Goal: Information Seeking & Learning: Learn about a topic

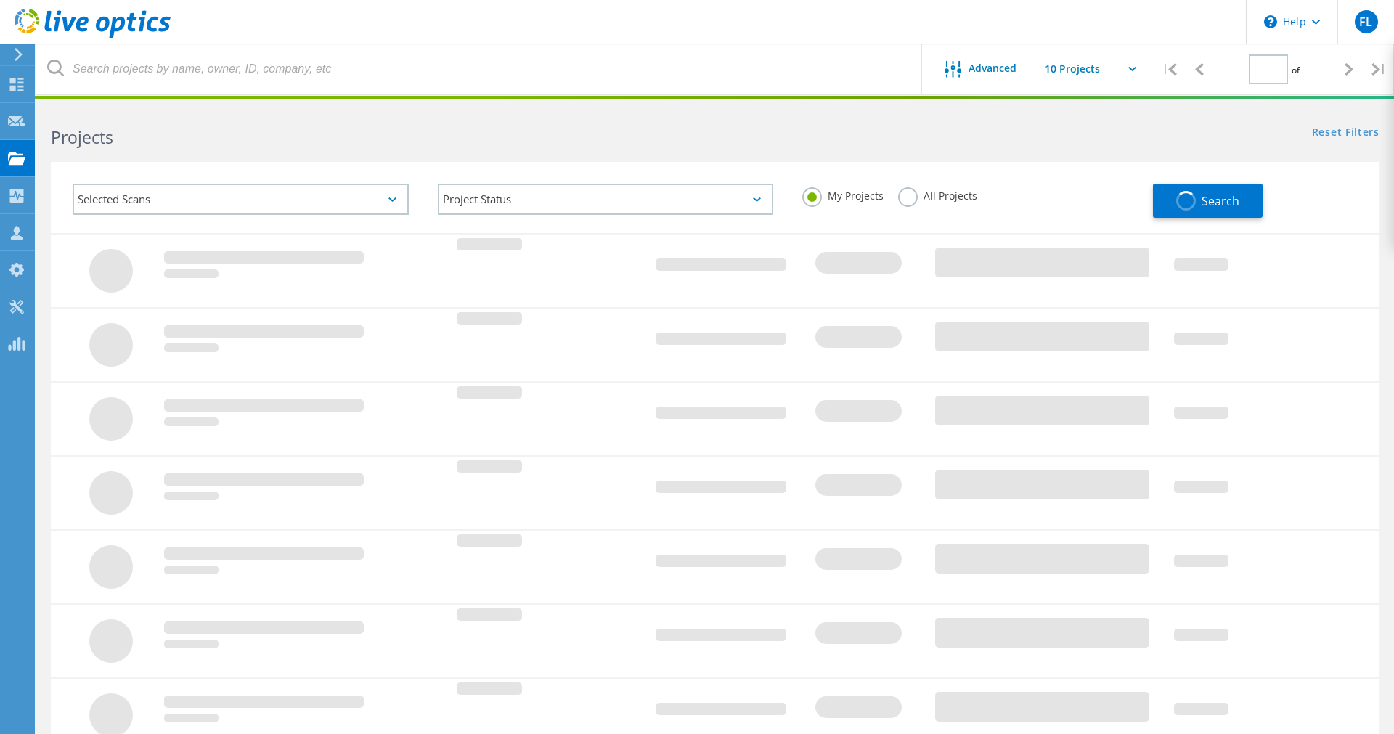
type input "1"
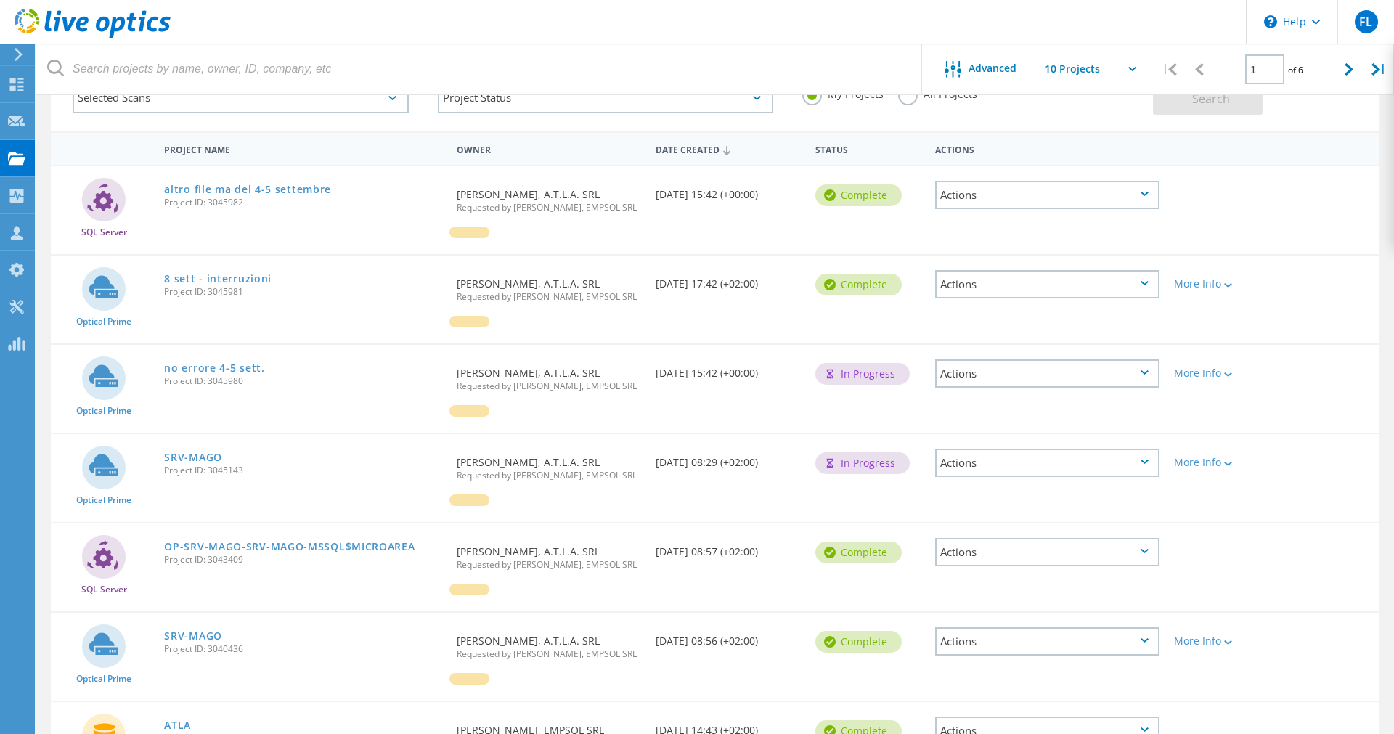
scroll to position [74, 0]
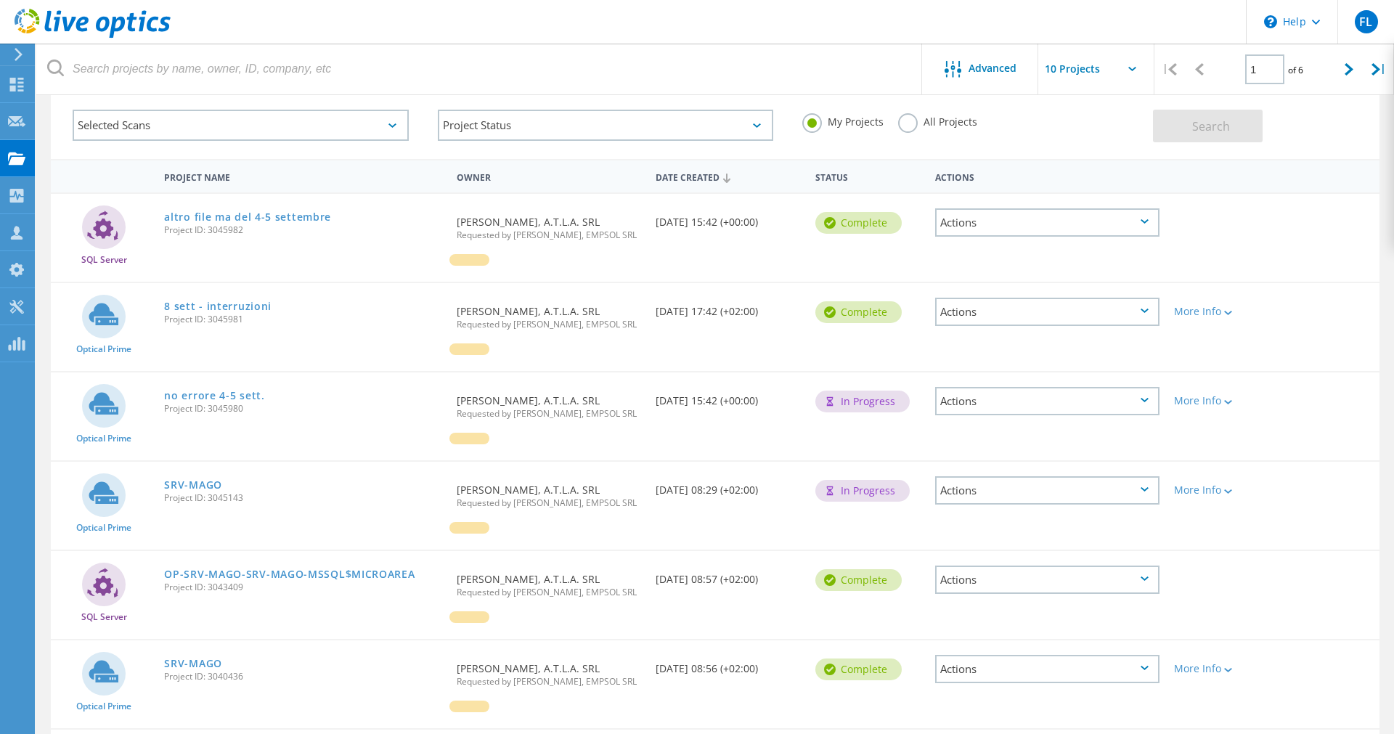
click at [1084, 319] on div "Actions" at bounding box center [1047, 312] width 224 height 28
click at [229, 311] on link "8 sett - interruzioni" at bounding box center [217, 306] width 107 height 10
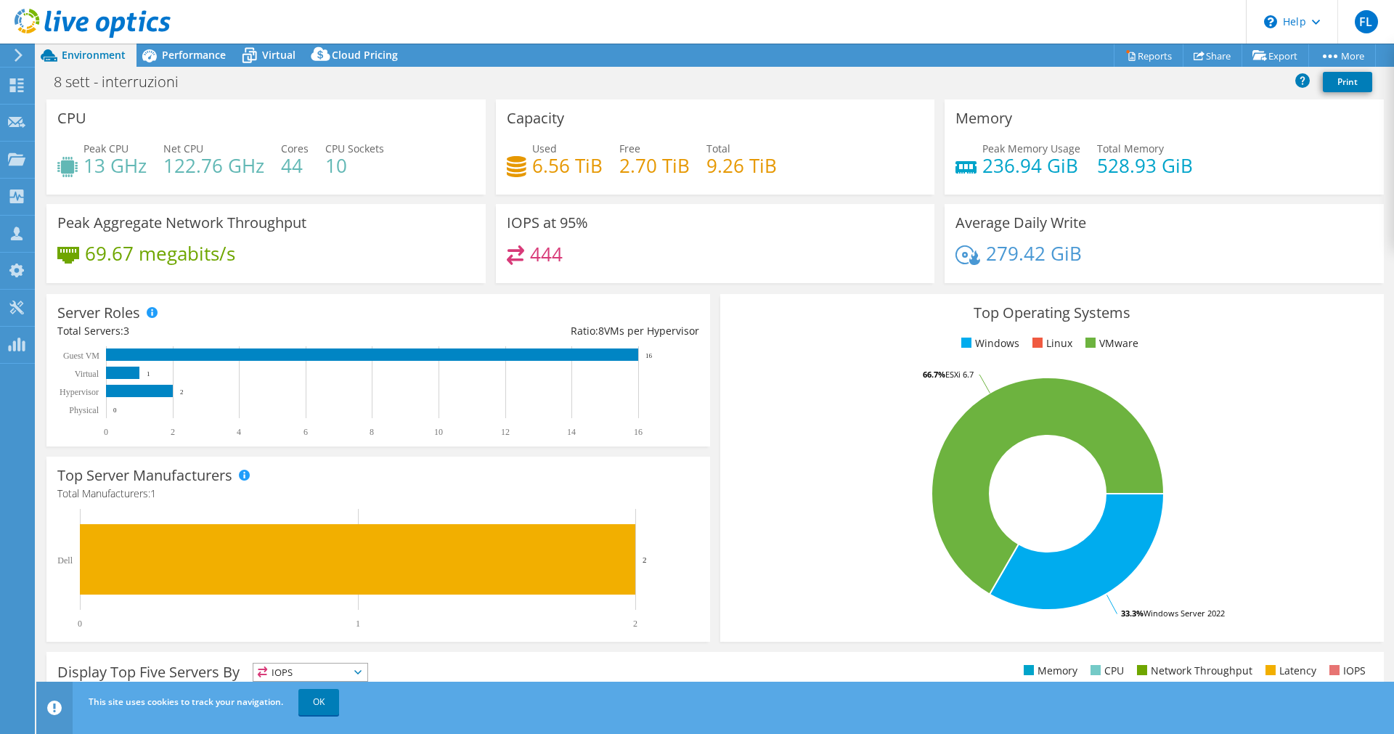
select select "USD"
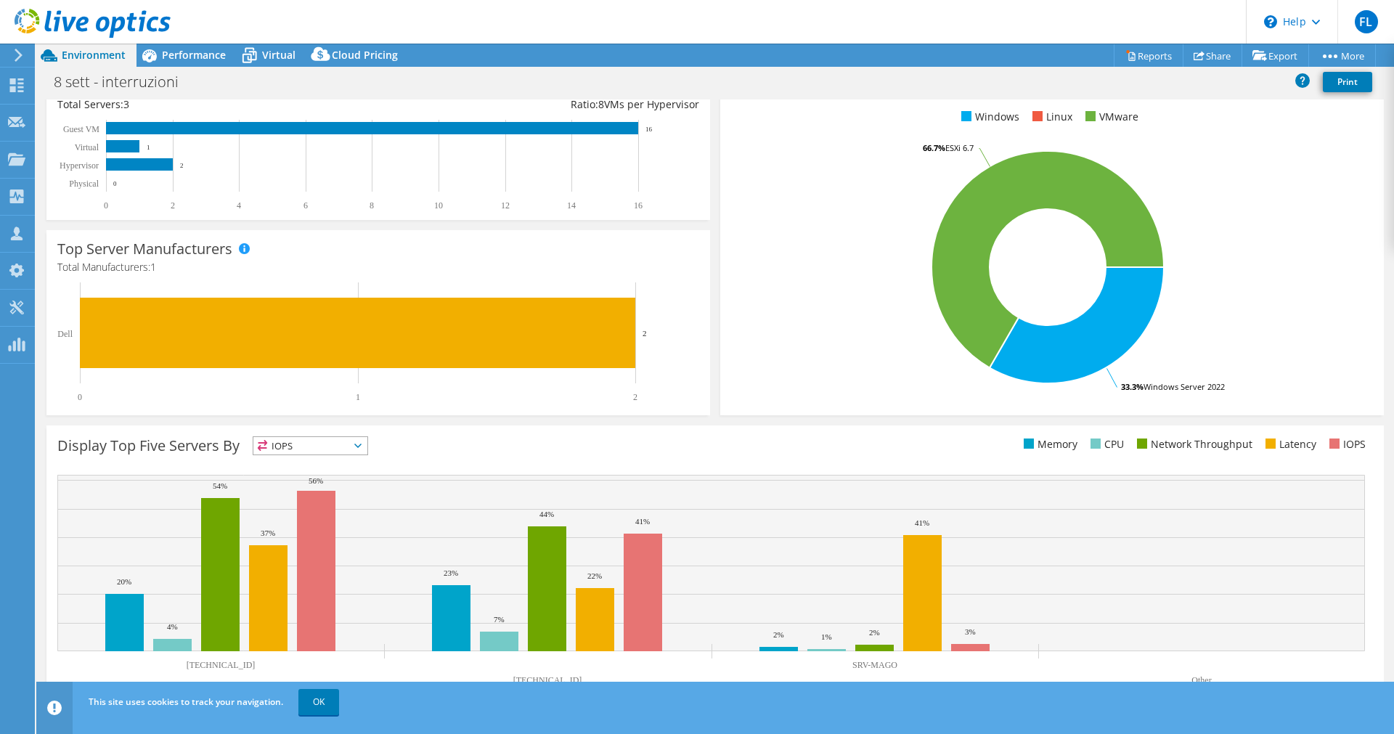
scroll to position [235, 0]
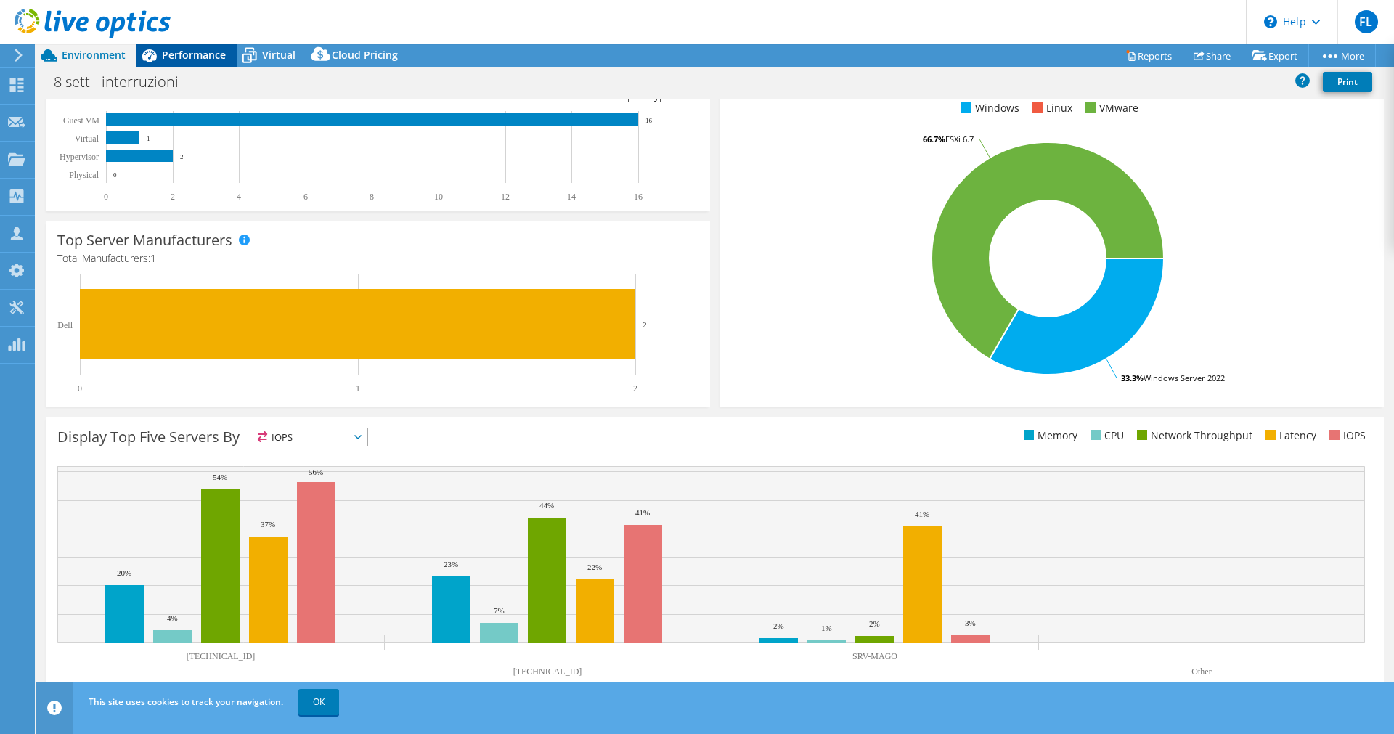
click at [208, 61] on span "Performance" at bounding box center [194, 55] width 64 height 14
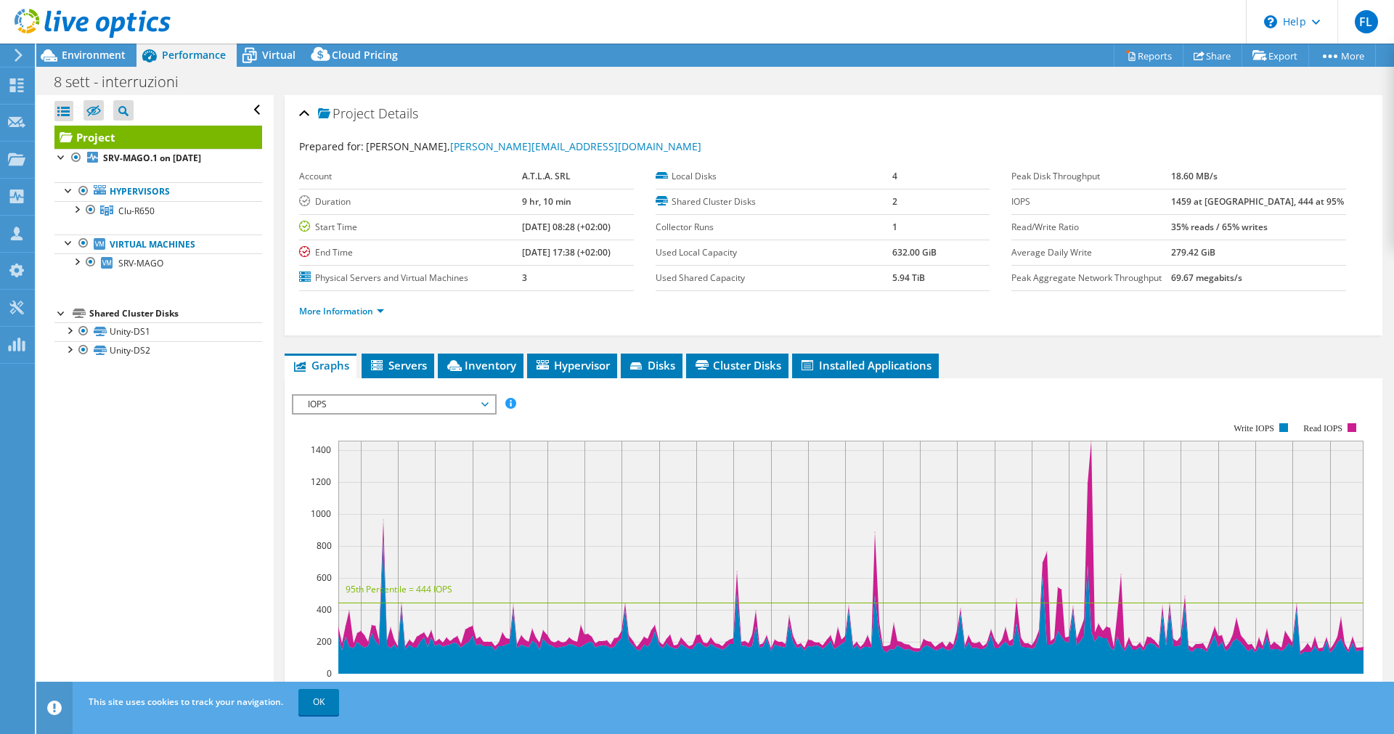
scroll to position [0, 0]
click at [77, 212] on div at bounding box center [76, 208] width 15 height 15
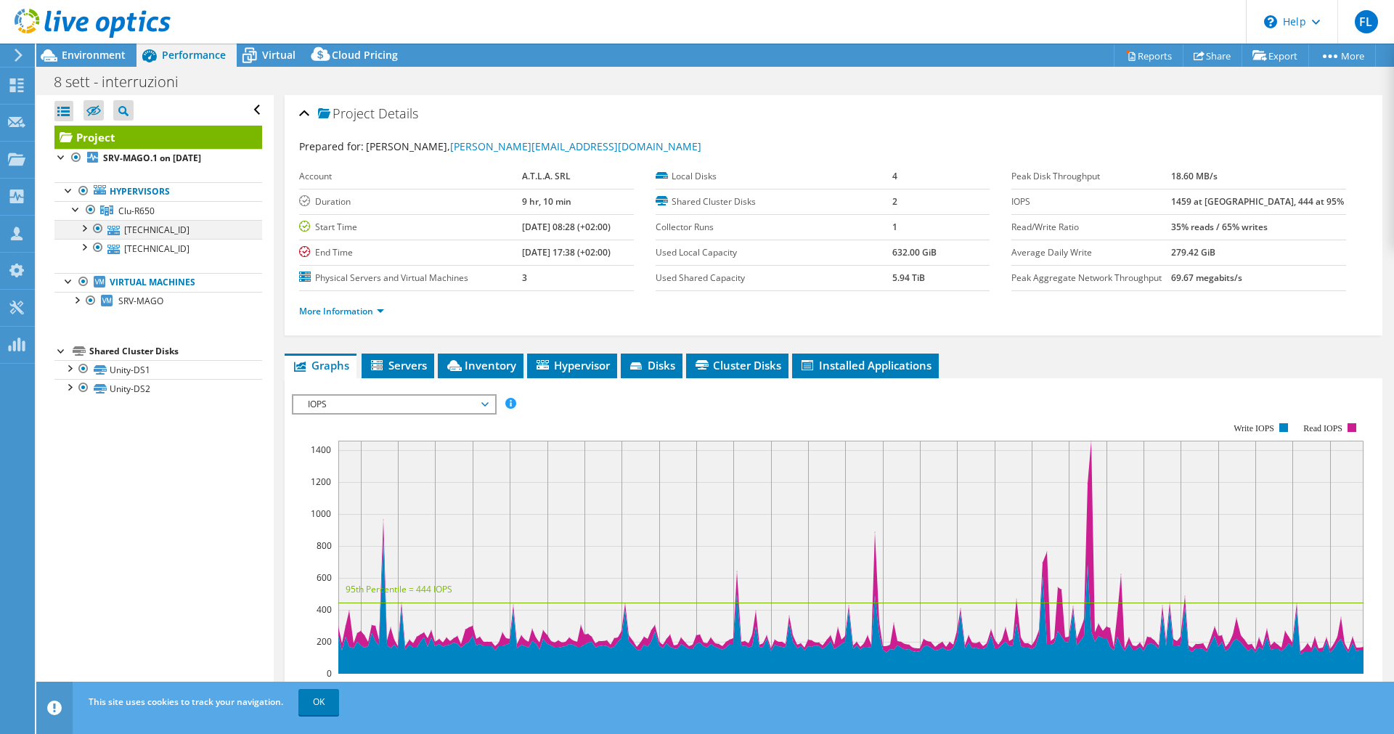
click at [79, 232] on div at bounding box center [83, 227] width 15 height 15
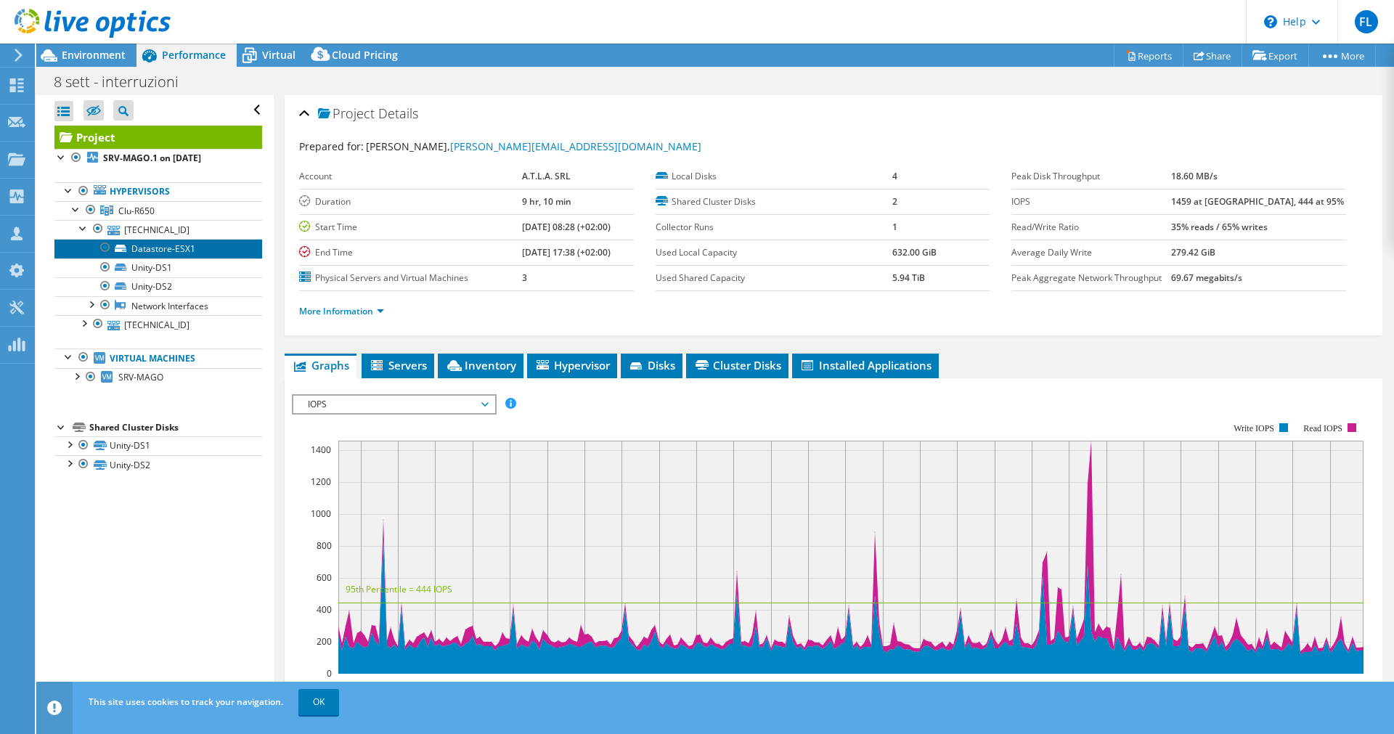
click at [188, 254] on link "Datastore-ESX1" at bounding box center [158, 248] width 208 height 19
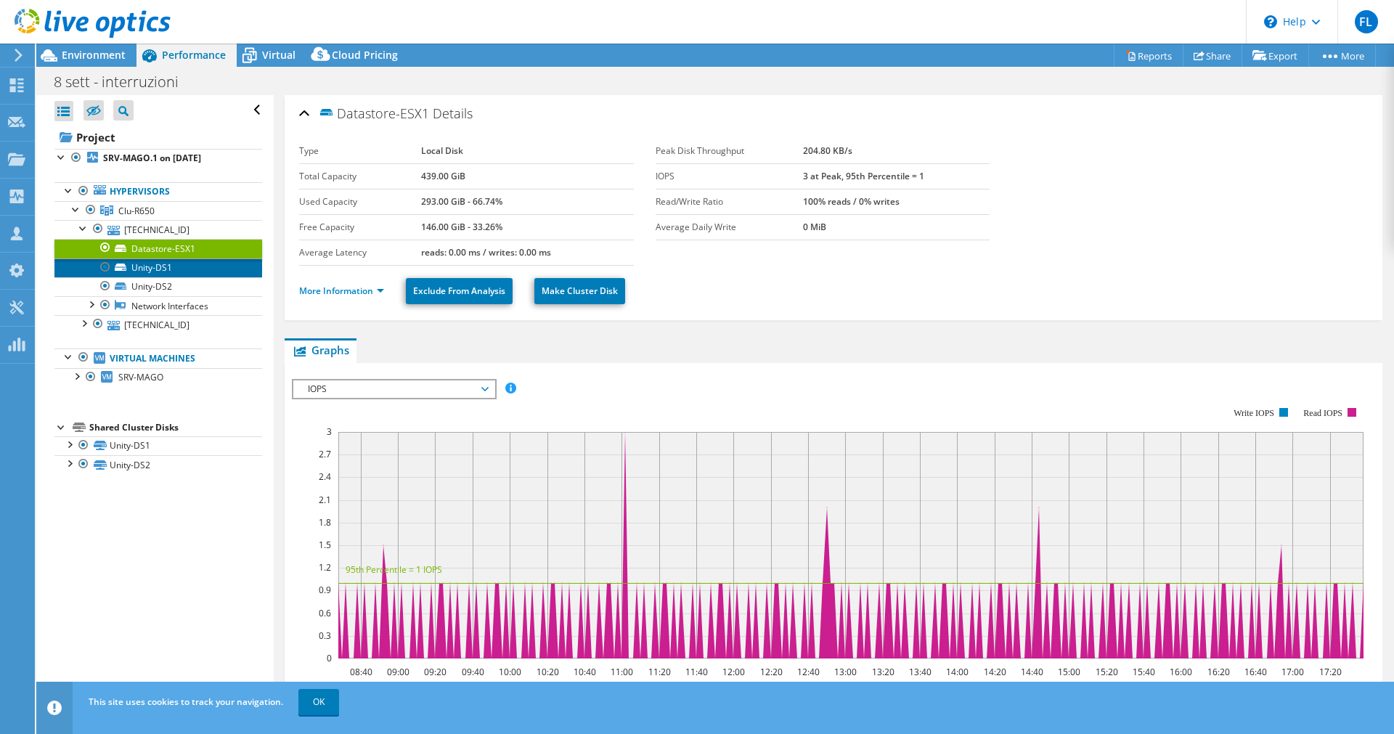
click at [171, 263] on link "Unity-DS1" at bounding box center [158, 267] width 208 height 19
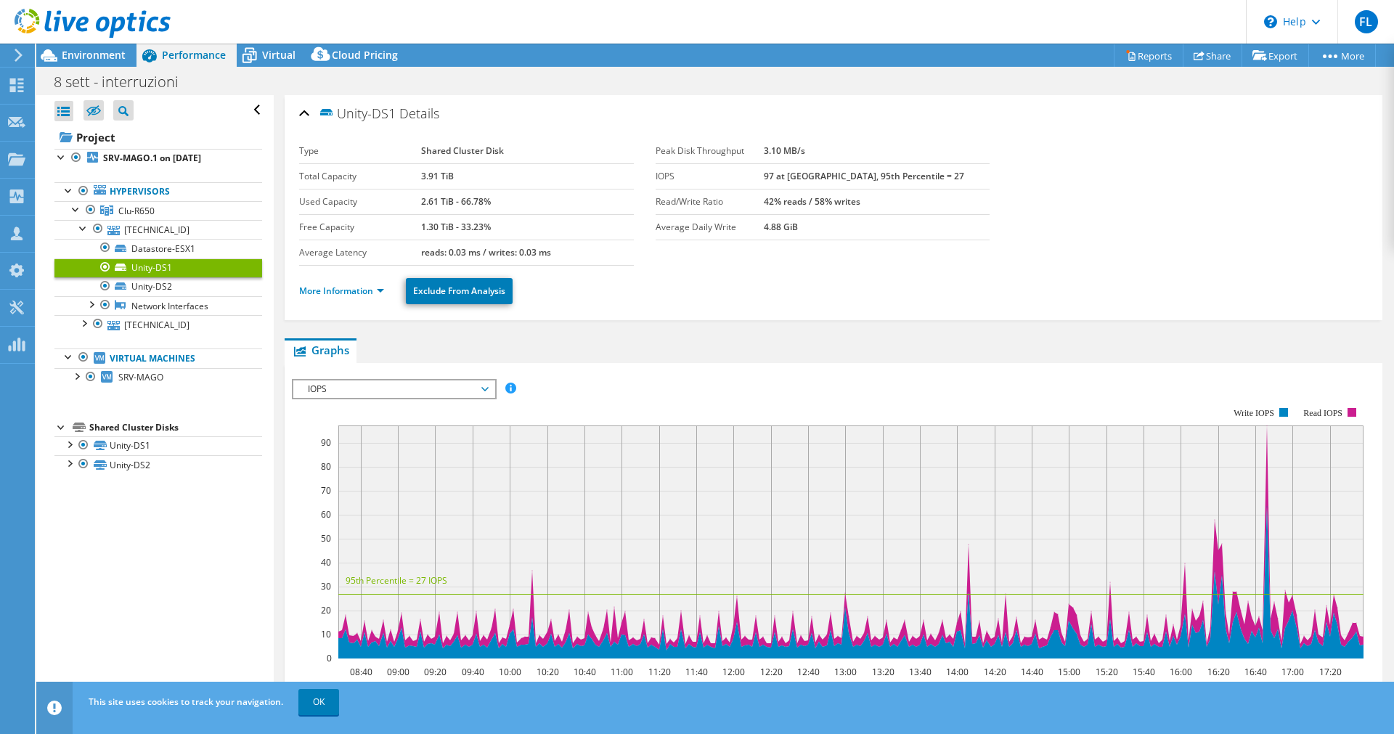
scroll to position [74, 0]
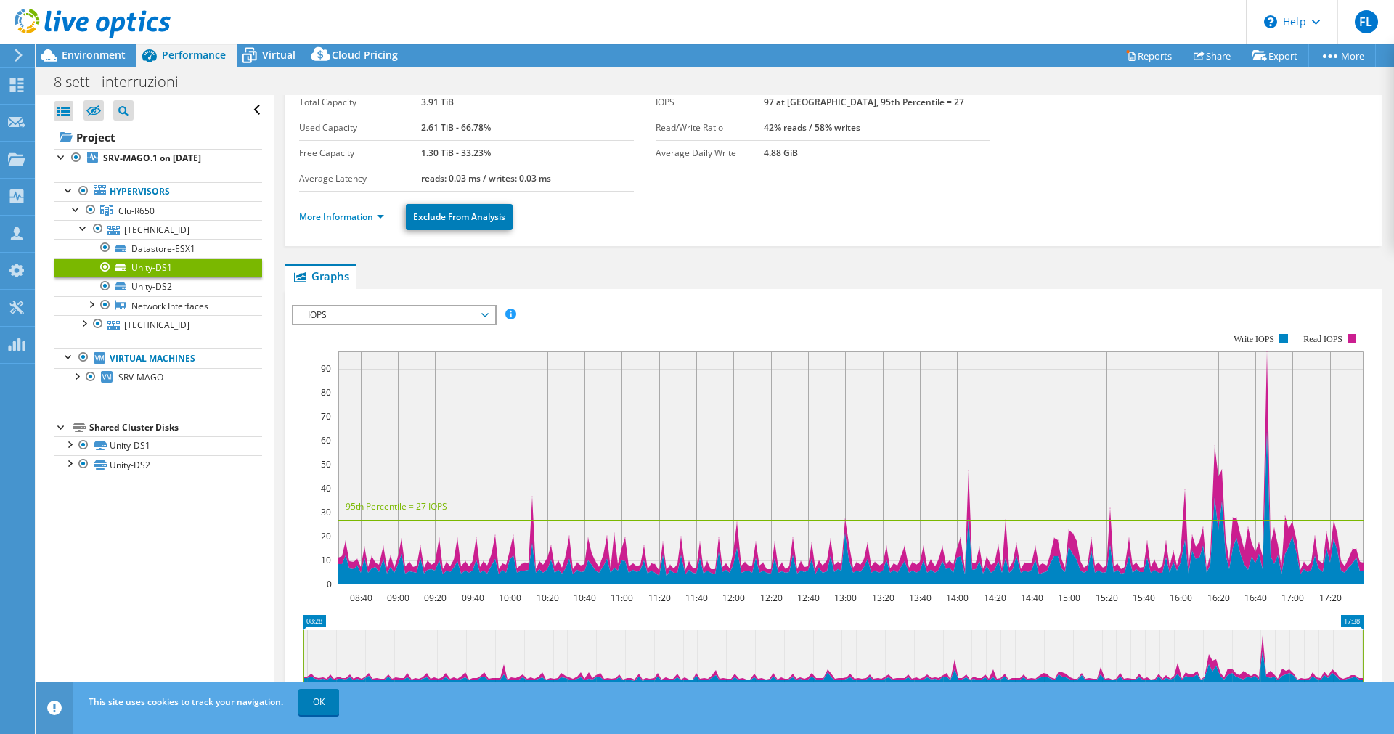
click at [394, 314] on span "IOPS" at bounding box center [394, 314] width 187 height 17
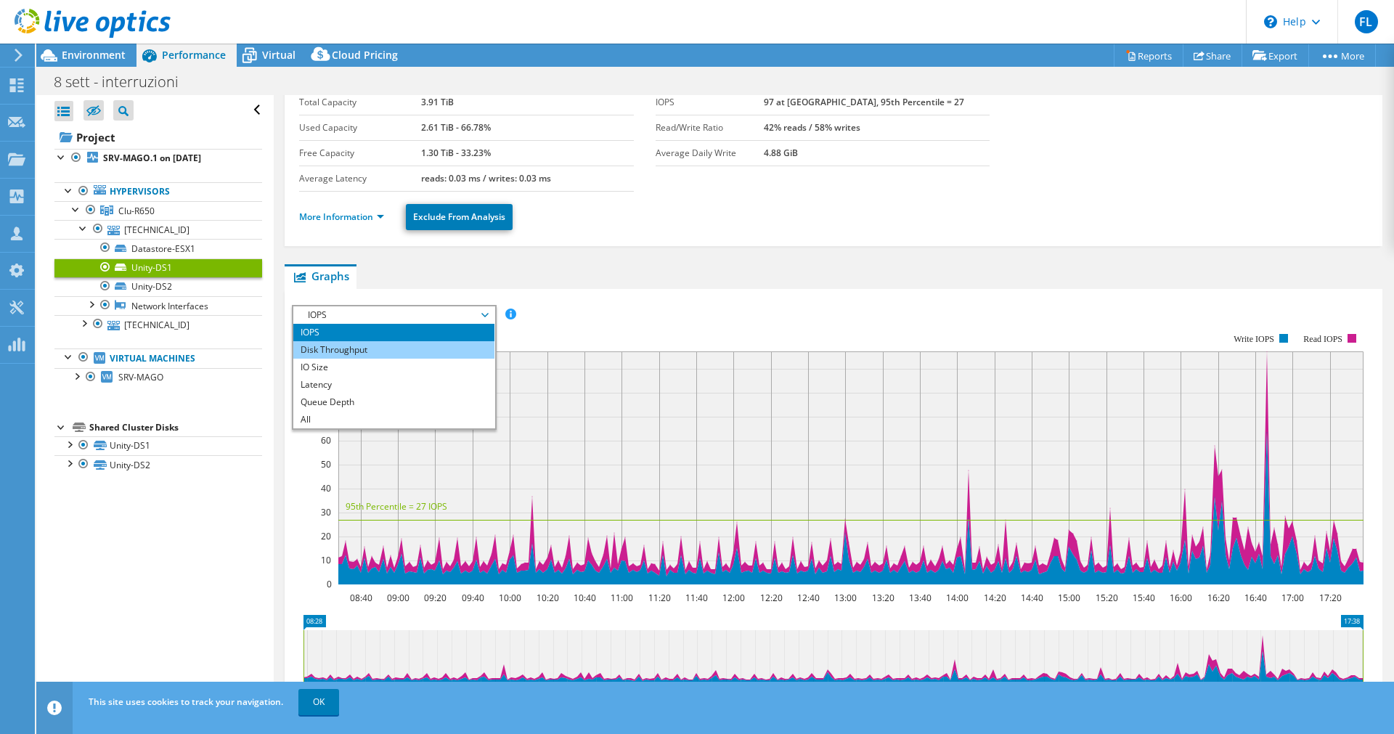
click at [360, 348] on li "Disk Throughput" at bounding box center [393, 349] width 201 height 17
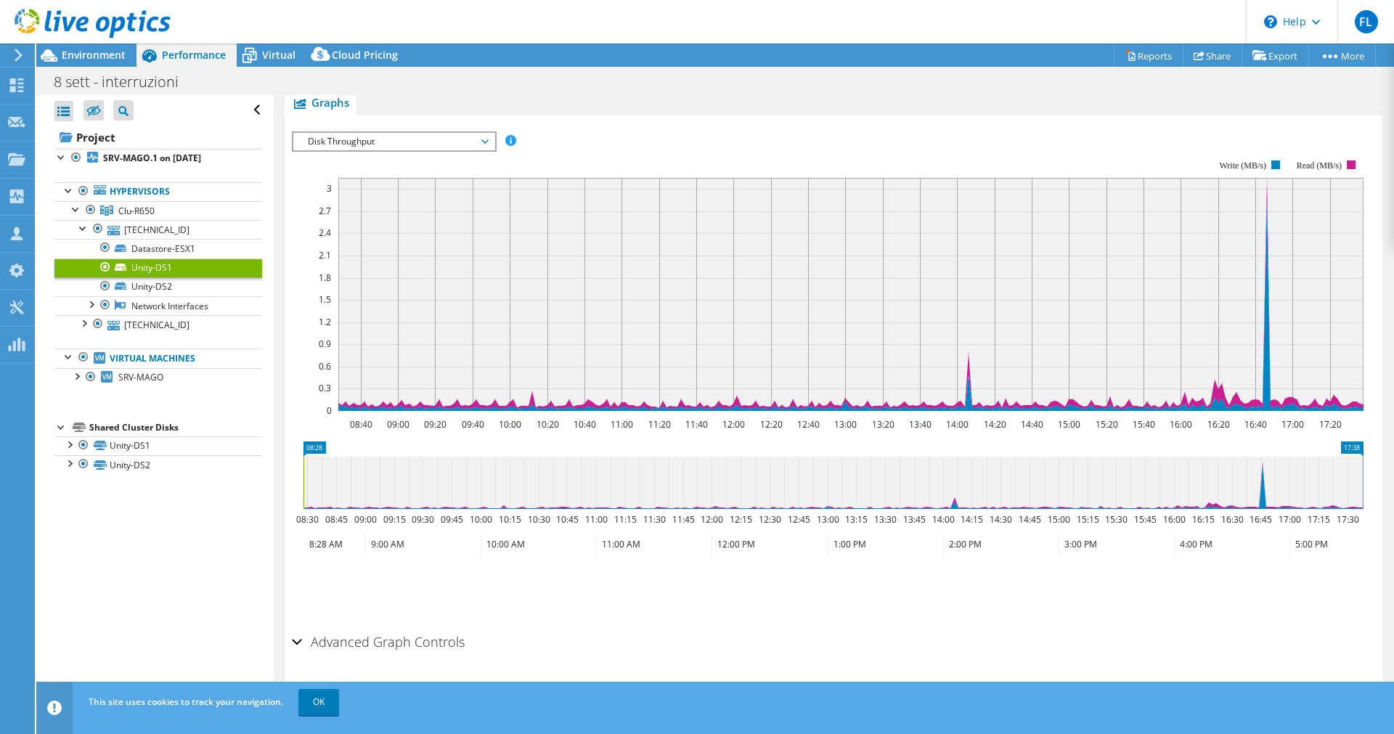
scroll to position [268, 0]
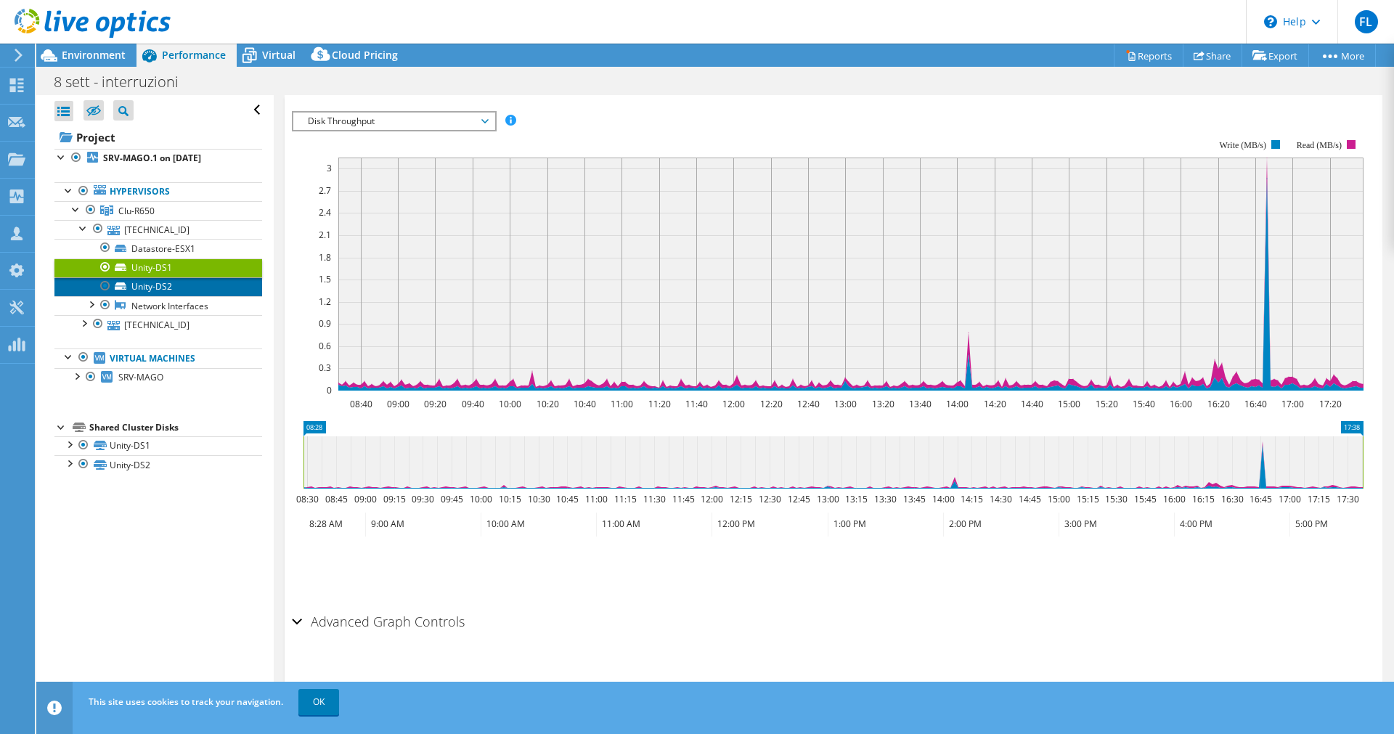
click at [152, 287] on link "Unity-DS2" at bounding box center [158, 286] width 208 height 19
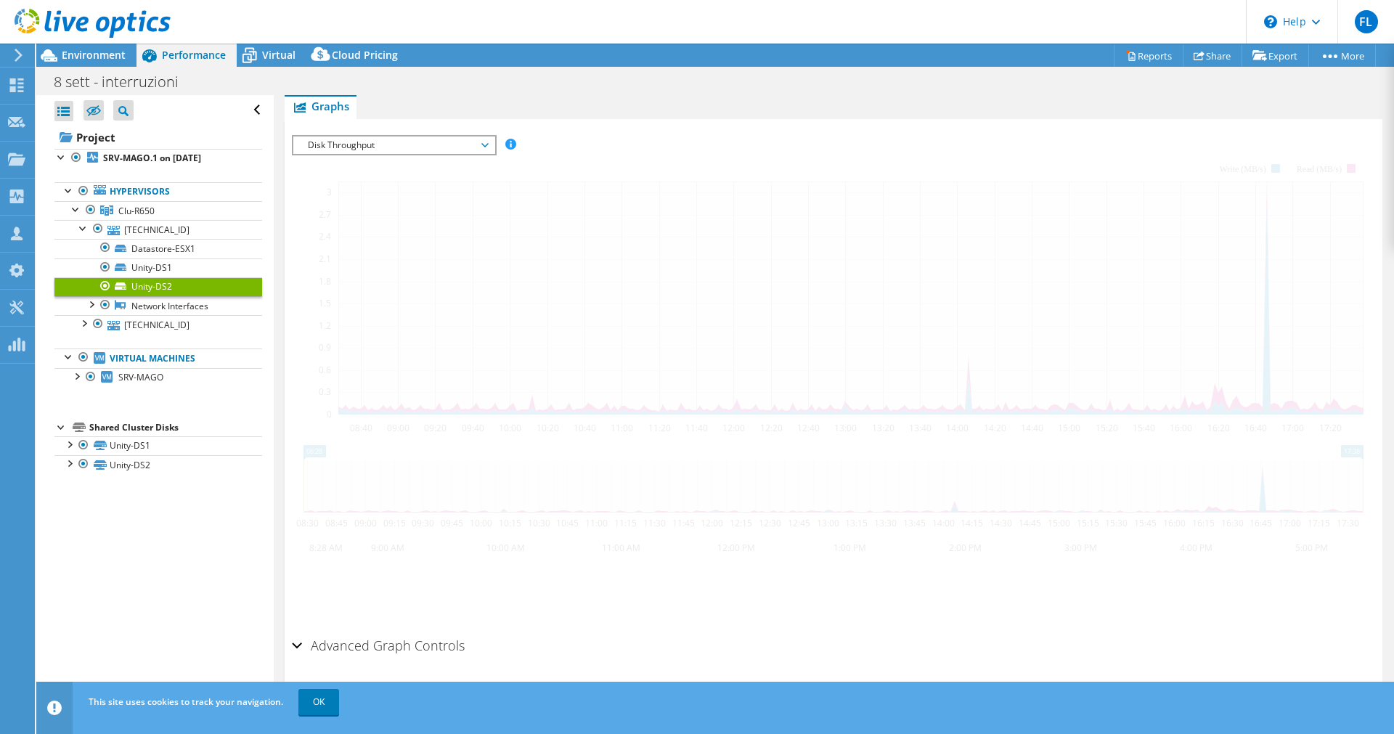
scroll to position [187, 0]
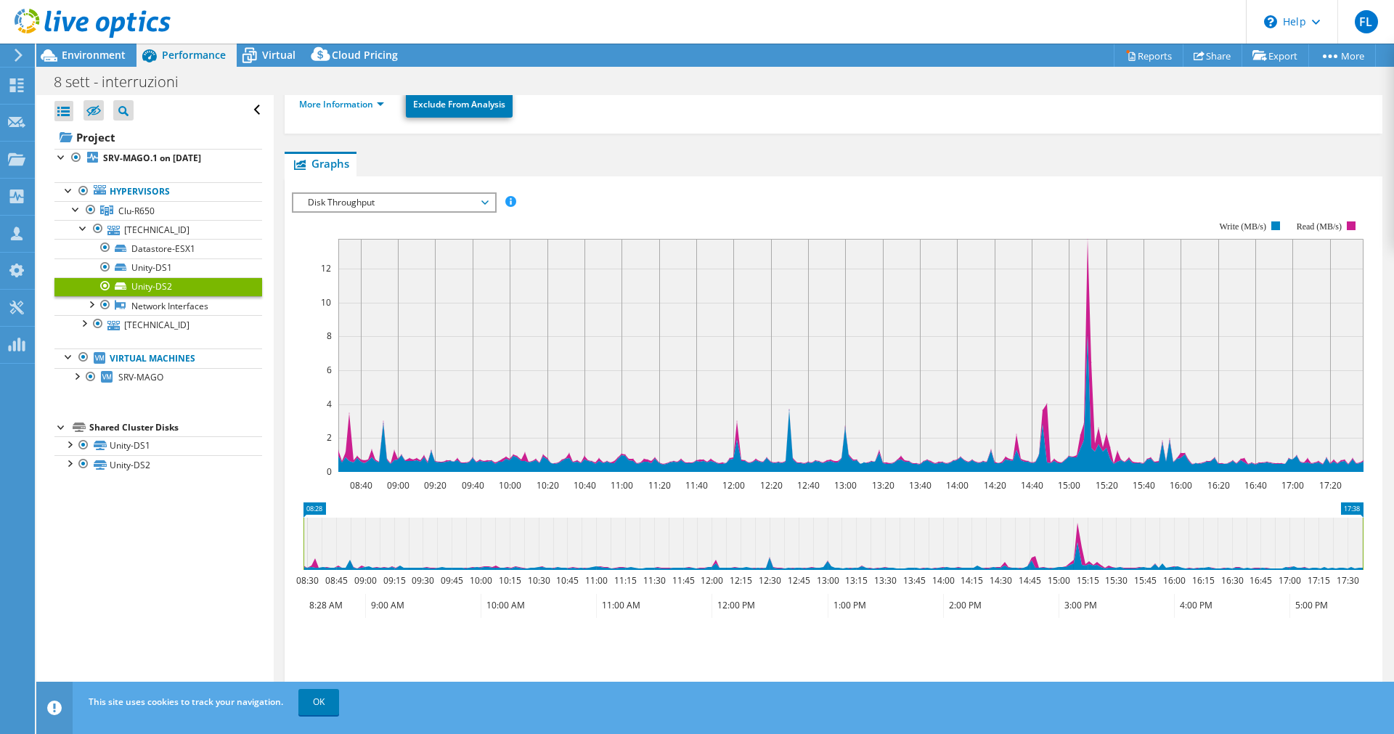
click at [381, 198] on span "Disk Throughput" at bounding box center [394, 202] width 187 height 17
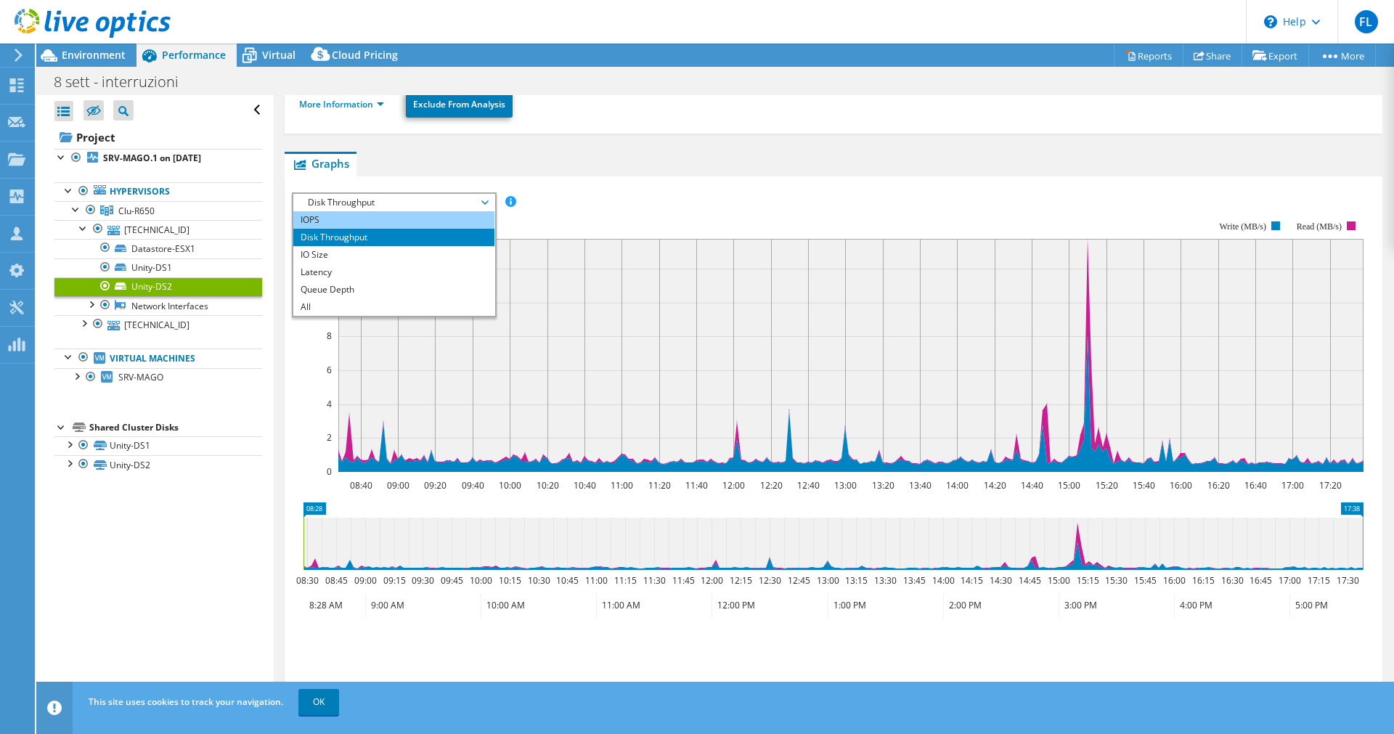
click at [355, 220] on li "IOPS" at bounding box center [393, 219] width 201 height 17
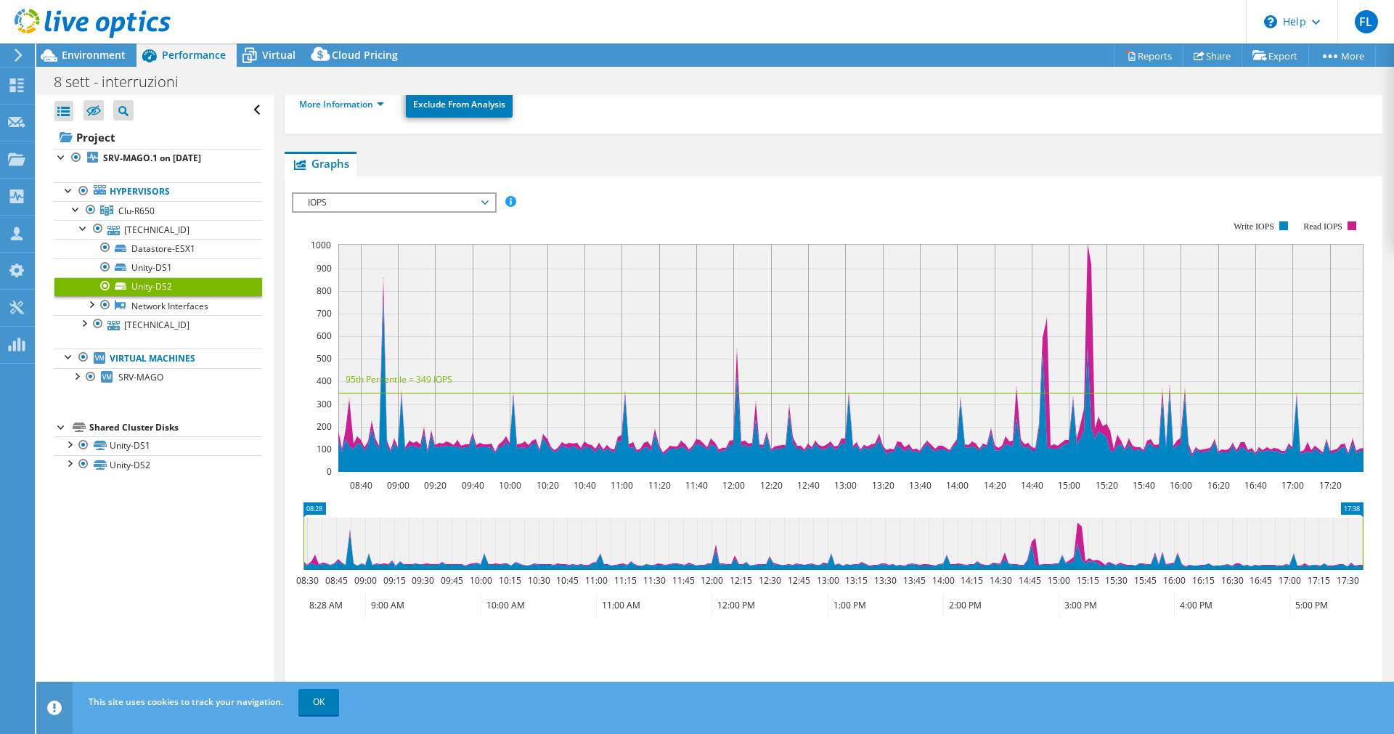
click at [355, 203] on span "IOPS" at bounding box center [394, 202] width 187 height 17
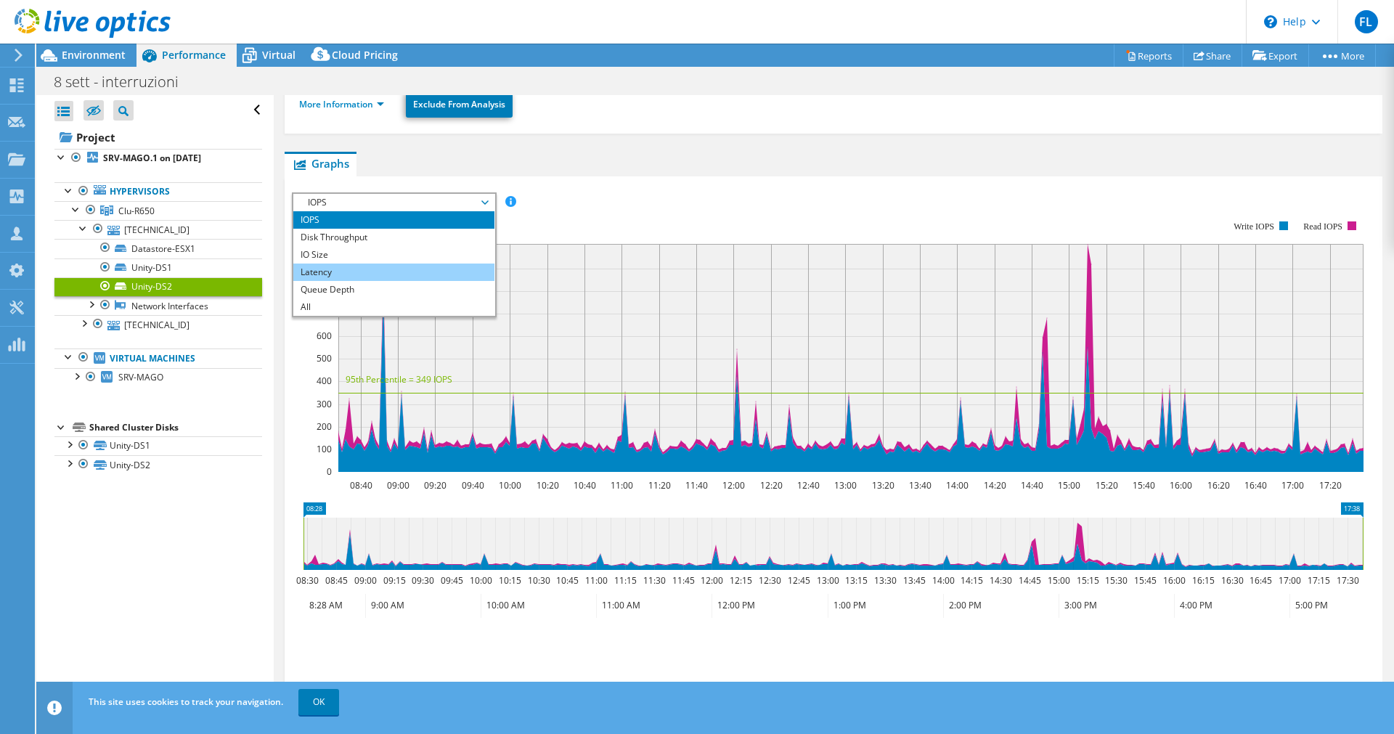
click at [356, 264] on li "Latency" at bounding box center [393, 272] width 201 height 17
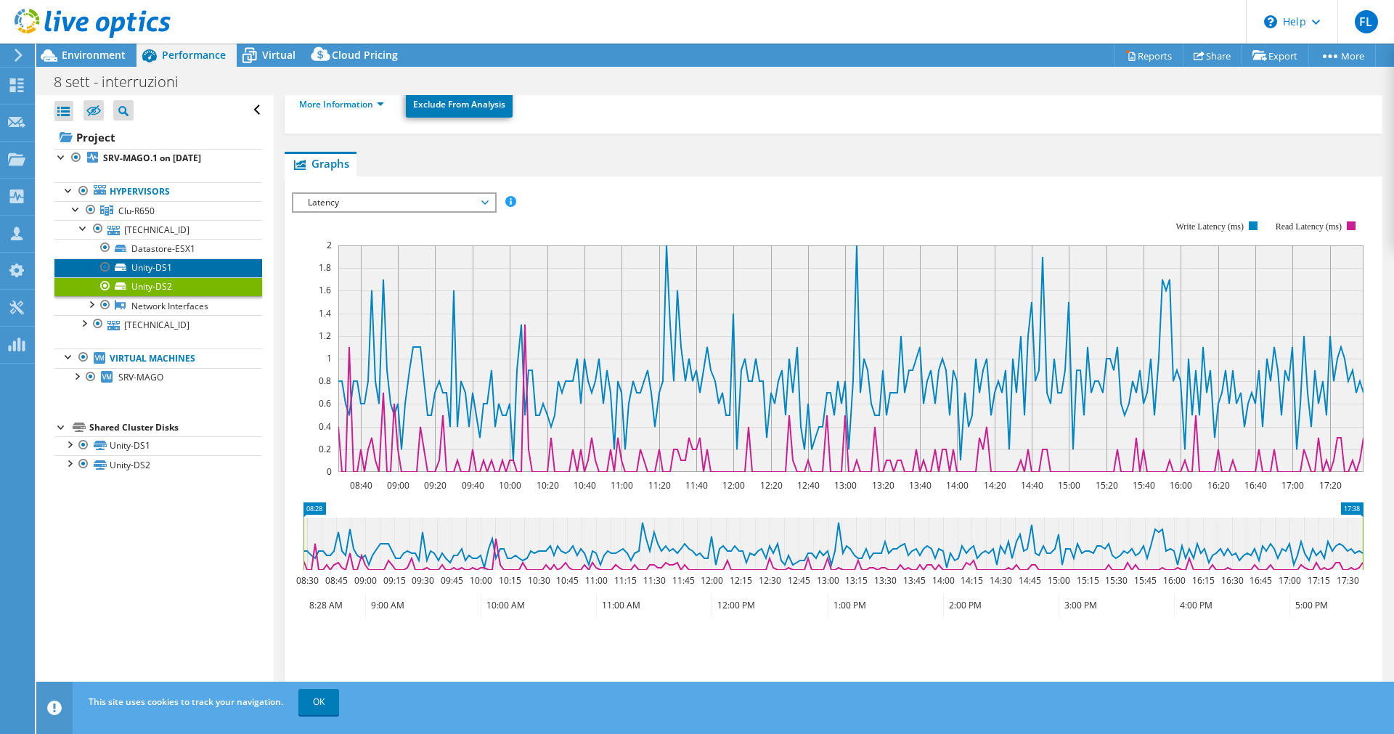
click at [152, 264] on link "Unity-DS1" at bounding box center [158, 267] width 208 height 19
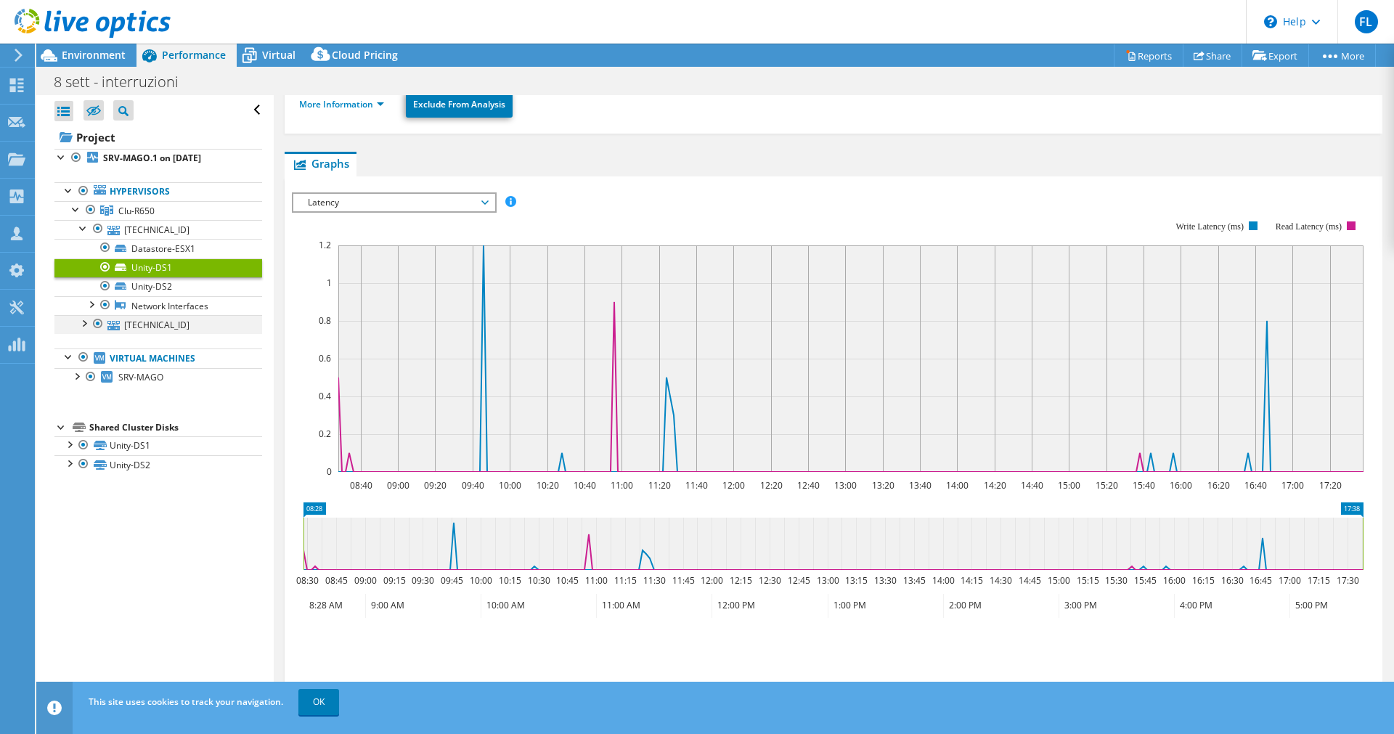
click at [85, 325] on div at bounding box center [83, 322] width 15 height 15
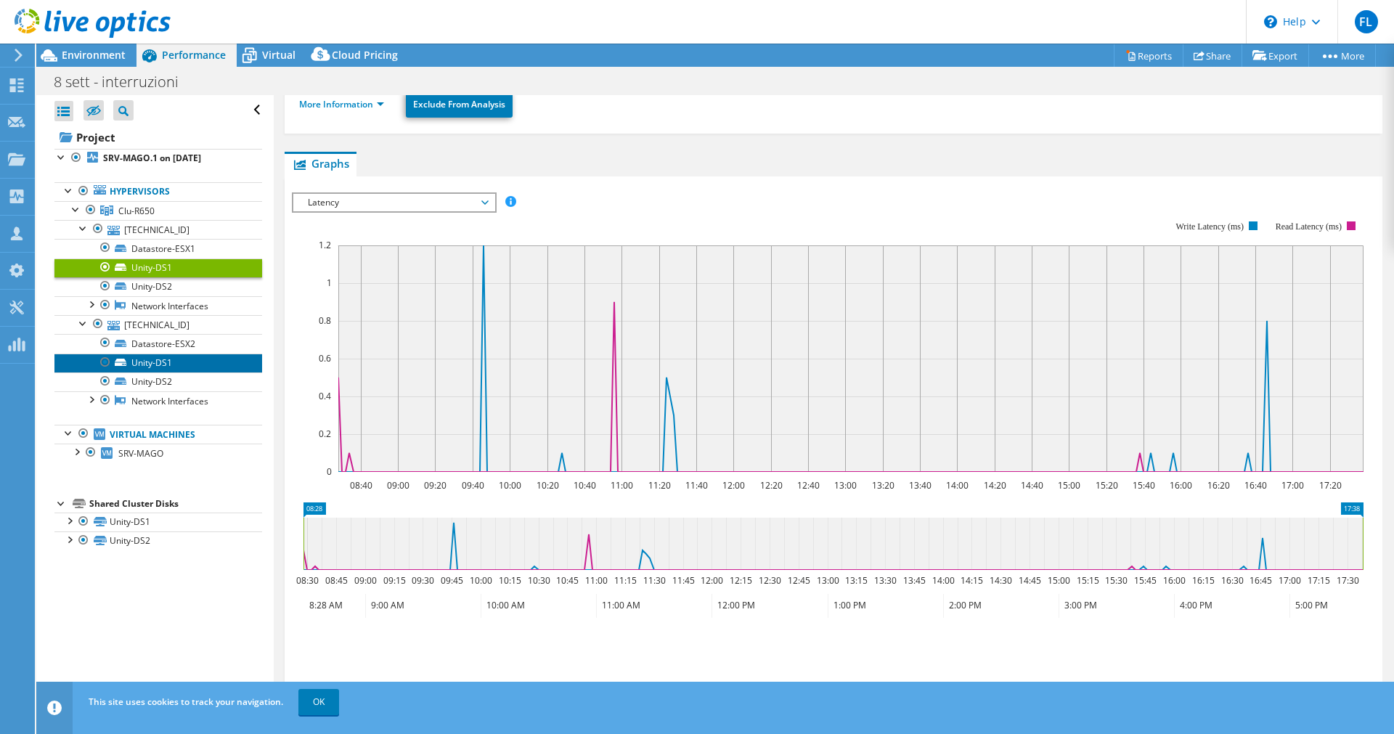
click at [173, 363] on link "Unity-DS1" at bounding box center [158, 363] width 208 height 19
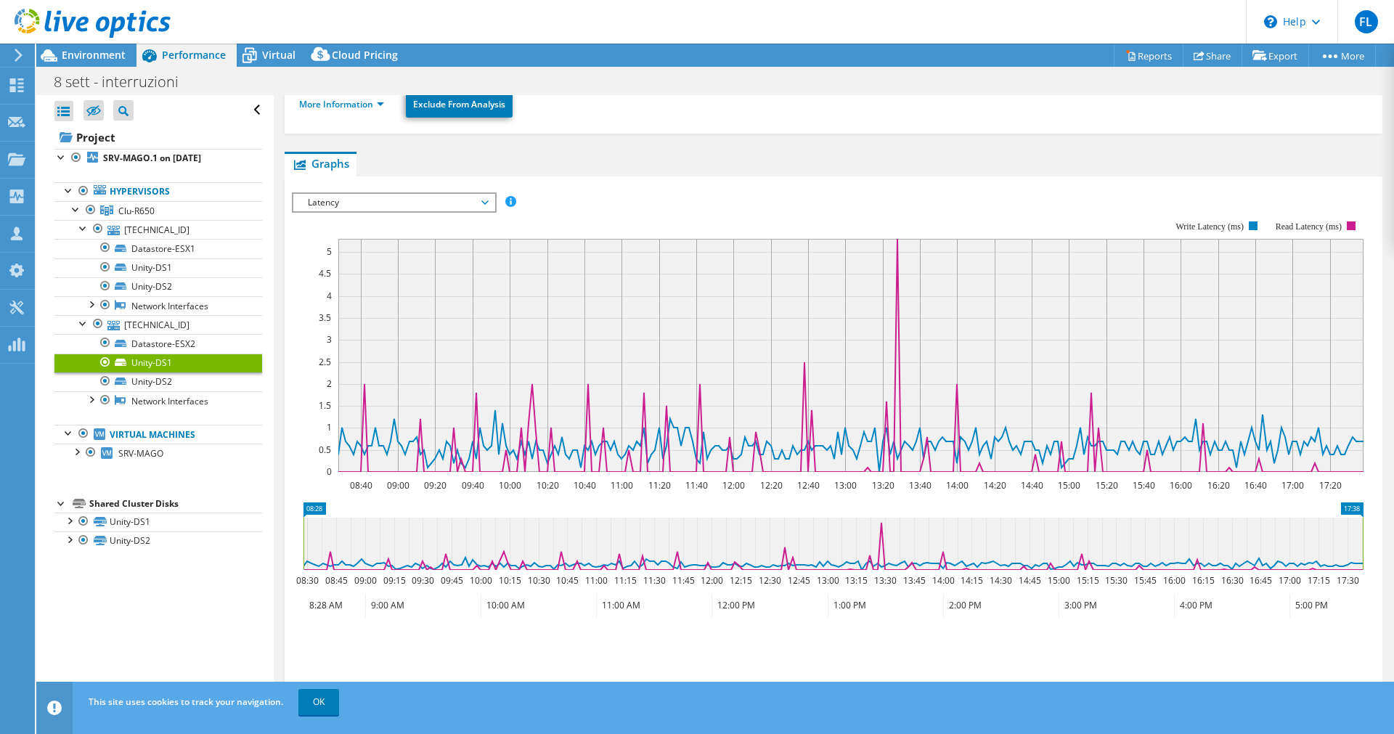
click at [462, 197] on span "Latency" at bounding box center [394, 202] width 187 height 17
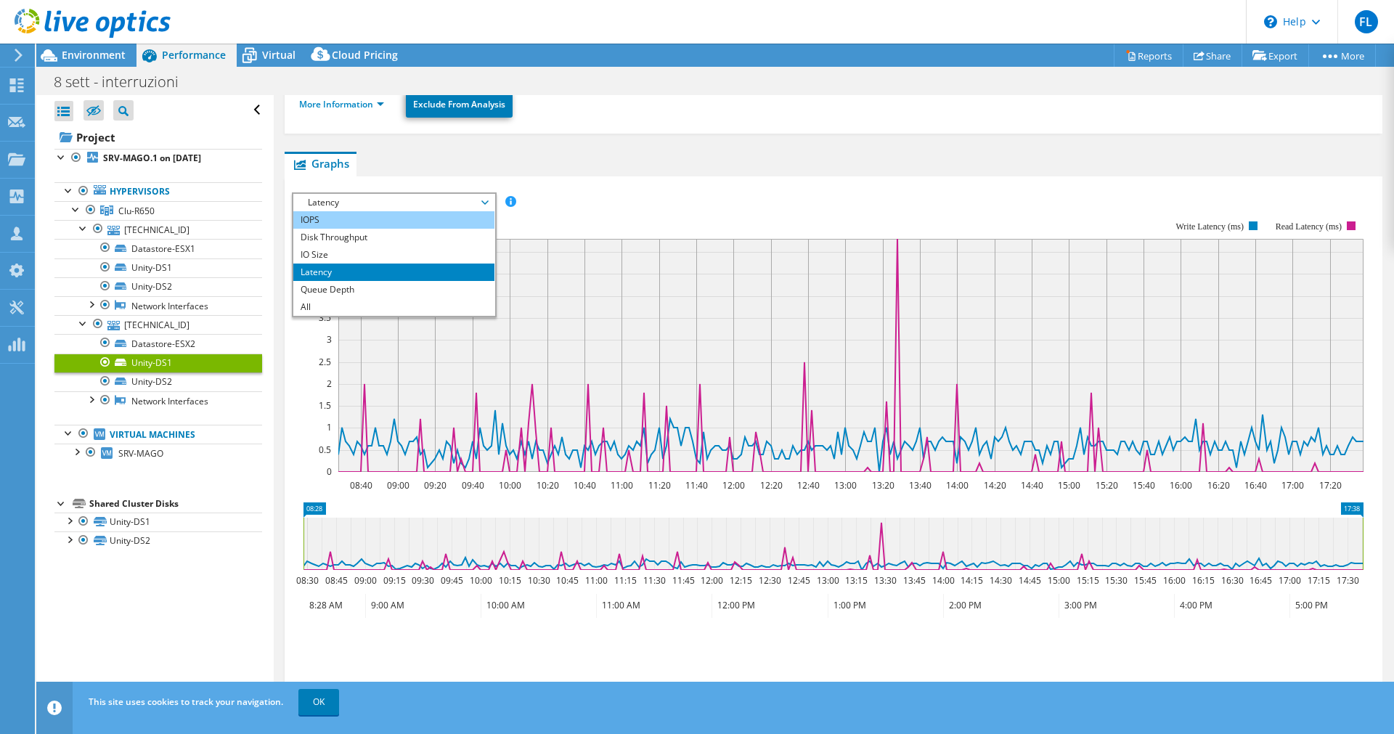
click at [403, 221] on li "IOPS" at bounding box center [393, 219] width 201 height 17
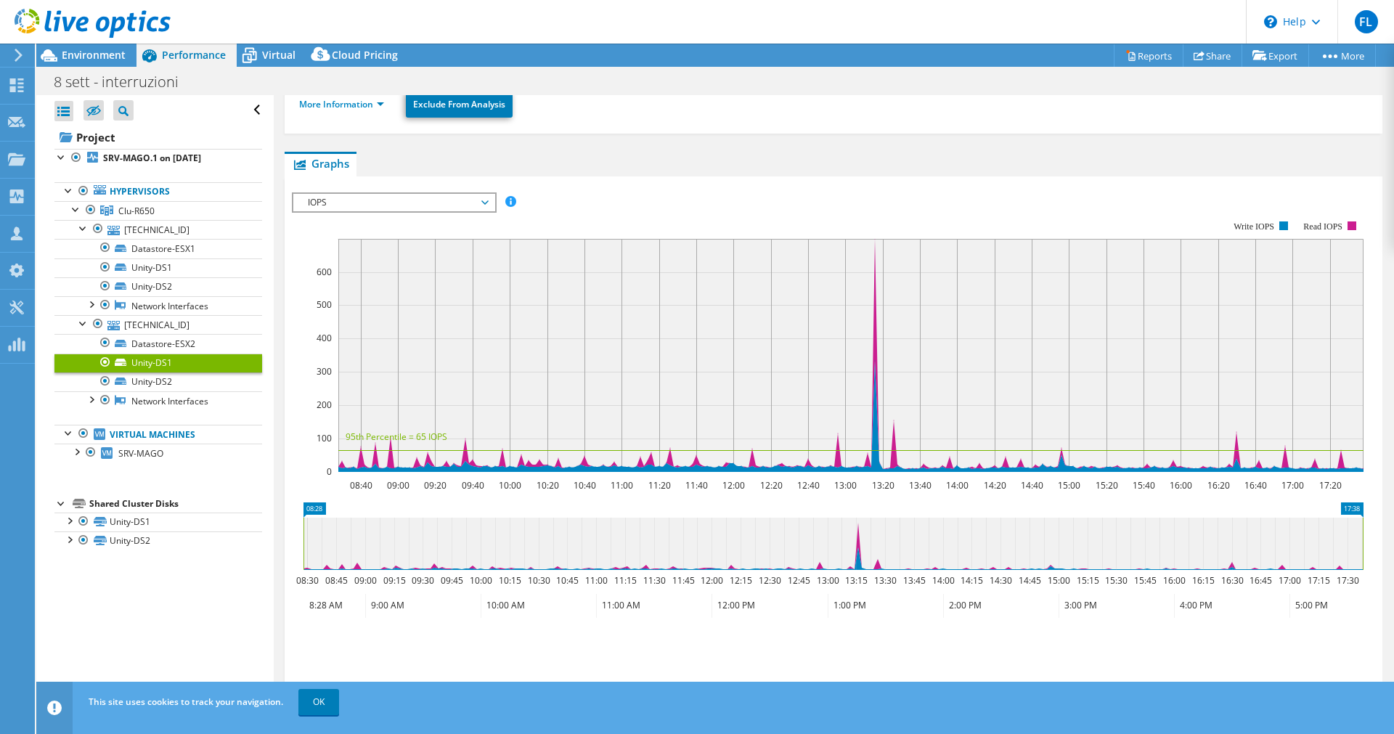
click at [395, 199] on span "IOPS" at bounding box center [394, 202] width 187 height 17
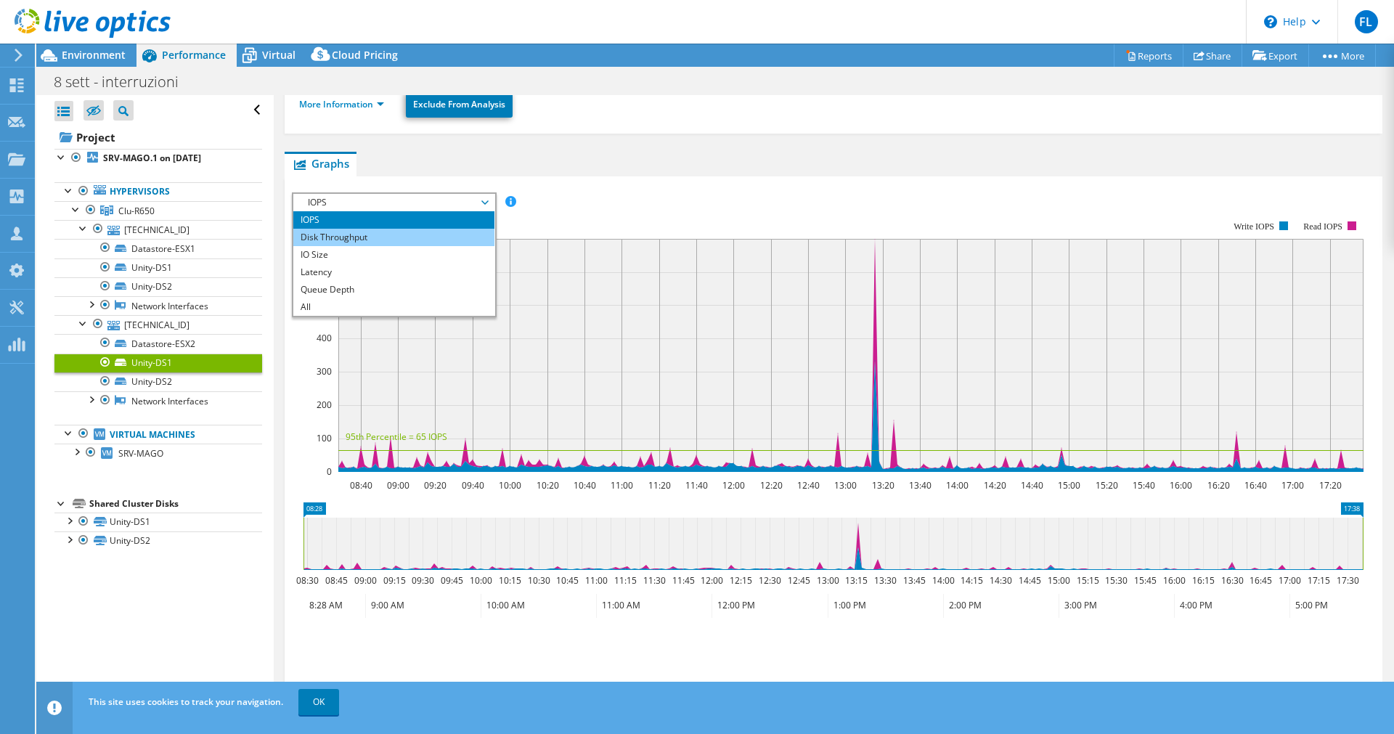
click at [343, 230] on li "Disk Throughput" at bounding box center [393, 237] width 201 height 17
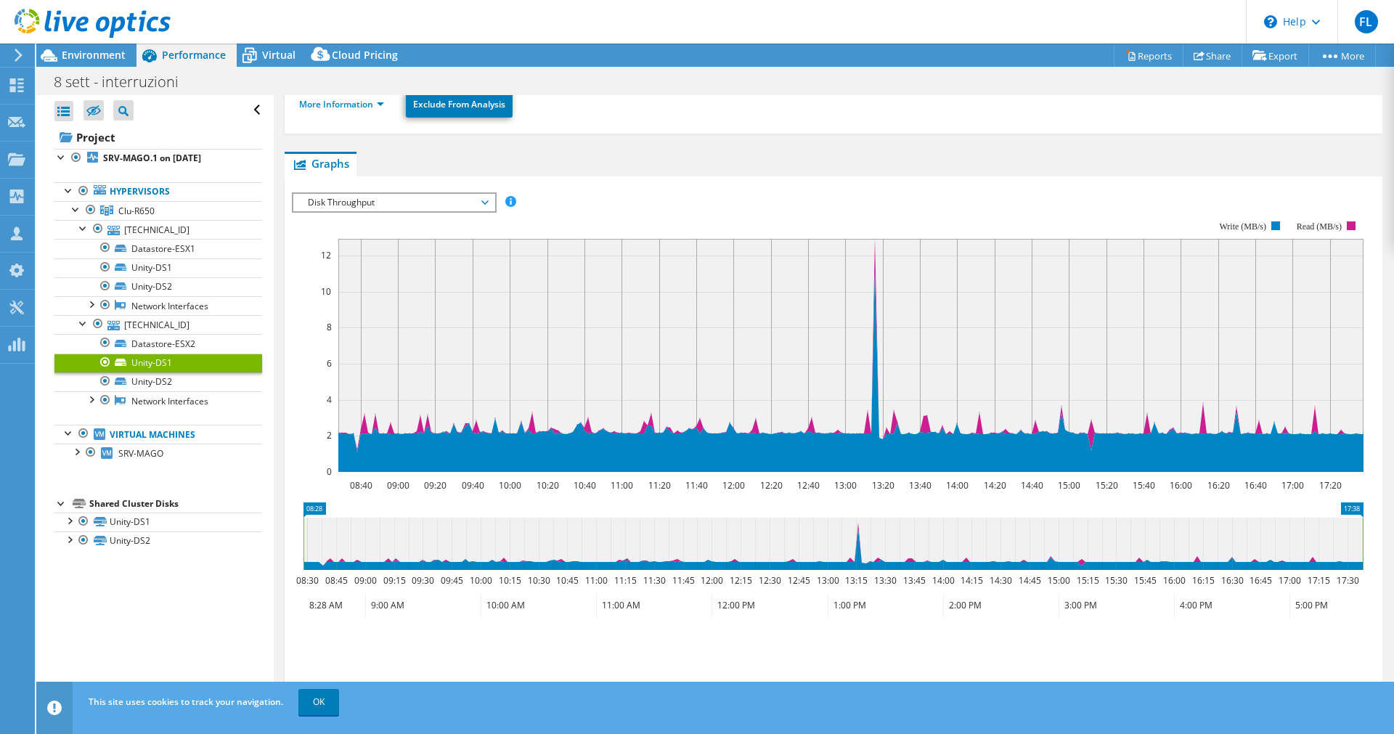
click at [355, 204] on span "Disk Throughput" at bounding box center [394, 202] width 187 height 17
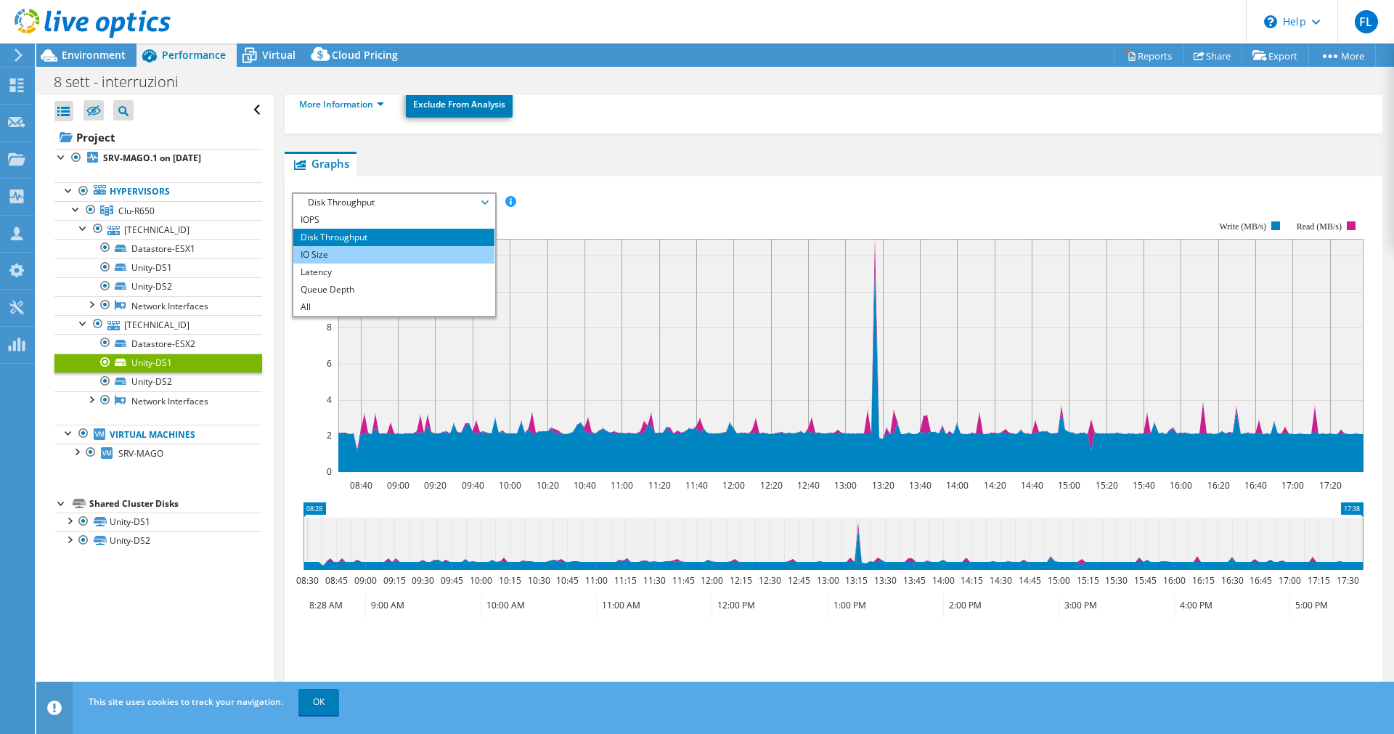
click at [353, 253] on li "IO Size" at bounding box center [393, 254] width 201 height 17
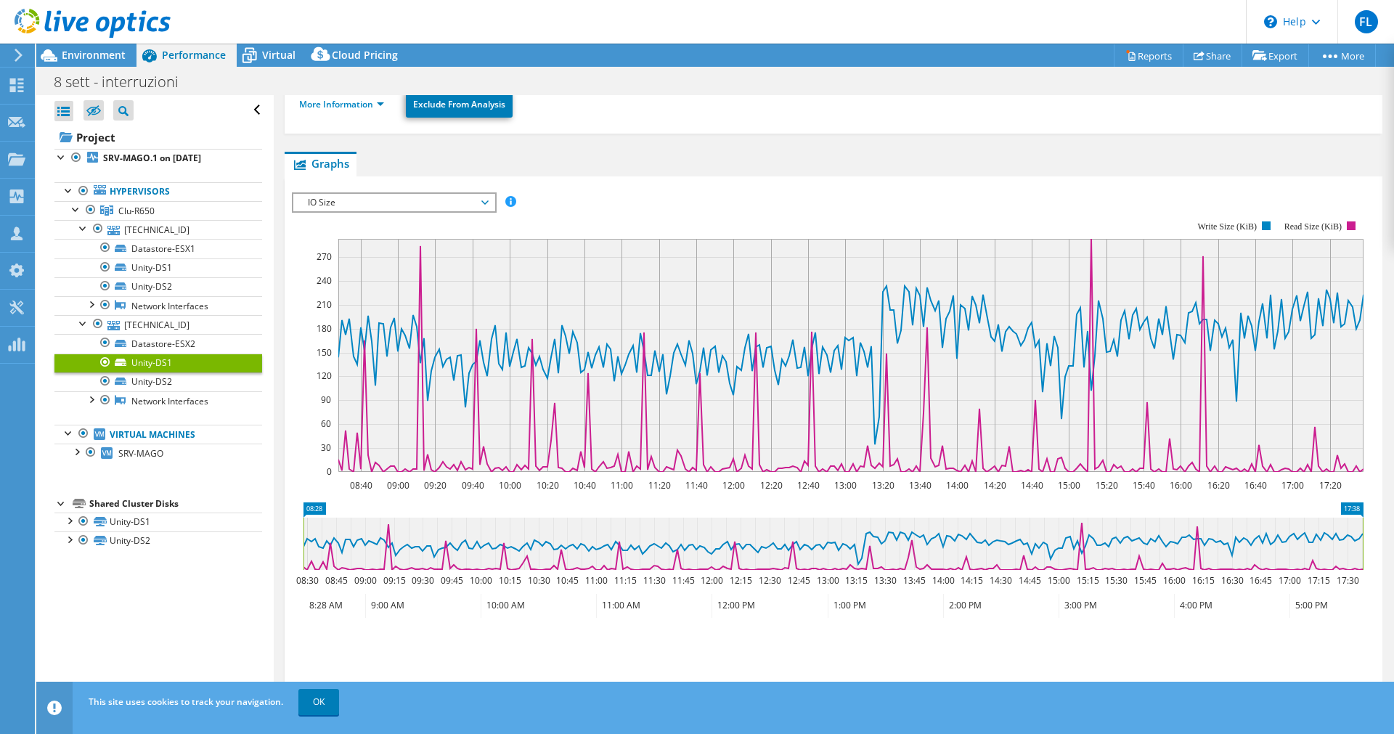
click at [367, 205] on span "IO Size" at bounding box center [394, 202] width 187 height 17
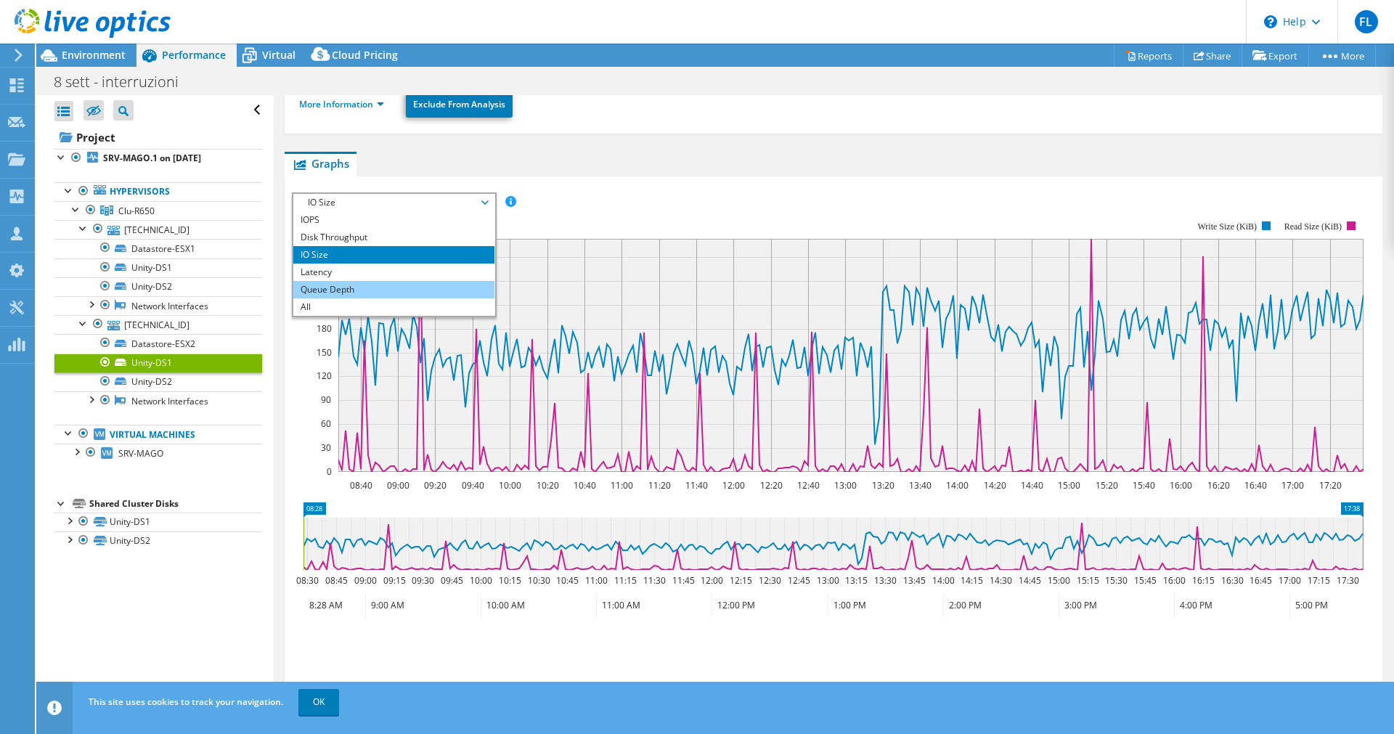
click at [362, 286] on li "Queue Depth" at bounding box center [393, 289] width 201 height 17
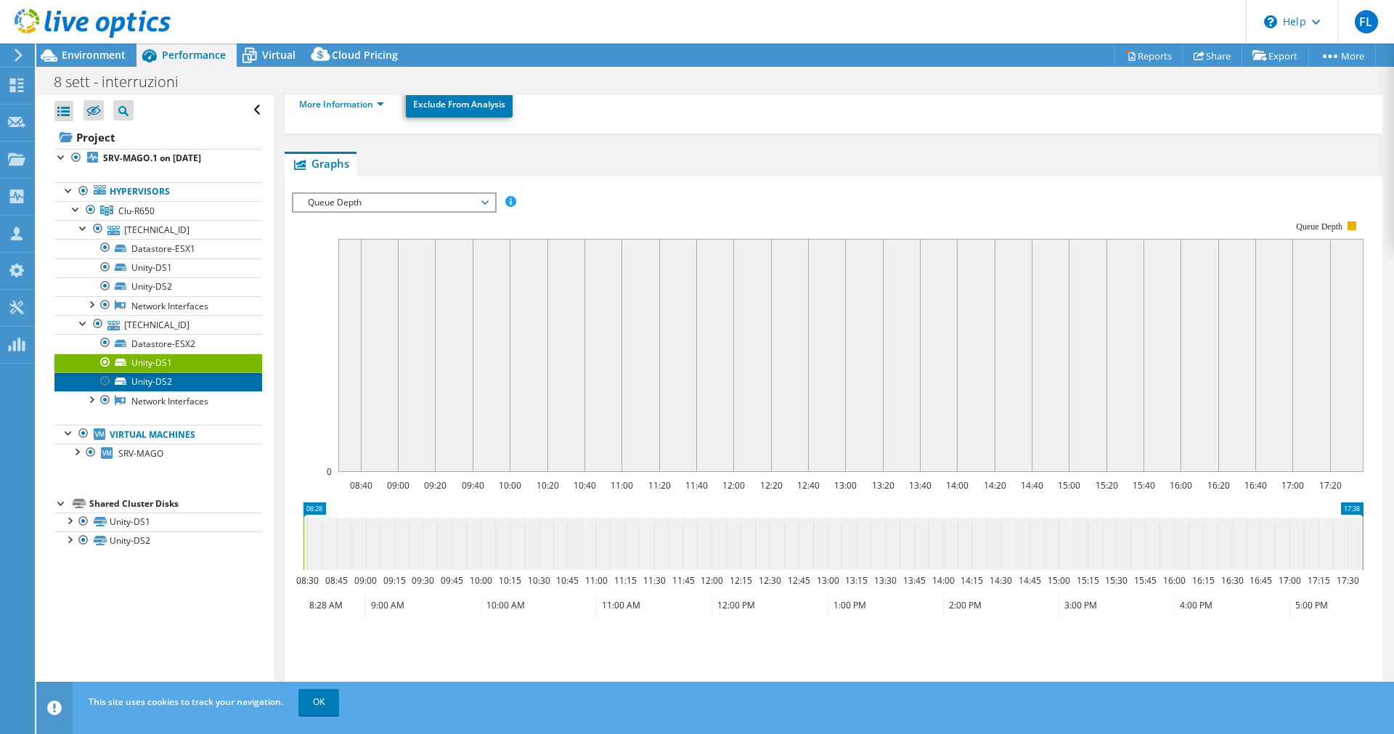
click at [163, 381] on link "Unity-DS2" at bounding box center [158, 381] width 208 height 19
click at [377, 198] on span "Queue Depth" at bounding box center [394, 202] width 187 height 17
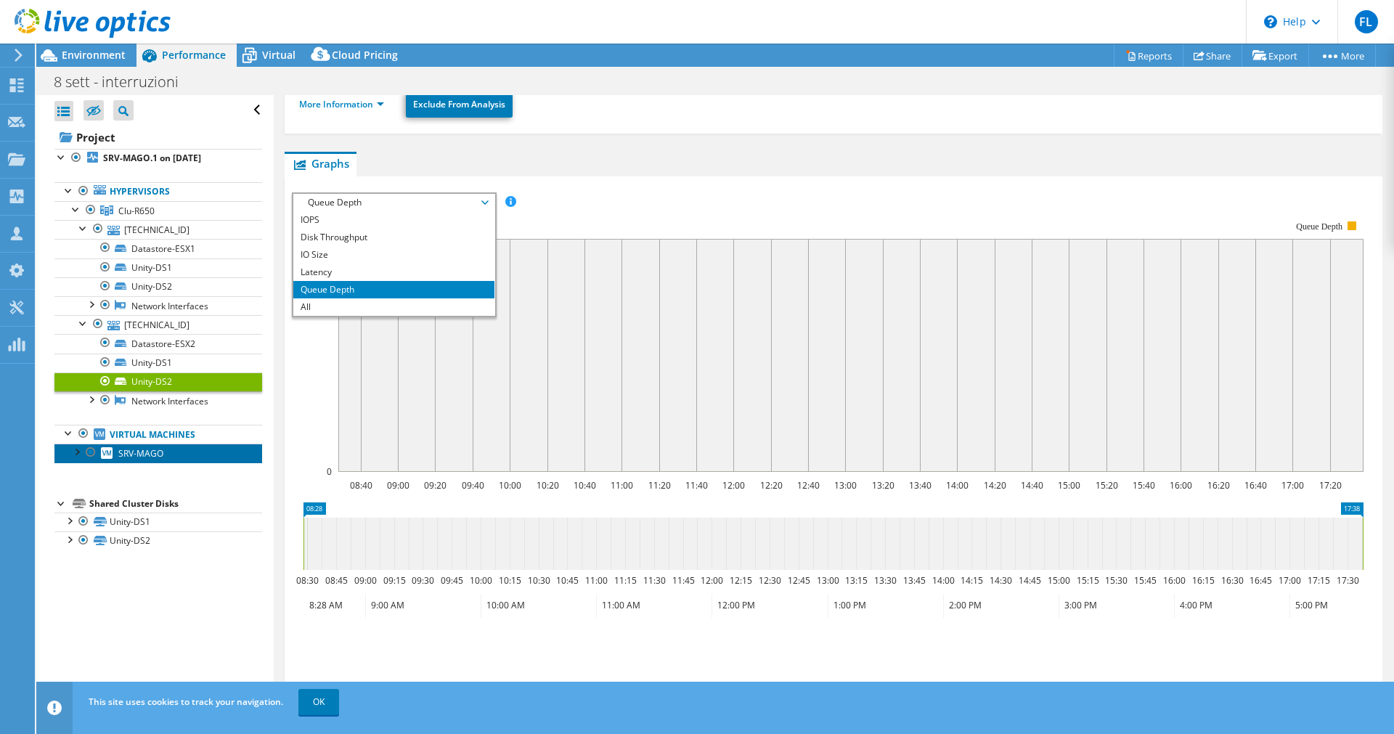
click at [146, 454] on span "SRV-MAGO" at bounding box center [140, 453] width 45 height 12
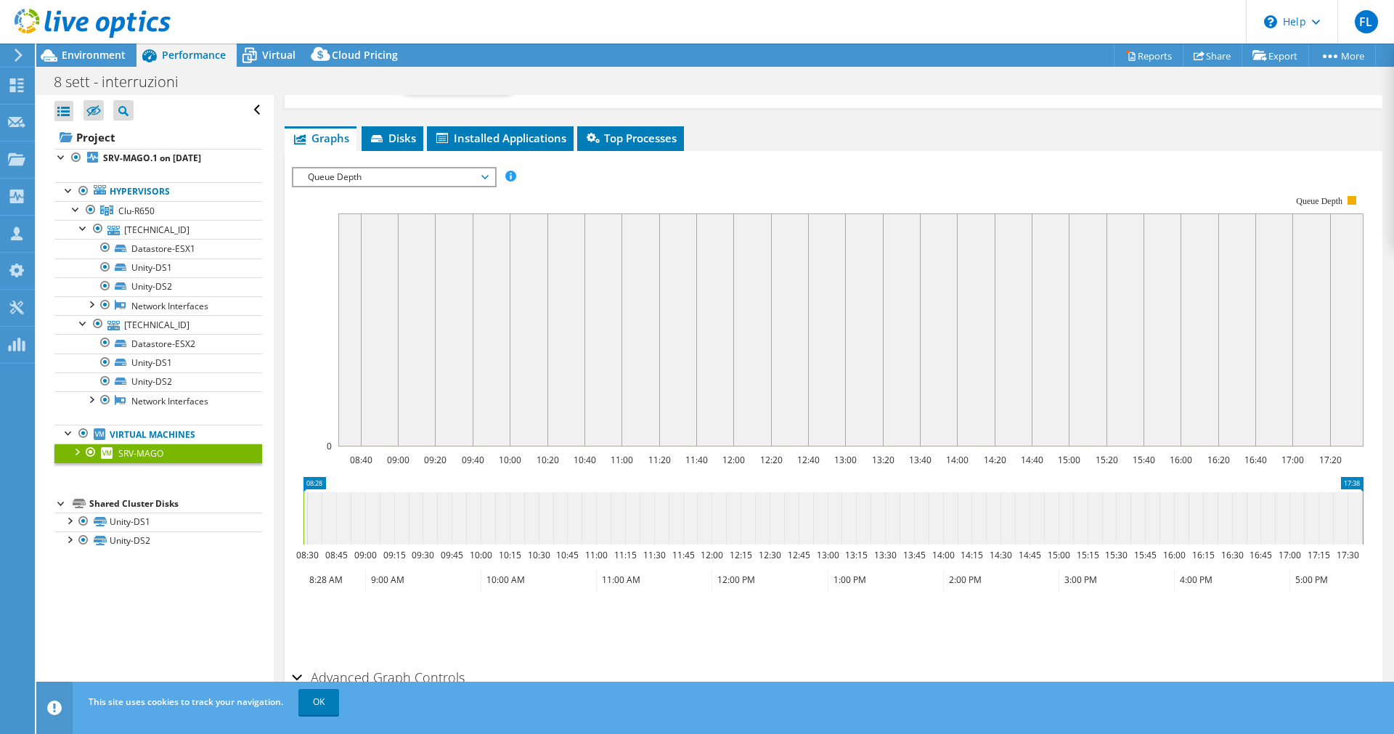
click at [81, 451] on div at bounding box center [76, 451] width 15 height 15
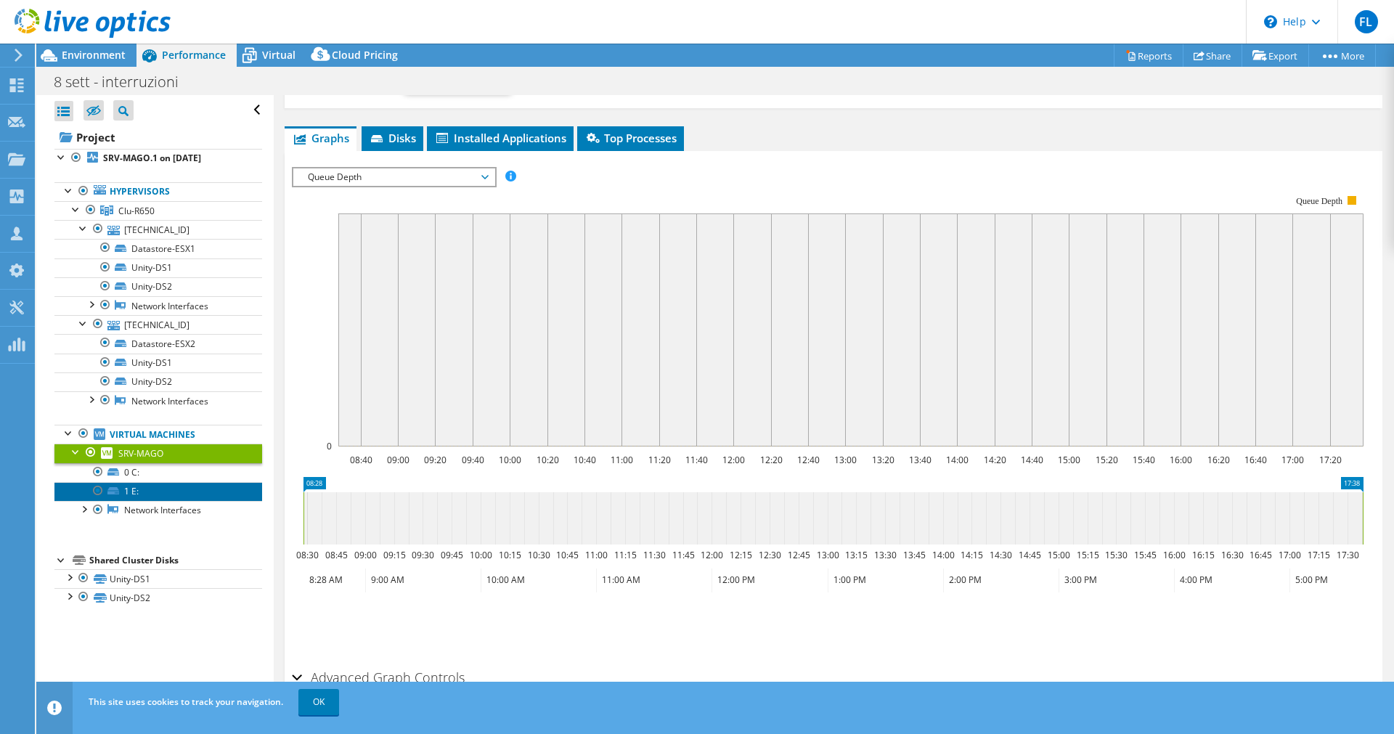
click at [176, 499] on link "1 E:" at bounding box center [158, 491] width 208 height 19
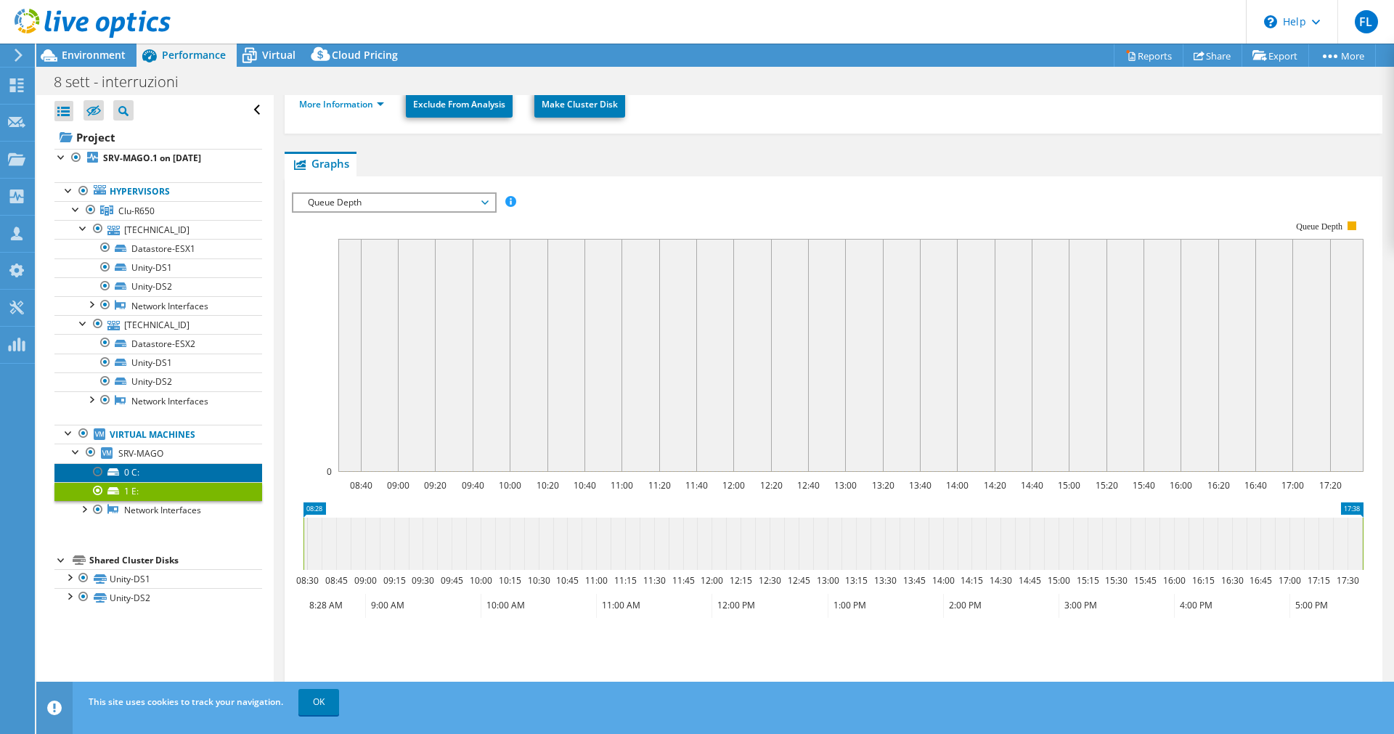
click at [139, 470] on link "0 C:" at bounding box center [158, 472] width 208 height 19
click at [353, 195] on span "Queue Depth" at bounding box center [394, 202] width 187 height 17
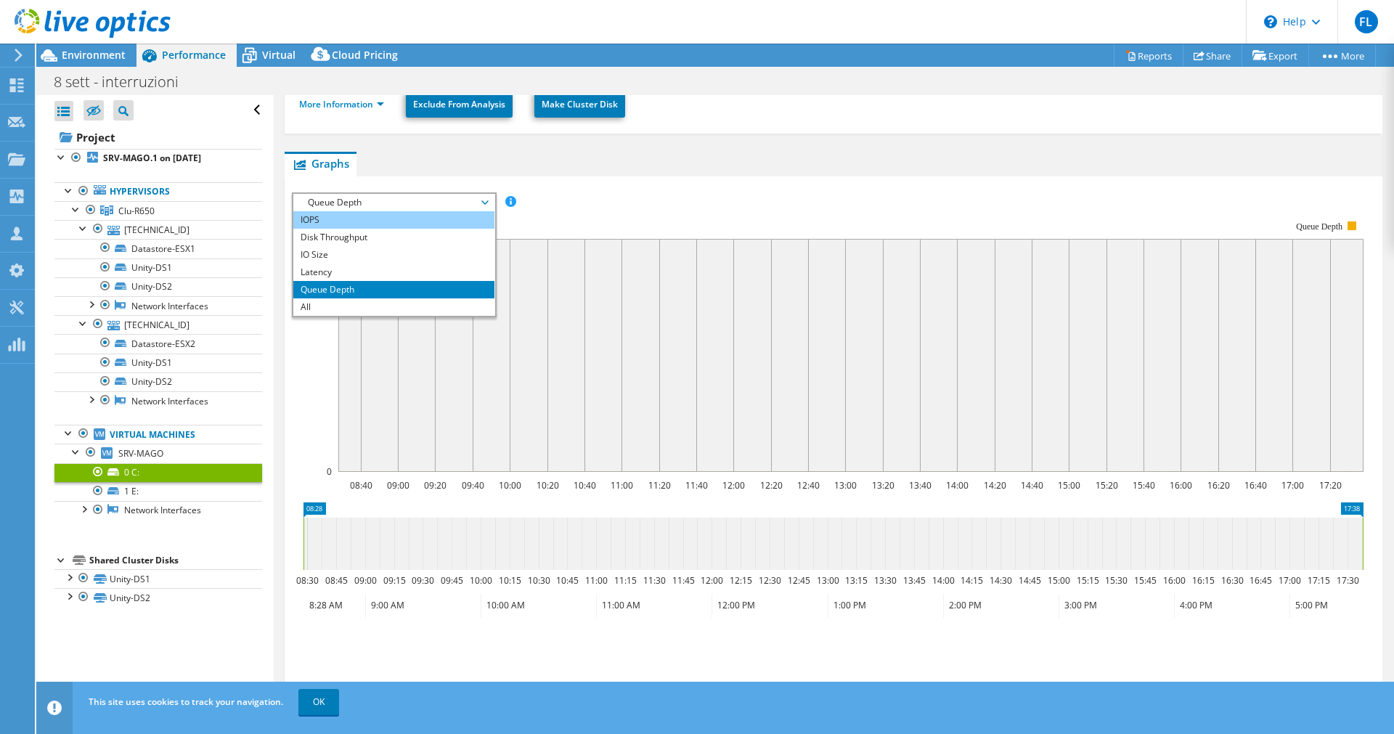
click at [361, 216] on li "IOPS" at bounding box center [393, 219] width 201 height 17
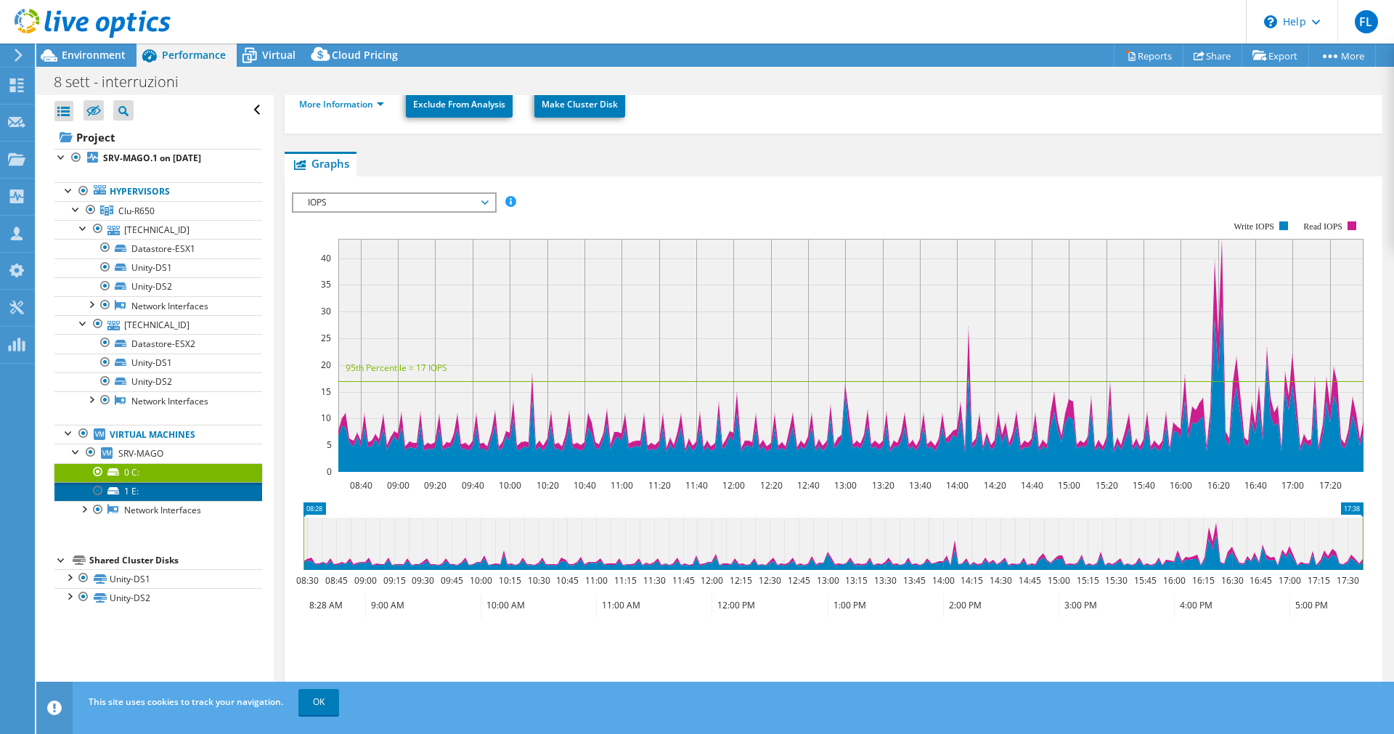
click at [159, 492] on link "1 E:" at bounding box center [158, 491] width 208 height 19
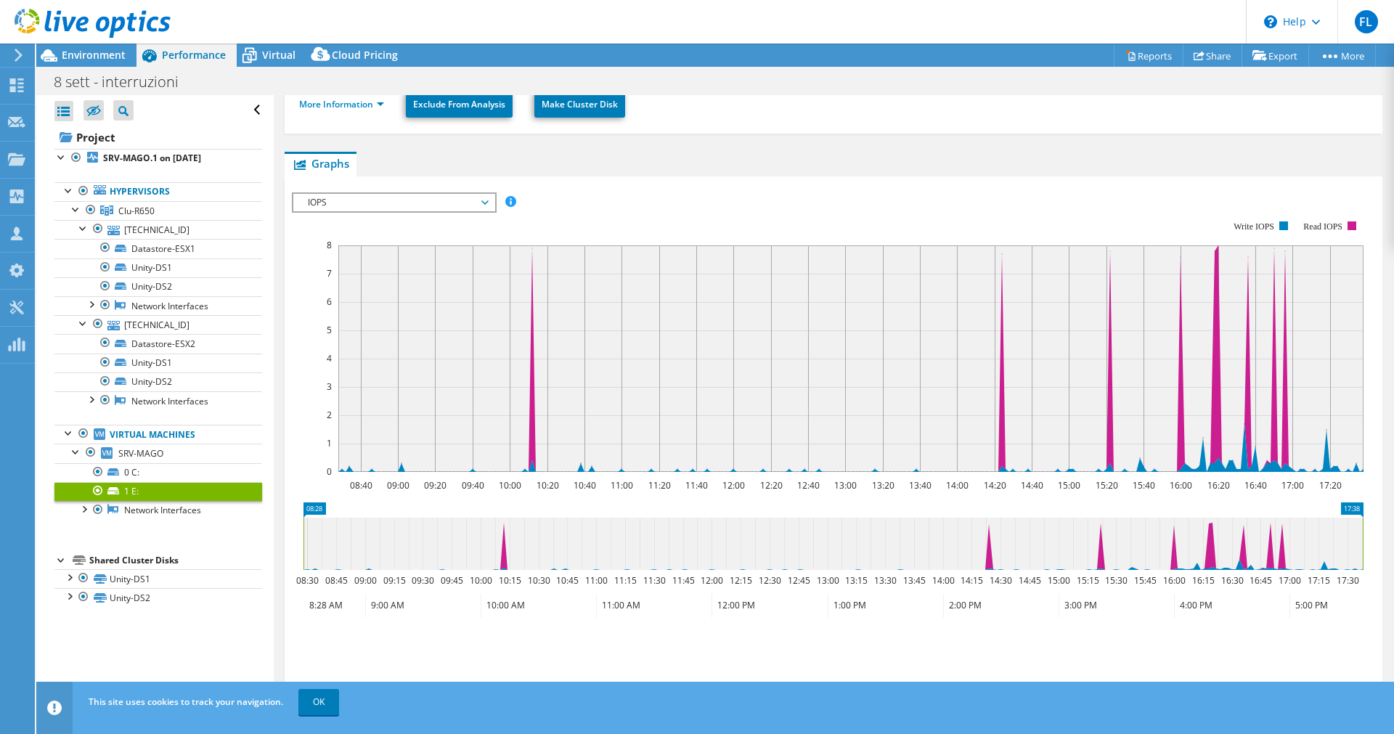
click at [456, 200] on span "IOPS" at bounding box center [394, 202] width 187 height 17
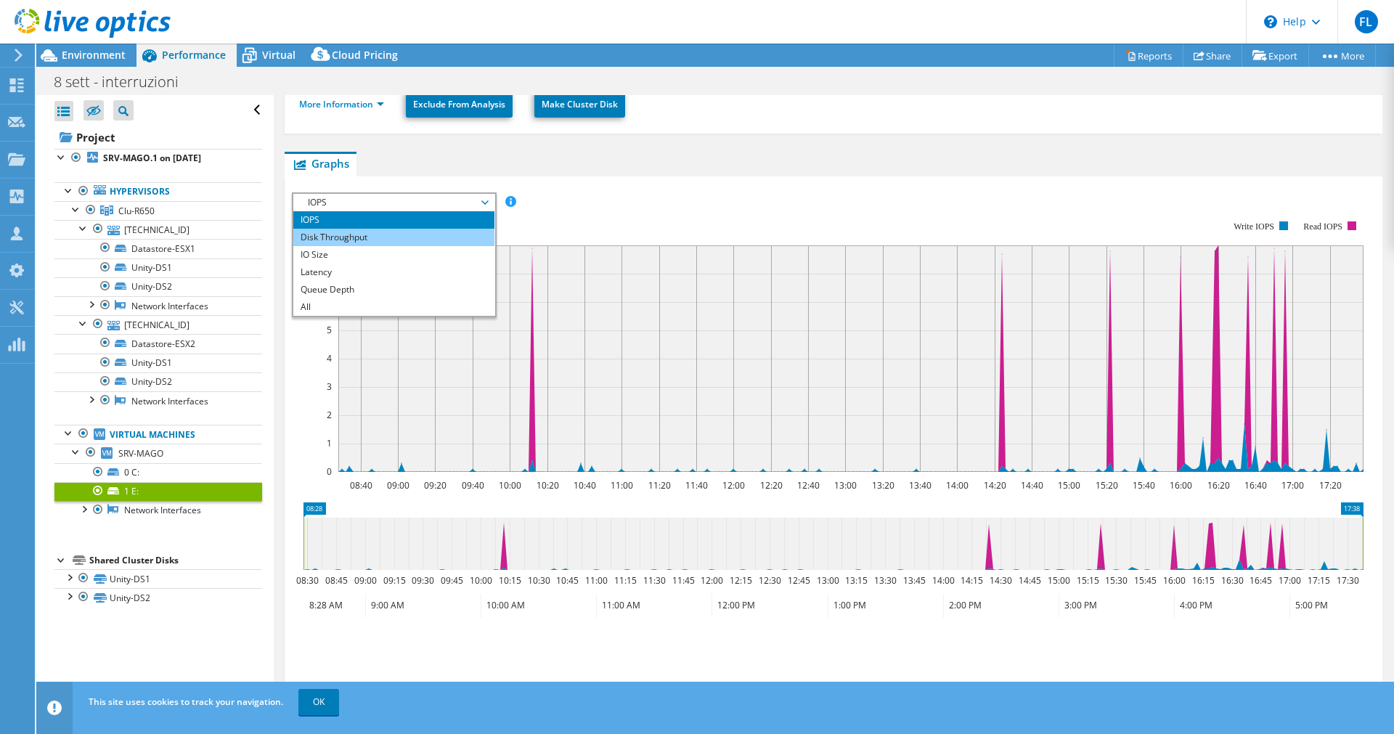
click at [393, 241] on li "Disk Throughput" at bounding box center [393, 237] width 201 height 17
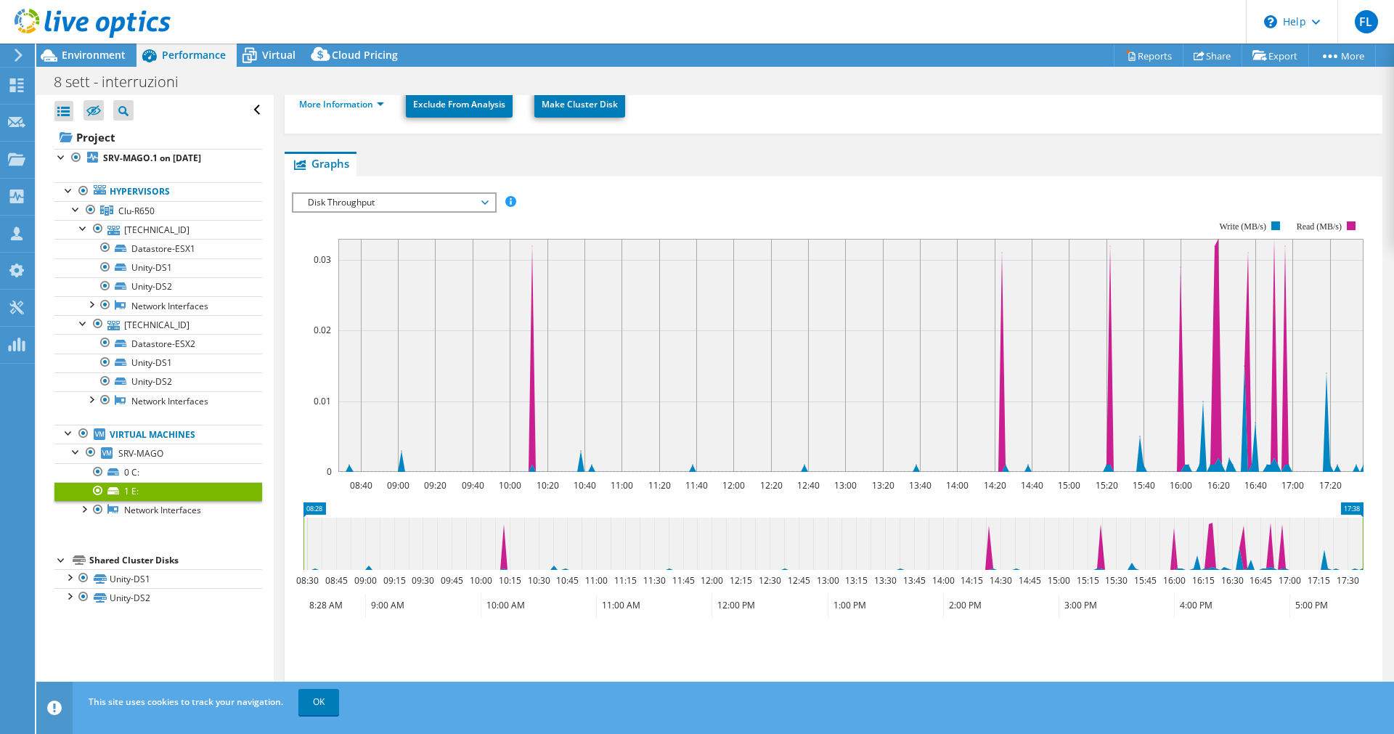
click at [391, 202] on span "Disk Throughput" at bounding box center [394, 202] width 187 height 17
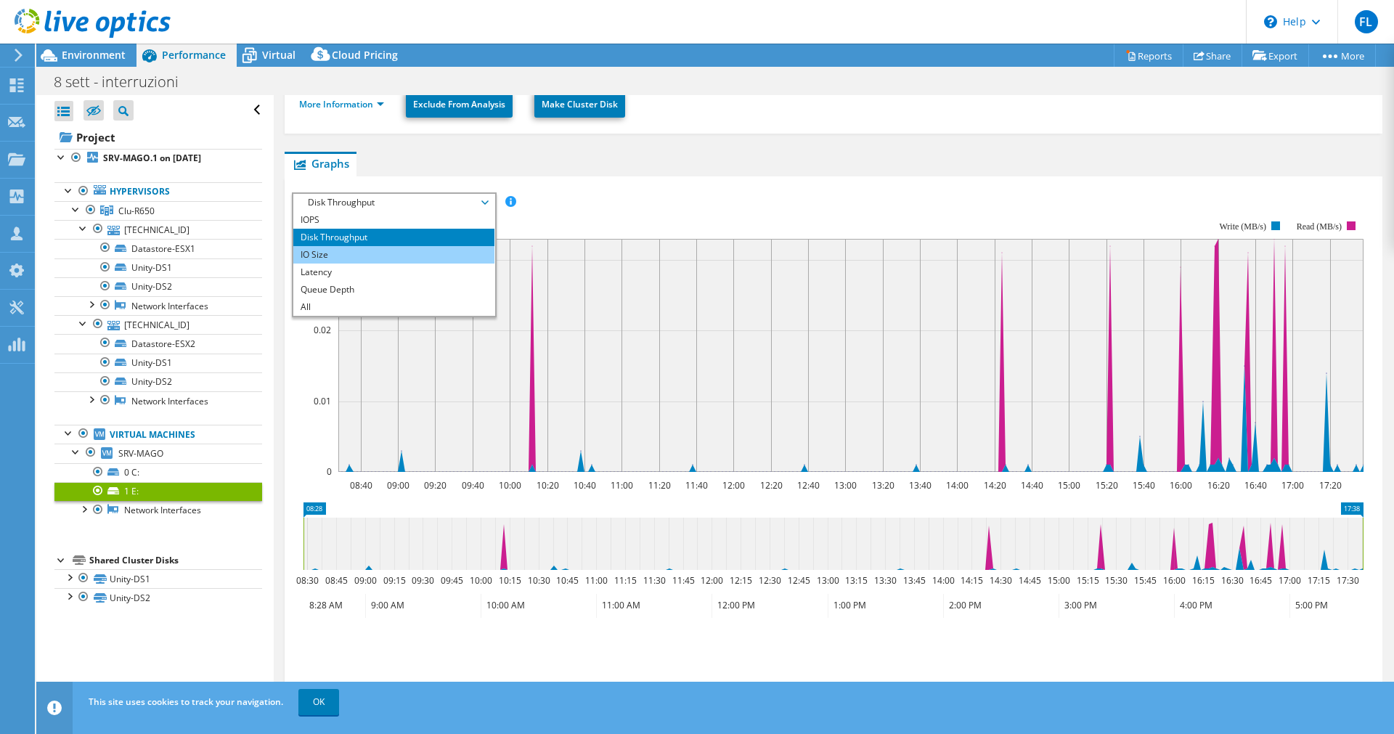
click at [364, 250] on li "IO Size" at bounding box center [393, 254] width 201 height 17
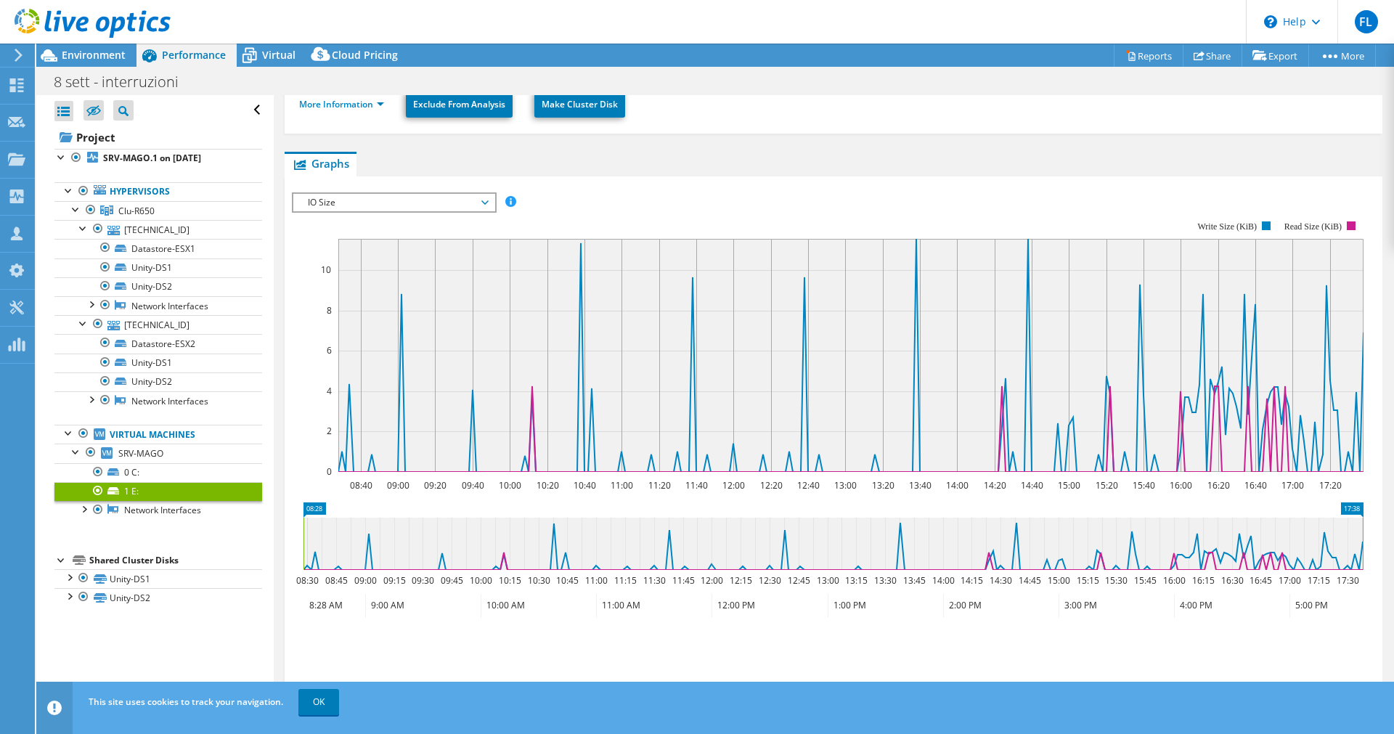
click at [386, 202] on span "IO Size" at bounding box center [394, 202] width 187 height 17
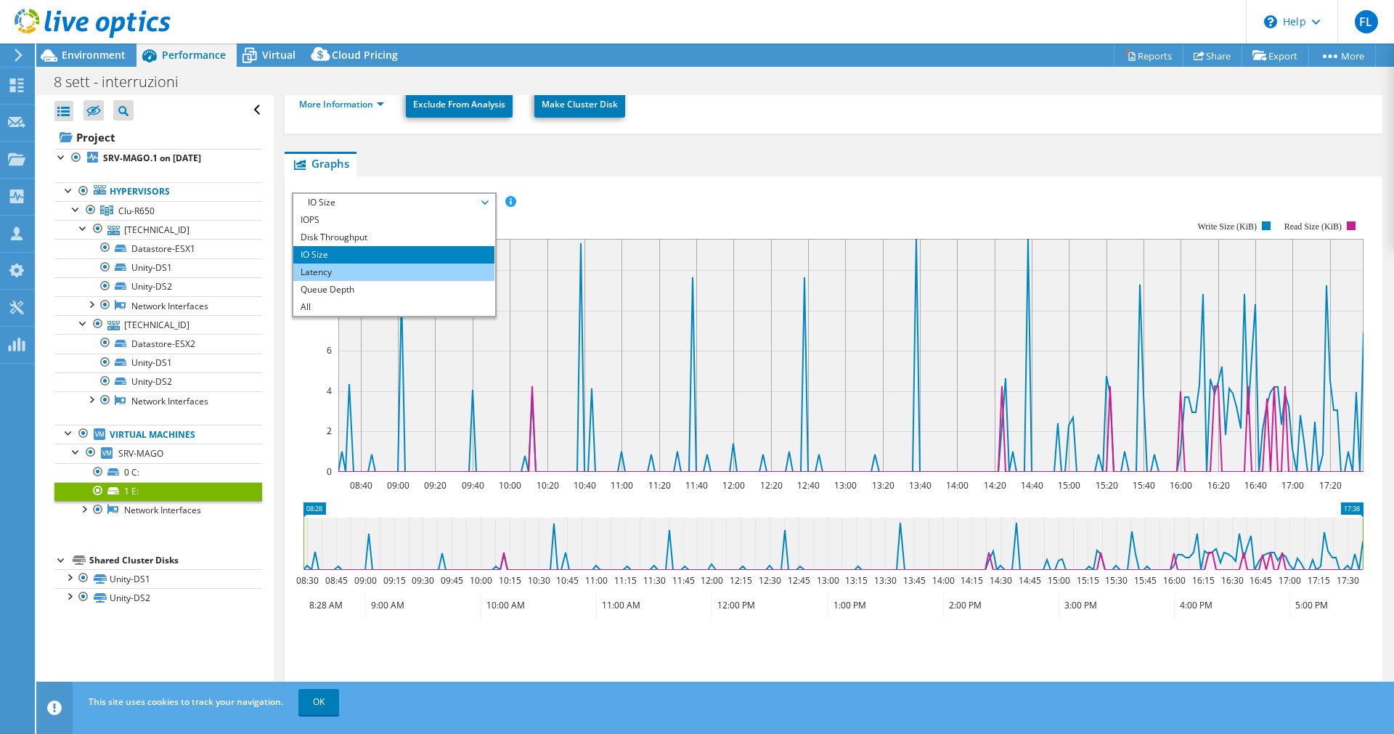
click at [338, 269] on li "Latency" at bounding box center [393, 272] width 201 height 17
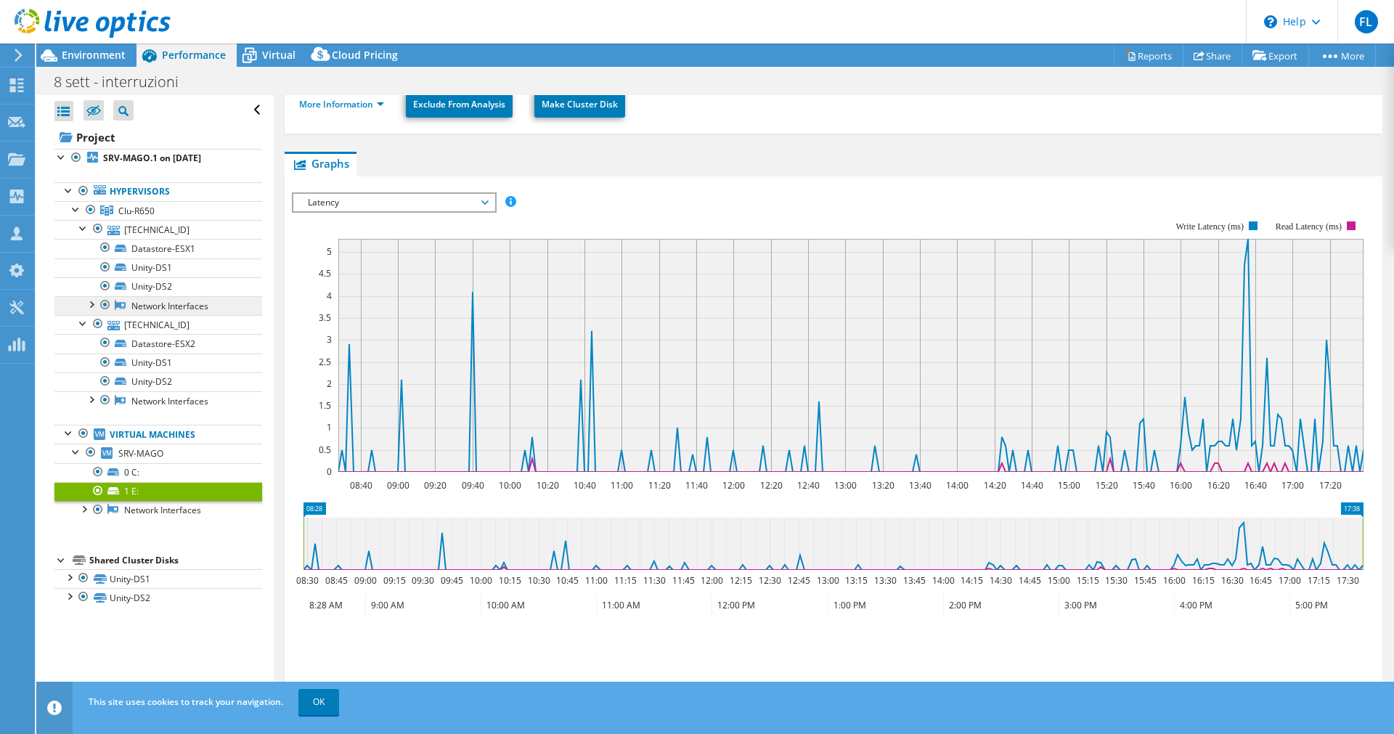
click at [195, 309] on link "Network Interfaces" at bounding box center [158, 305] width 208 height 19
click at [88, 308] on div at bounding box center [90, 303] width 15 height 15
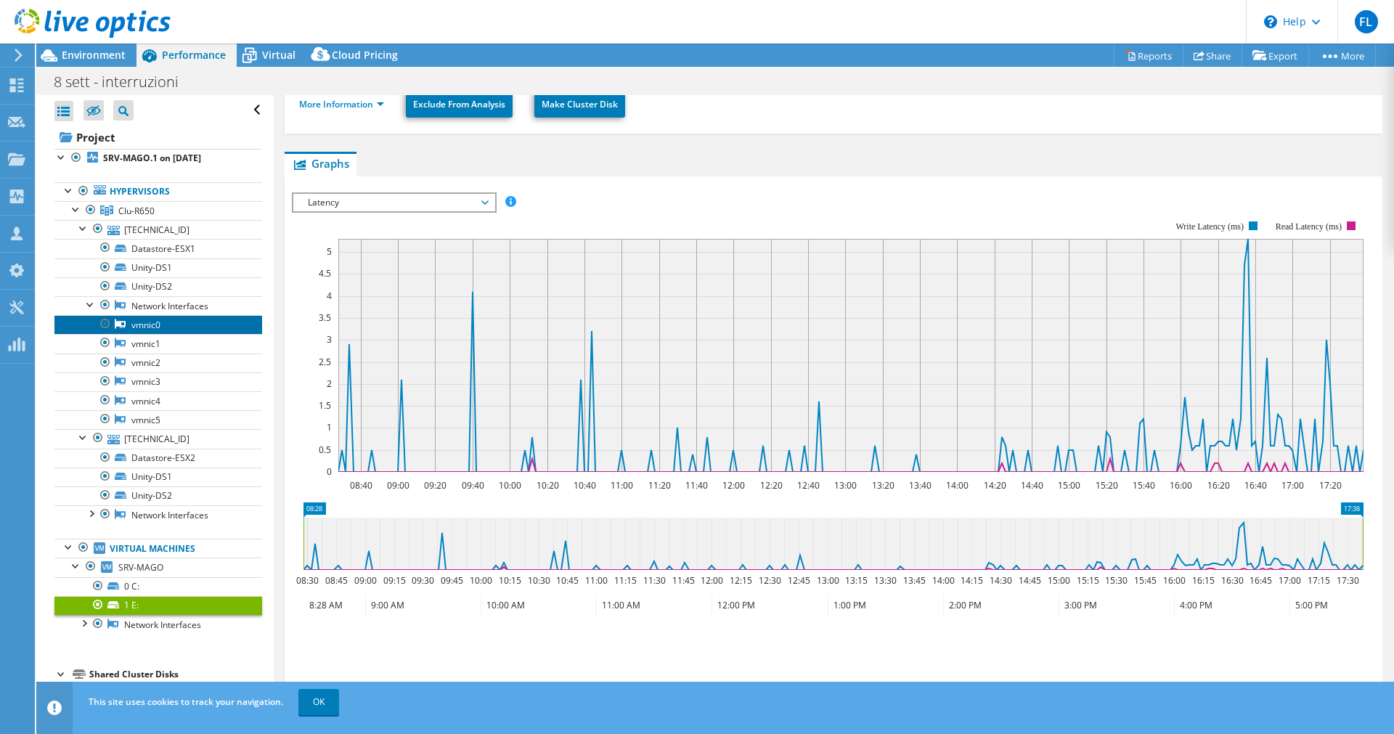
click at [151, 327] on link "vmnic0" at bounding box center [158, 324] width 208 height 19
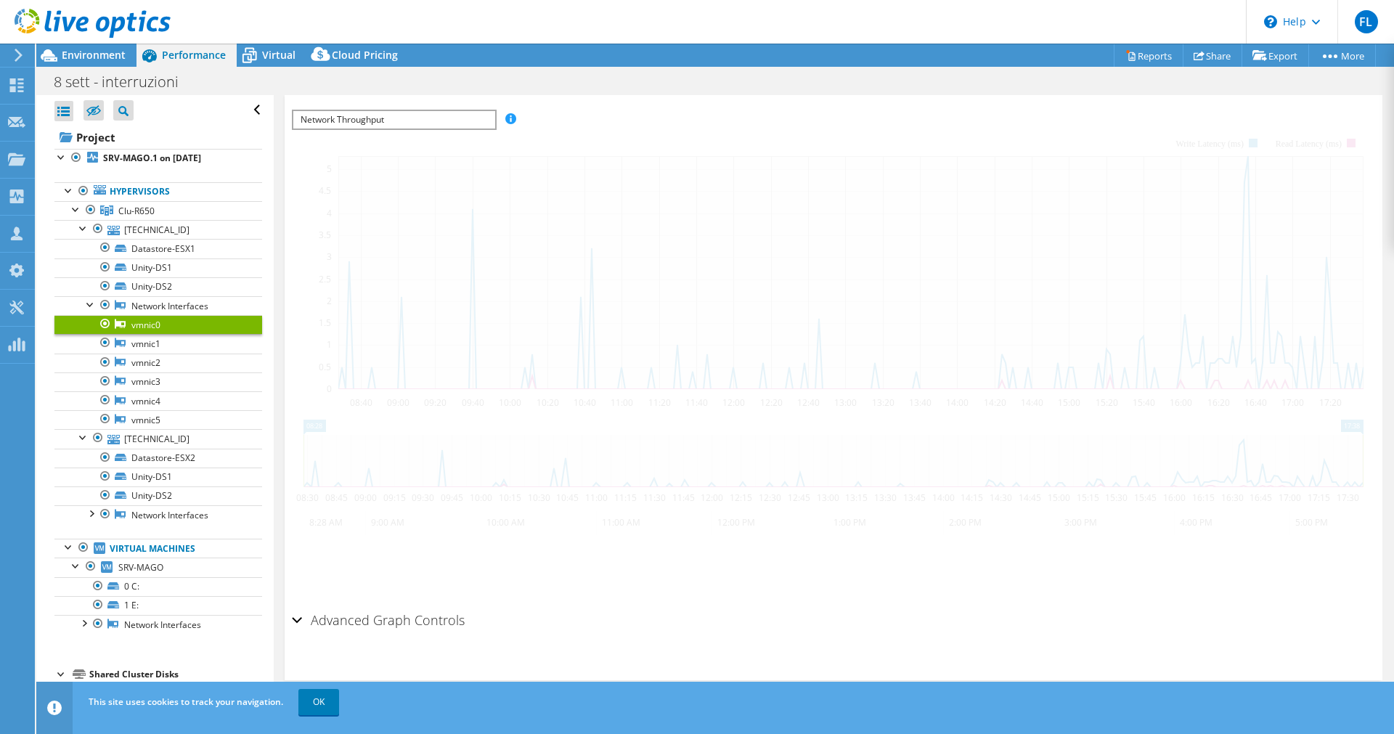
scroll to position [99, 0]
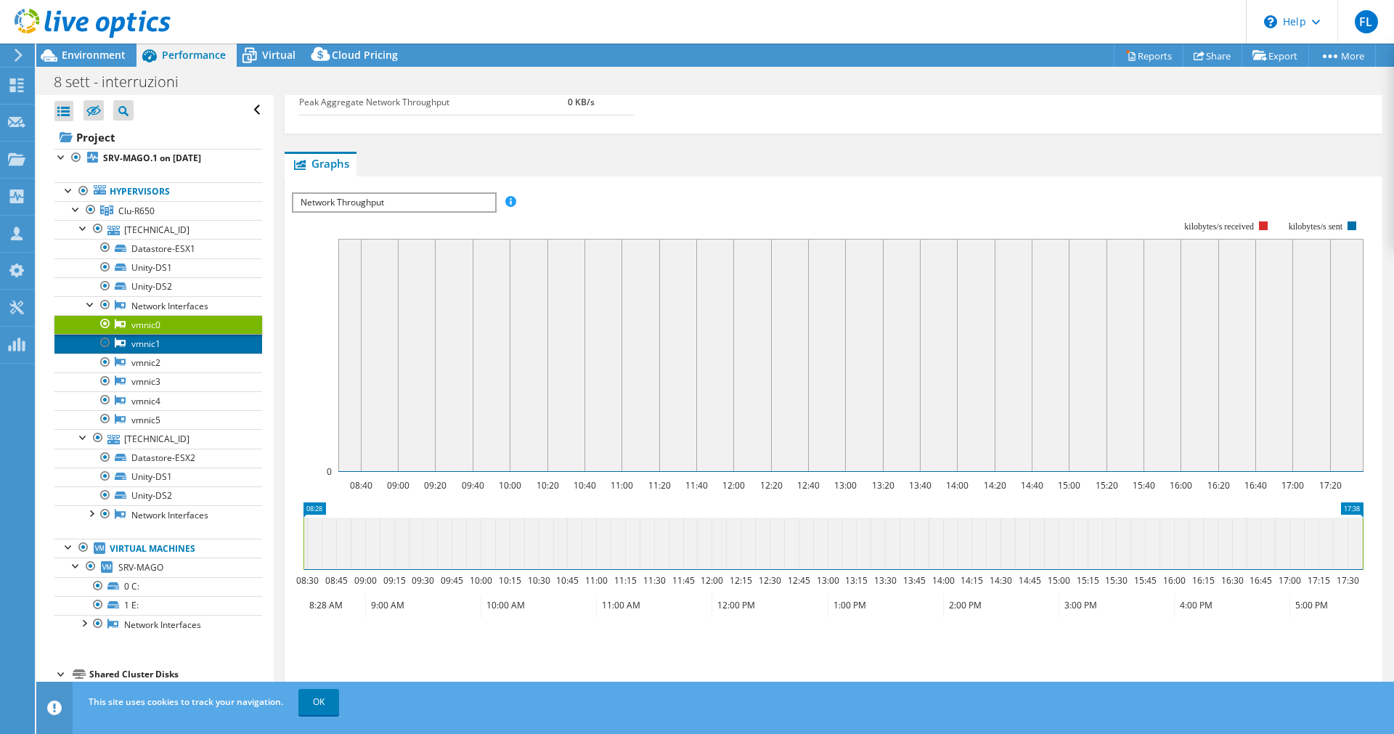
click at [152, 341] on link "vmnic1" at bounding box center [158, 343] width 208 height 19
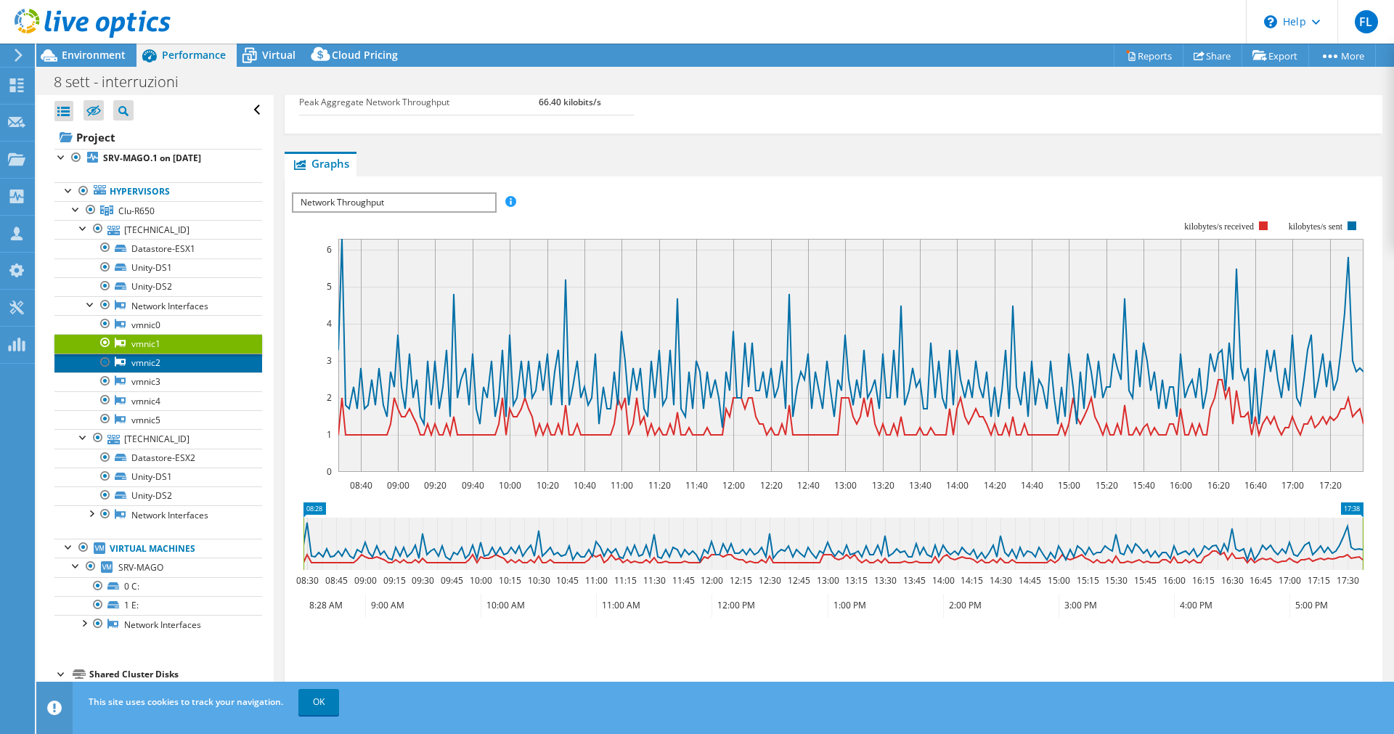
click at [152, 362] on link "vmnic2" at bounding box center [158, 363] width 208 height 19
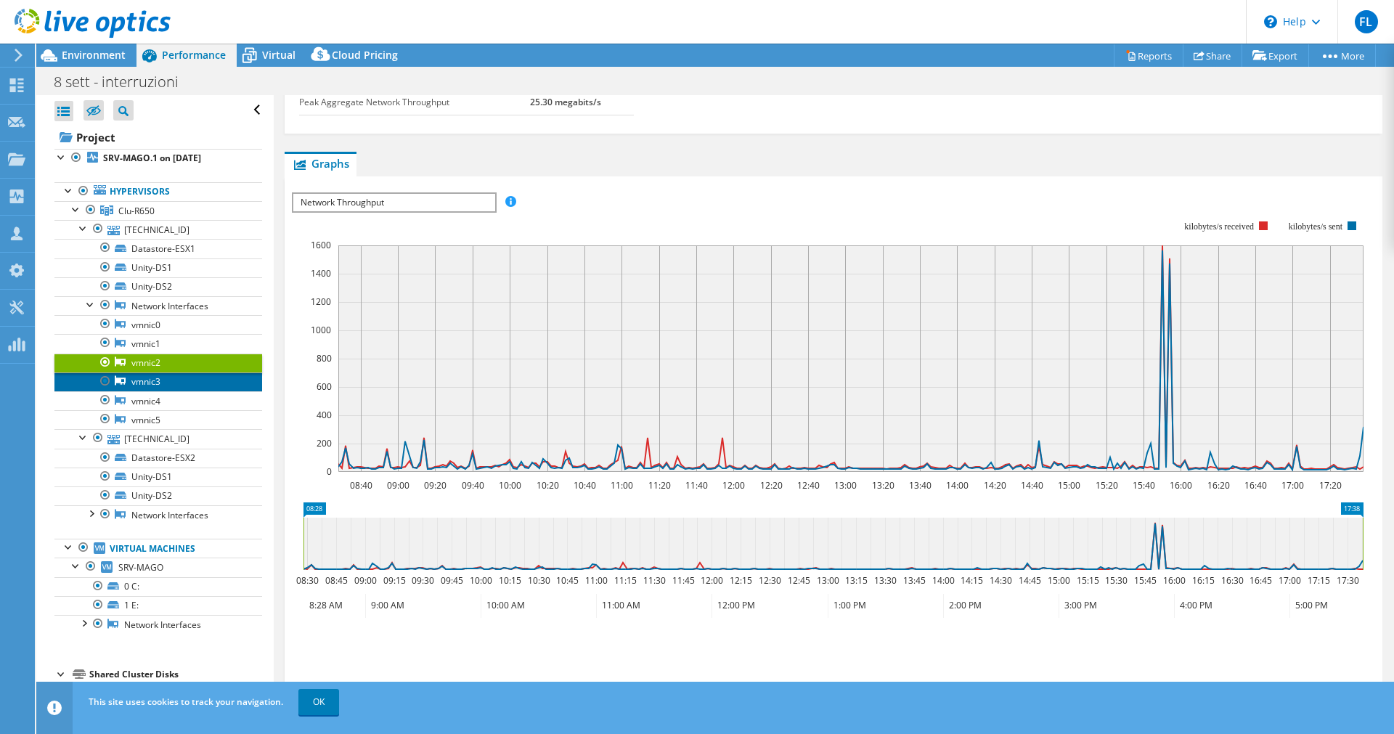
click at [155, 378] on link "vmnic3" at bounding box center [158, 381] width 208 height 19
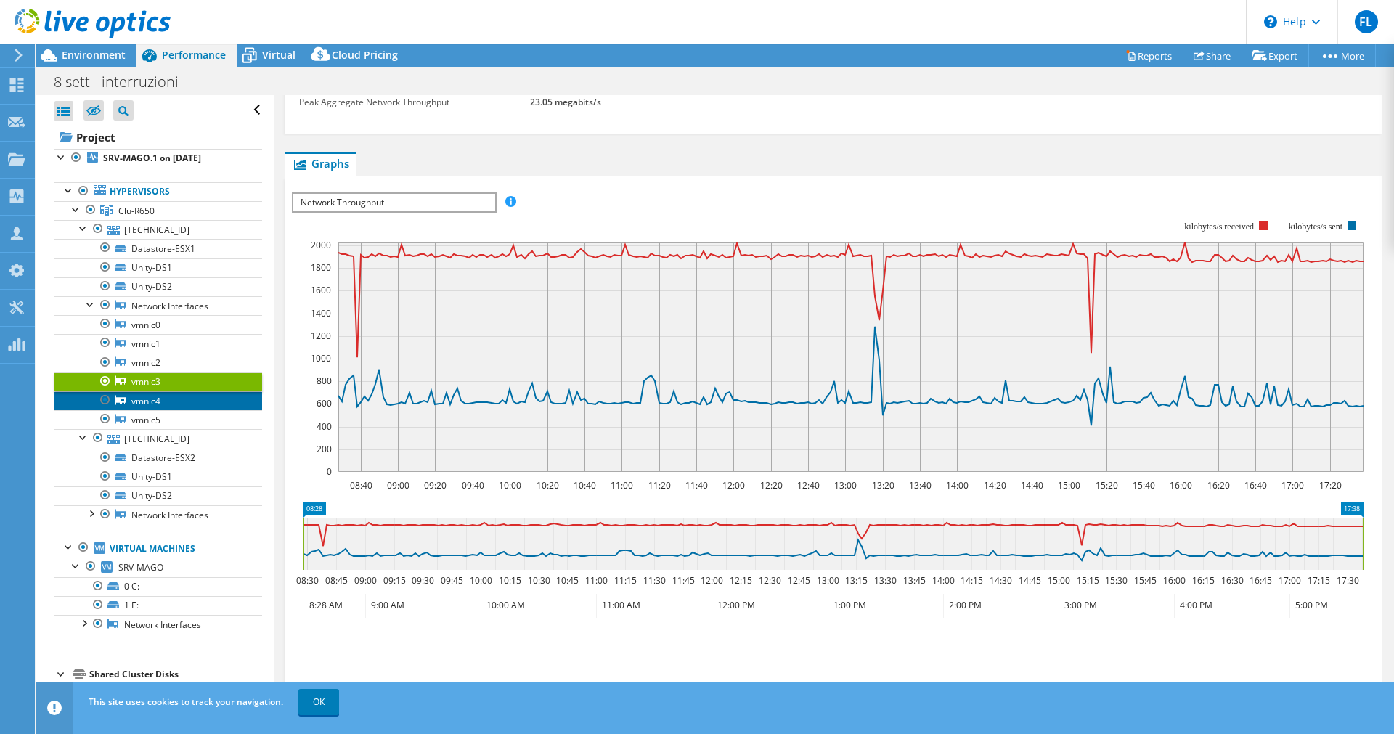
click at [143, 400] on link "vmnic4" at bounding box center [158, 400] width 208 height 19
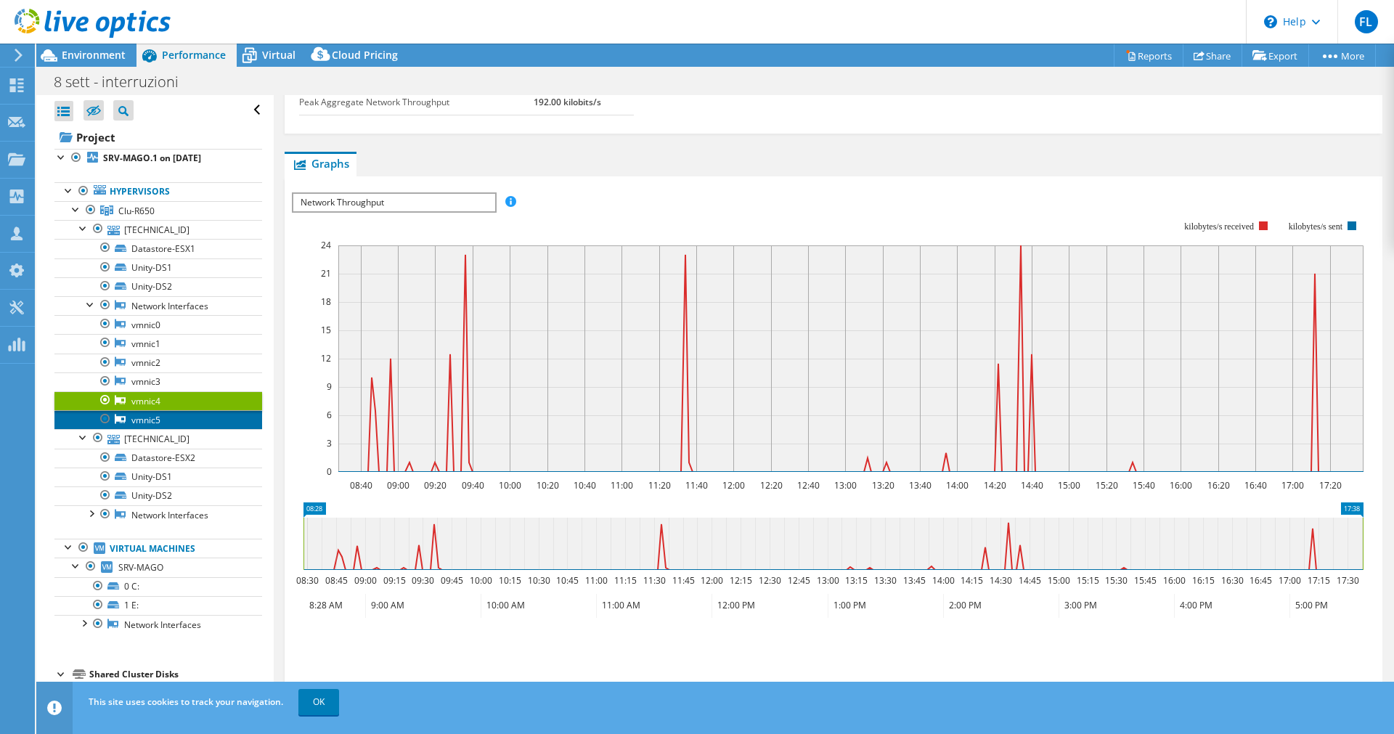
click at [157, 427] on link "vmnic5" at bounding box center [158, 419] width 208 height 19
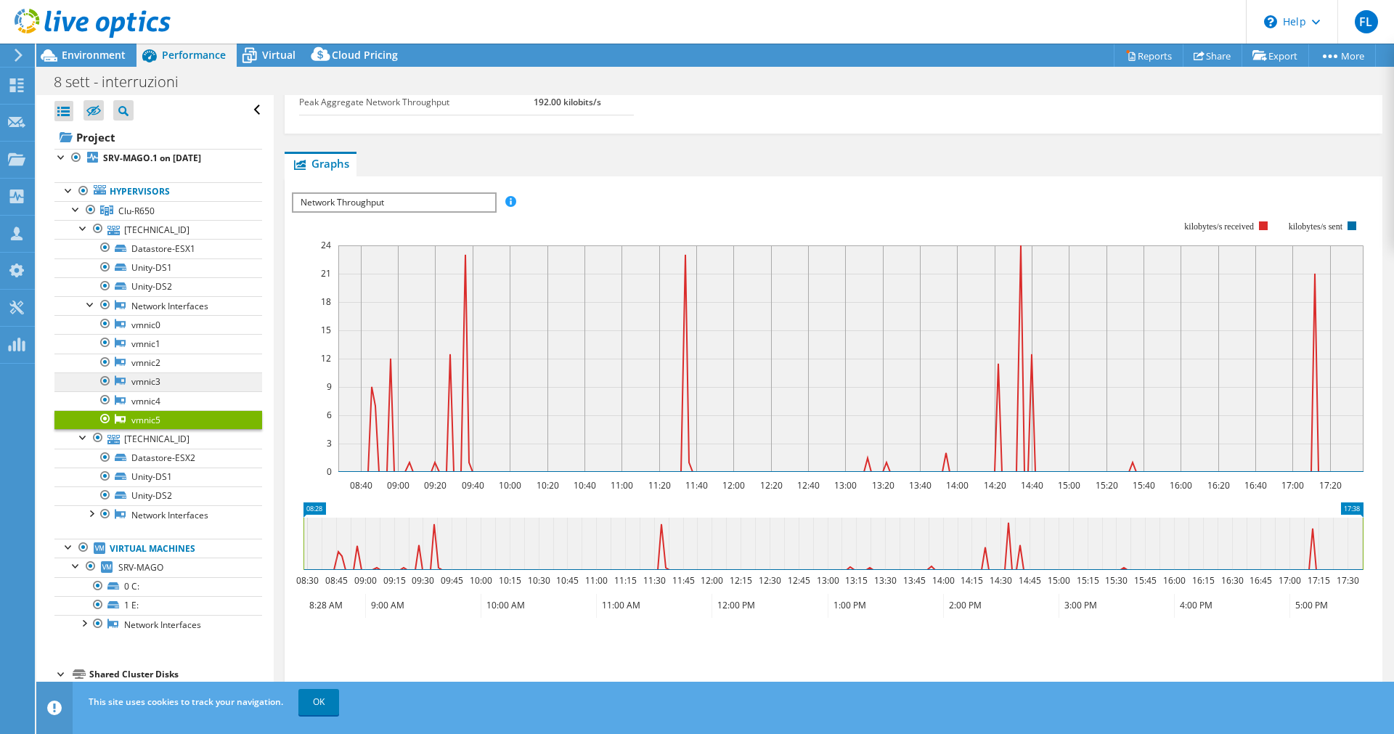
scroll to position [33, 0]
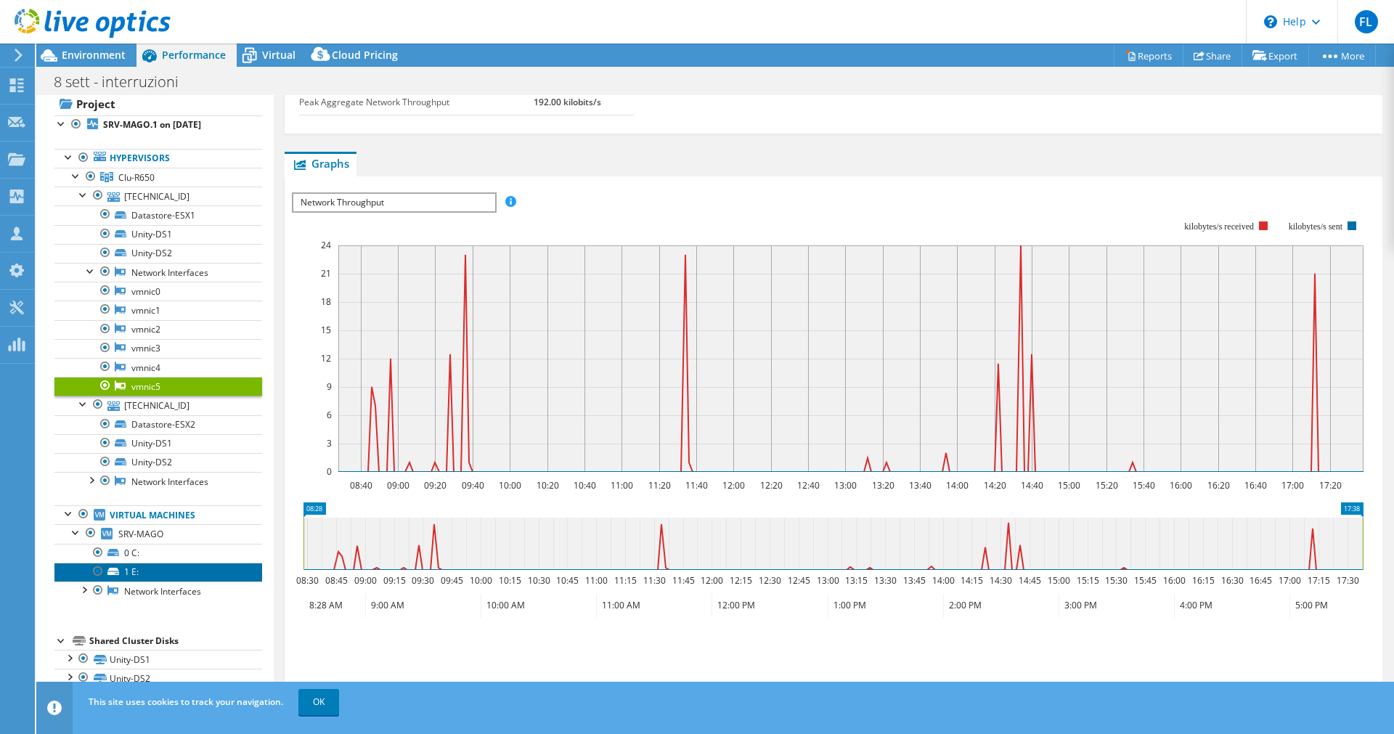
click at [136, 566] on link "1 E:" at bounding box center [158, 572] width 208 height 19
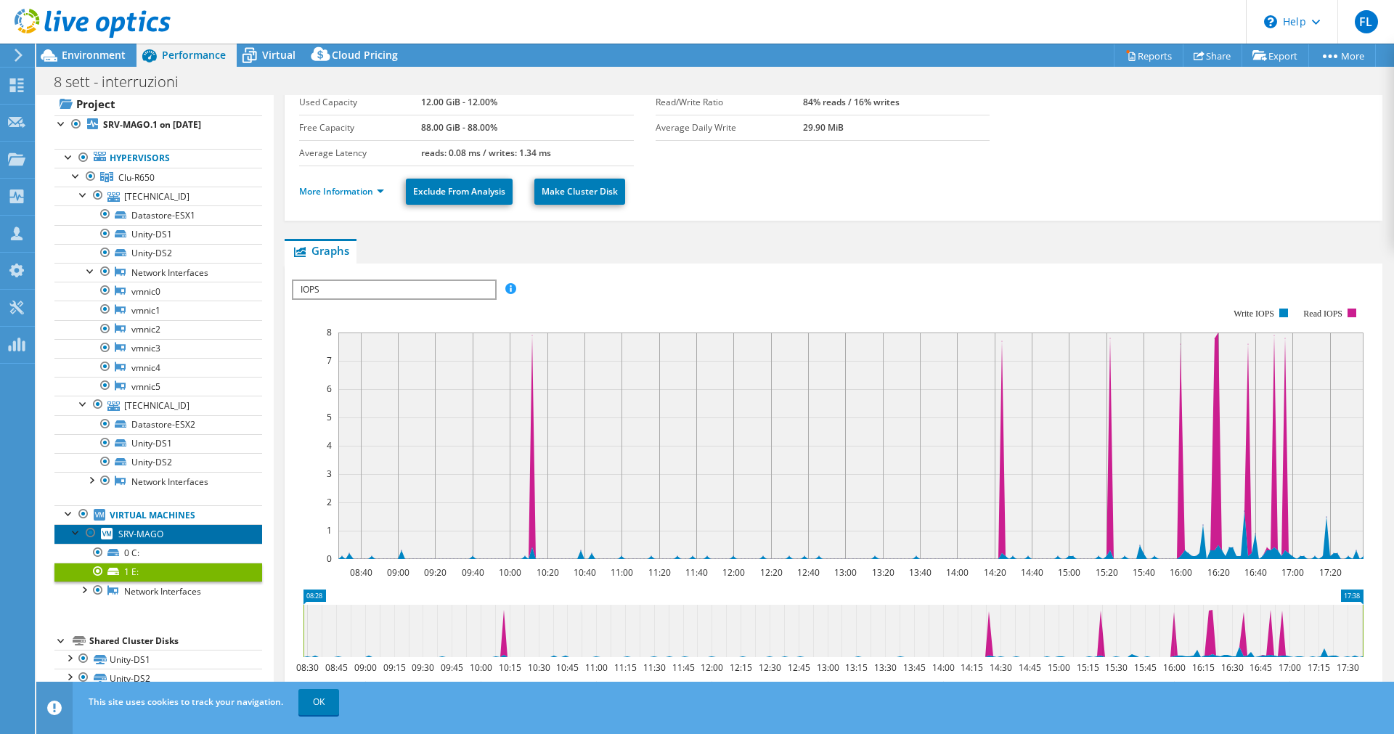
click at [144, 534] on span "SRV-MAGO" at bounding box center [140, 534] width 45 height 12
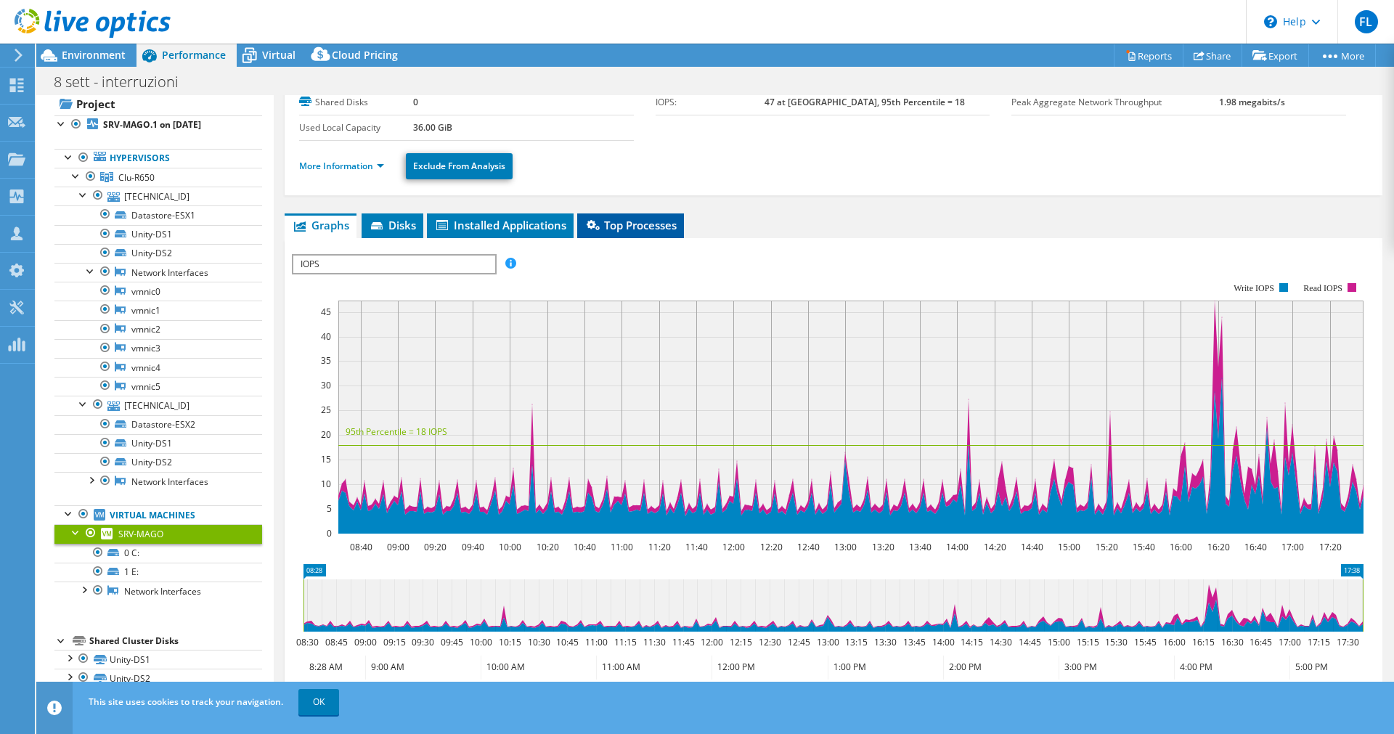
click at [626, 222] on span "Top Processes" at bounding box center [630, 225] width 92 height 15
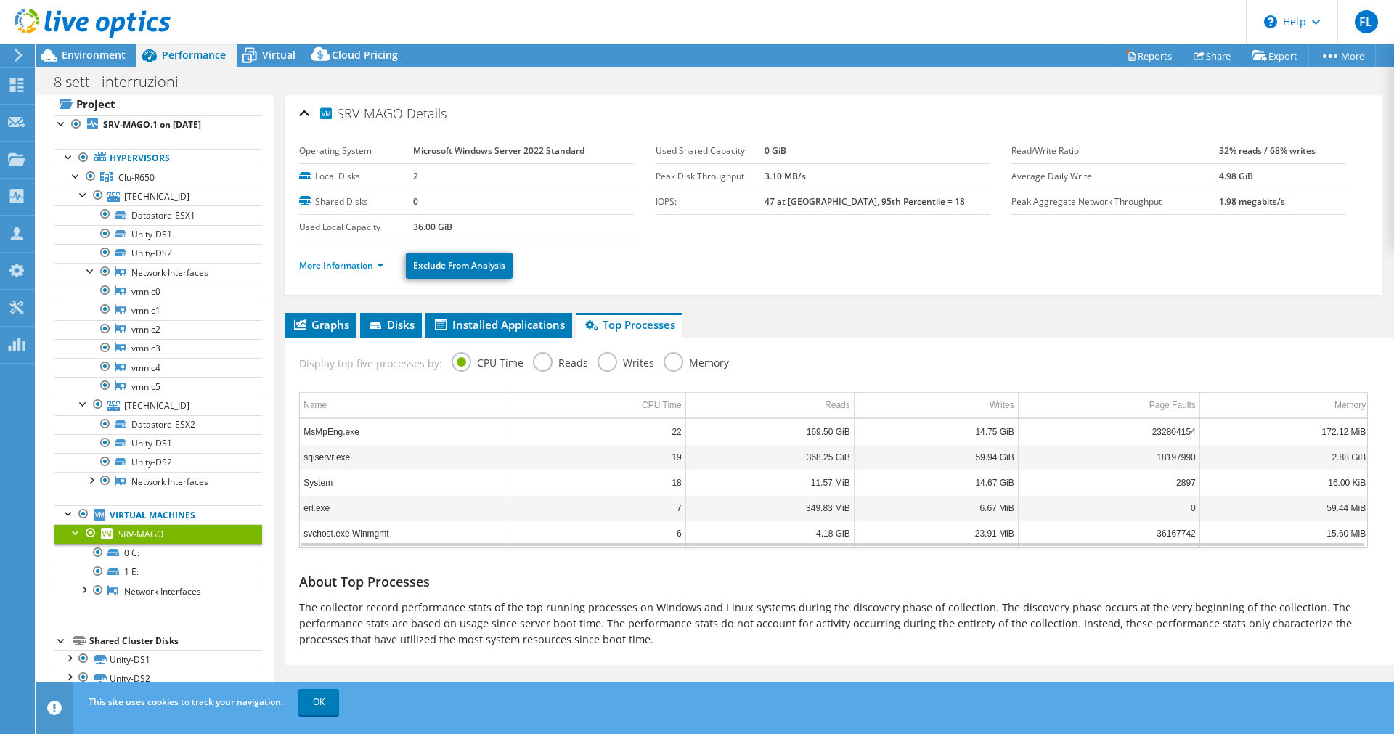
click at [782, 458] on td "368.25 GiB" at bounding box center [769, 456] width 168 height 25
click at [322, 702] on link "OK" at bounding box center [318, 702] width 41 height 26
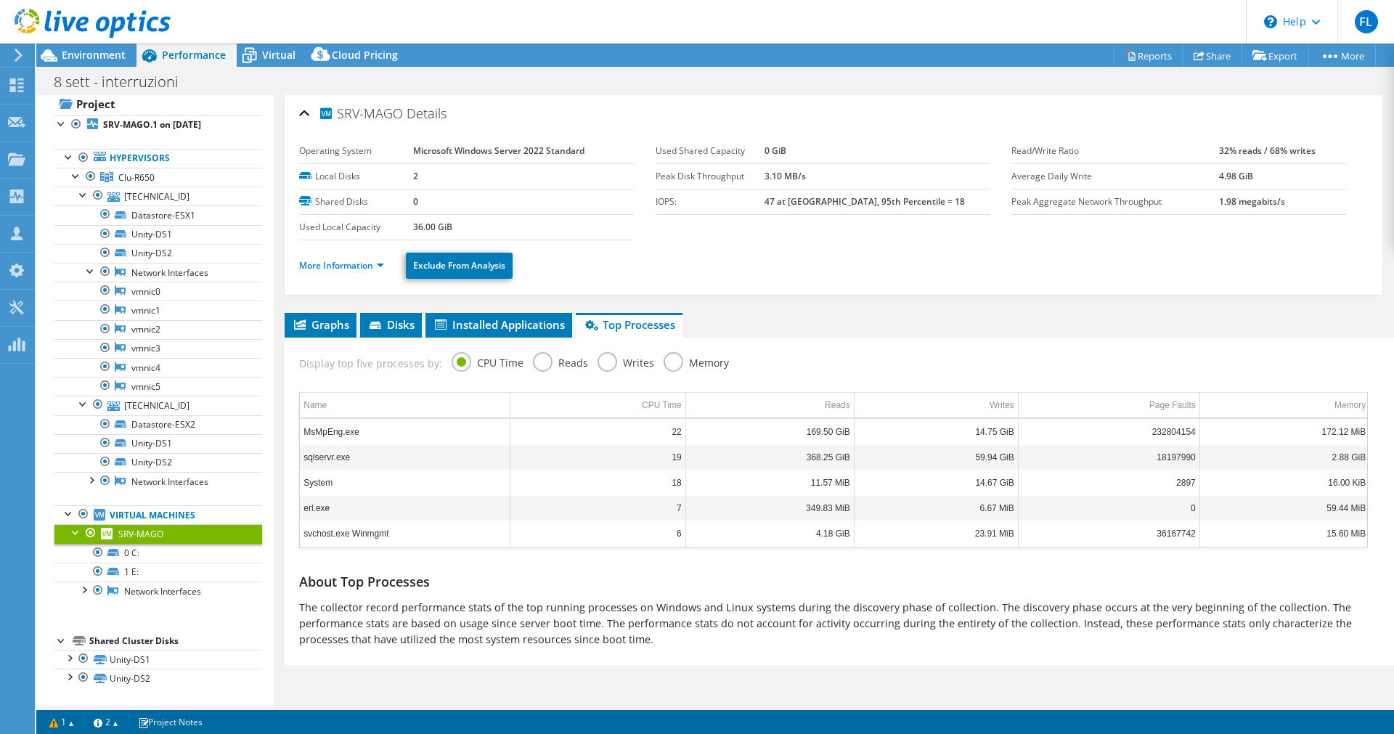
click at [533, 362] on label "Reads" at bounding box center [560, 361] width 55 height 18
click at [0, 0] on input "Reads" at bounding box center [0, 0] width 0 height 0
click at [600, 356] on label "Writes" at bounding box center [626, 361] width 57 height 18
click at [0, 0] on input "Writes" at bounding box center [0, 0] width 0 height 0
click at [670, 362] on label "Memory" at bounding box center [696, 361] width 65 height 18
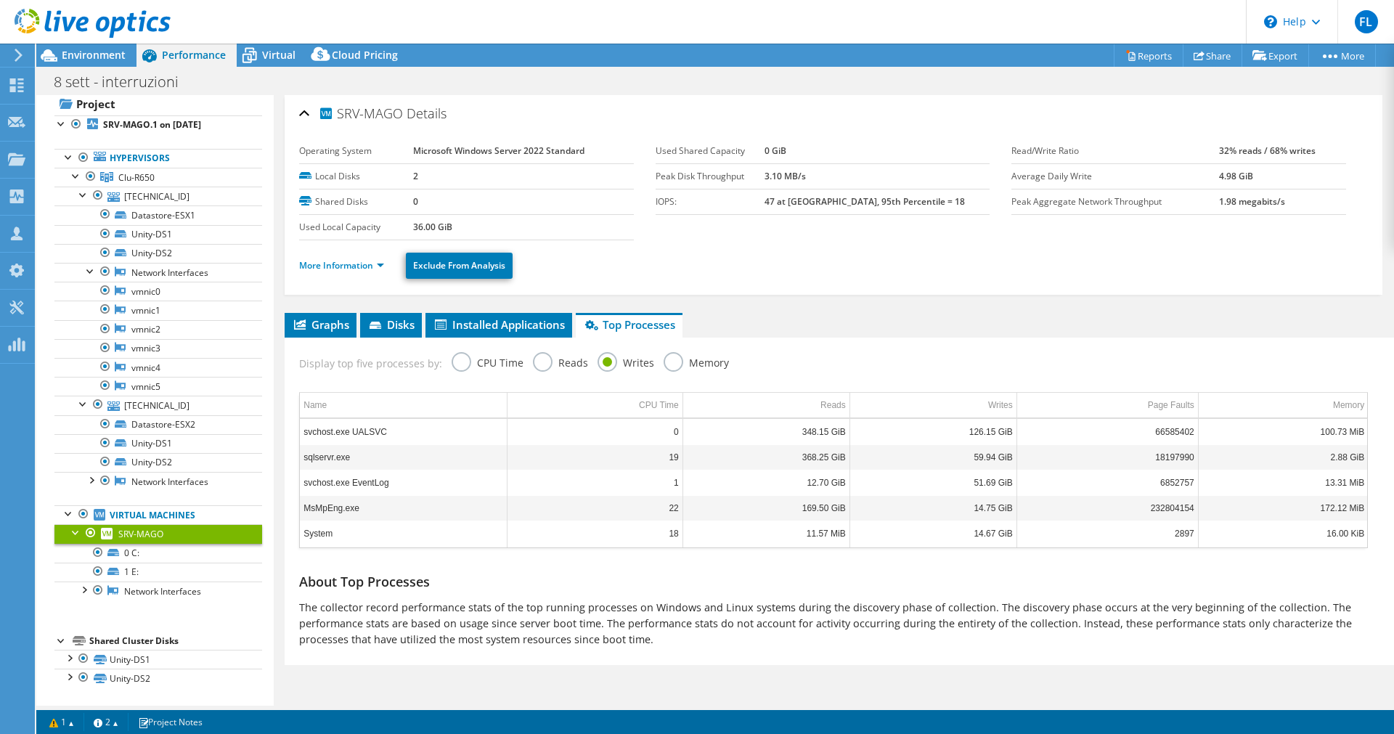
click at [0, 0] on input "Memory" at bounding box center [0, 0] width 0 height 0
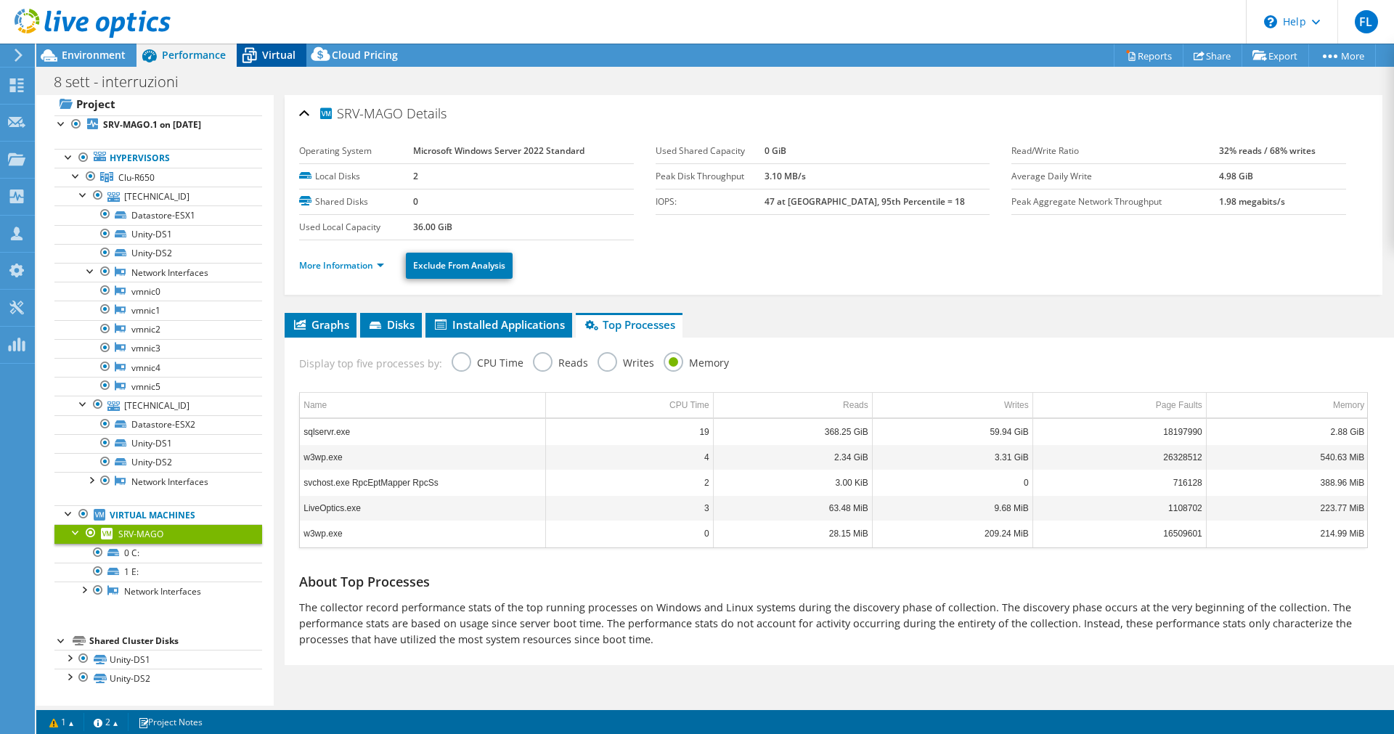
click at [277, 54] on span "Virtual" at bounding box center [278, 55] width 33 height 14
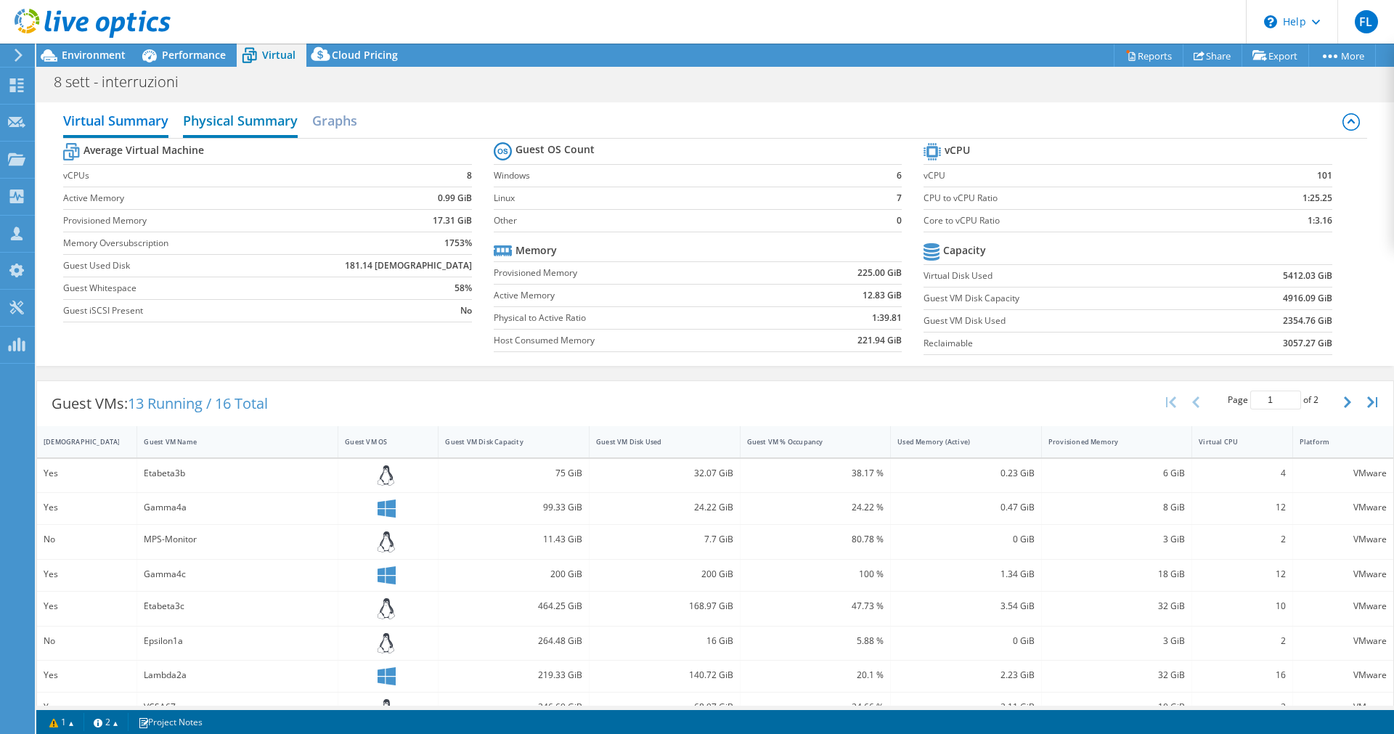
click at [239, 127] on h2 "Physical Summary" at bounding box center [240, 122] width 115 height 32
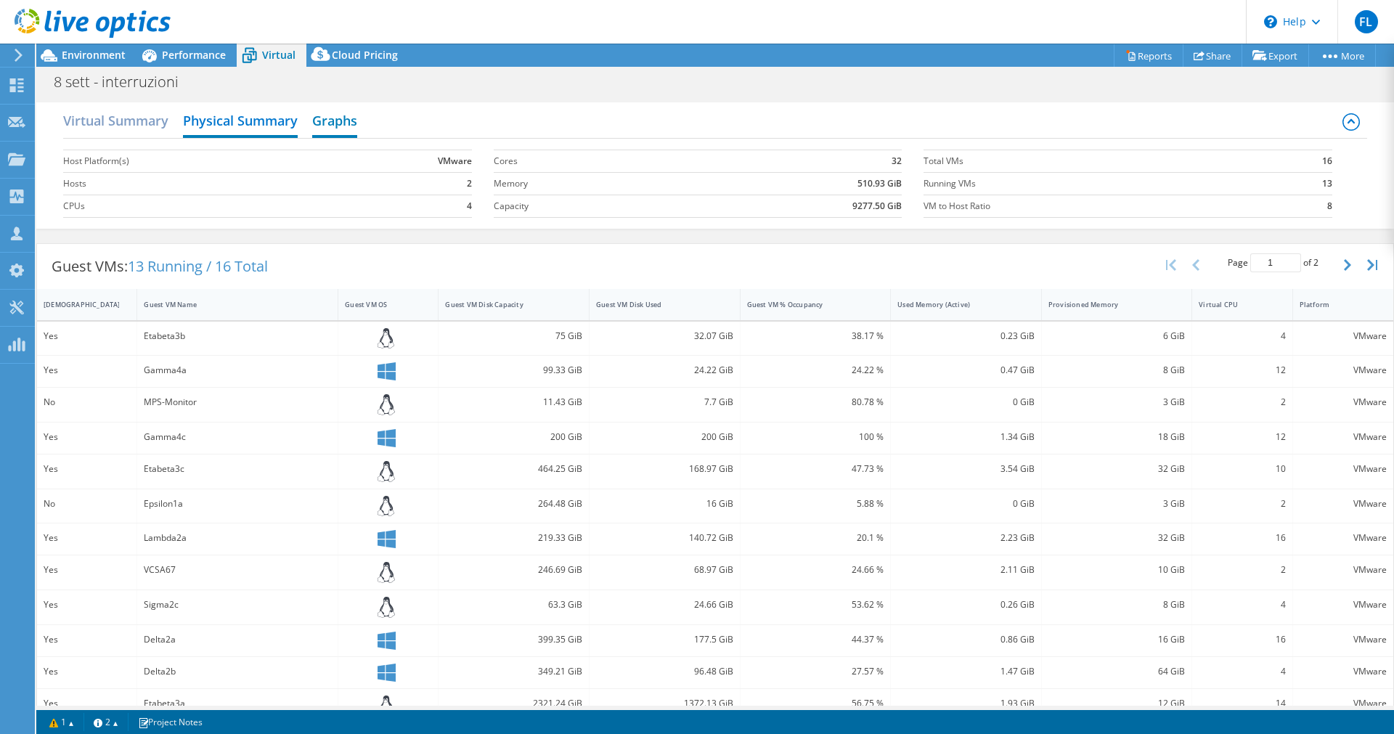
click at [333, 127] on h2 "Graphs" at bounding box center [334, 122] width 45 height 32
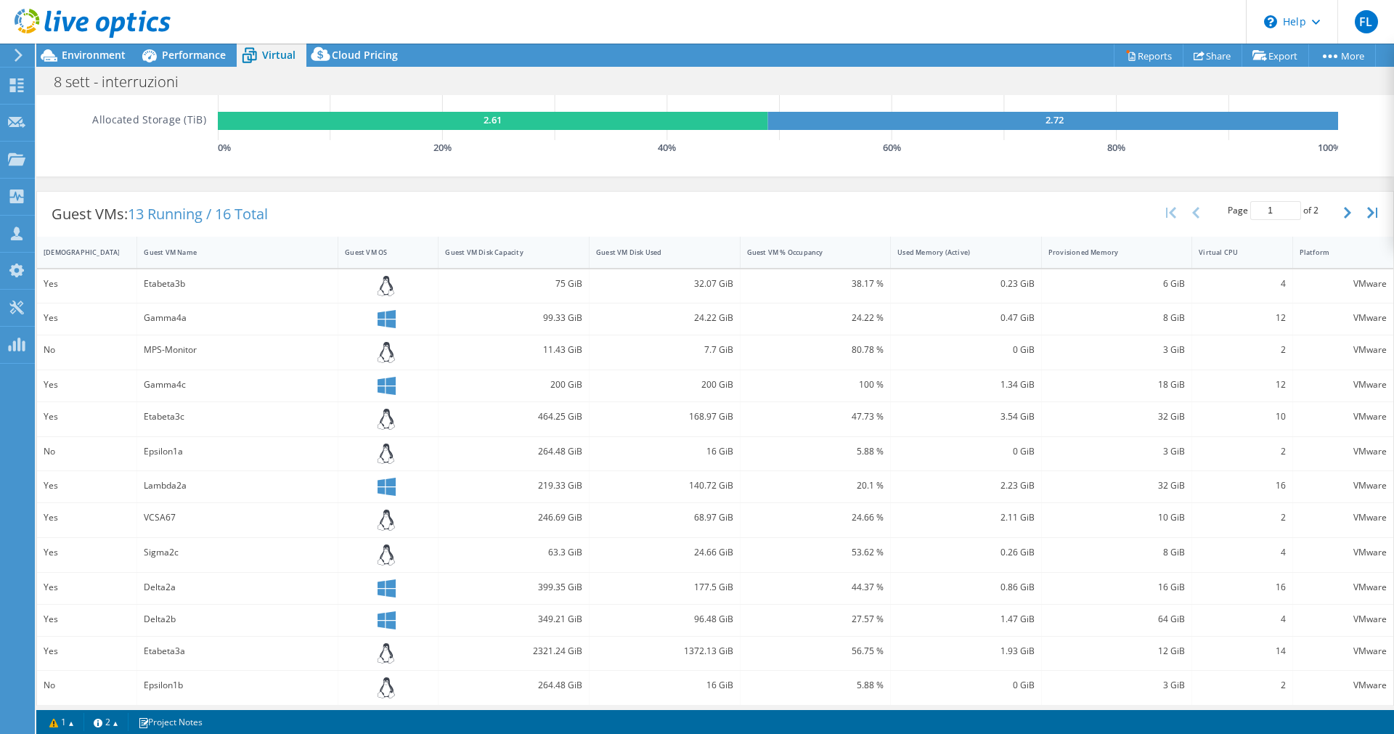
scroll to position [0, 0]
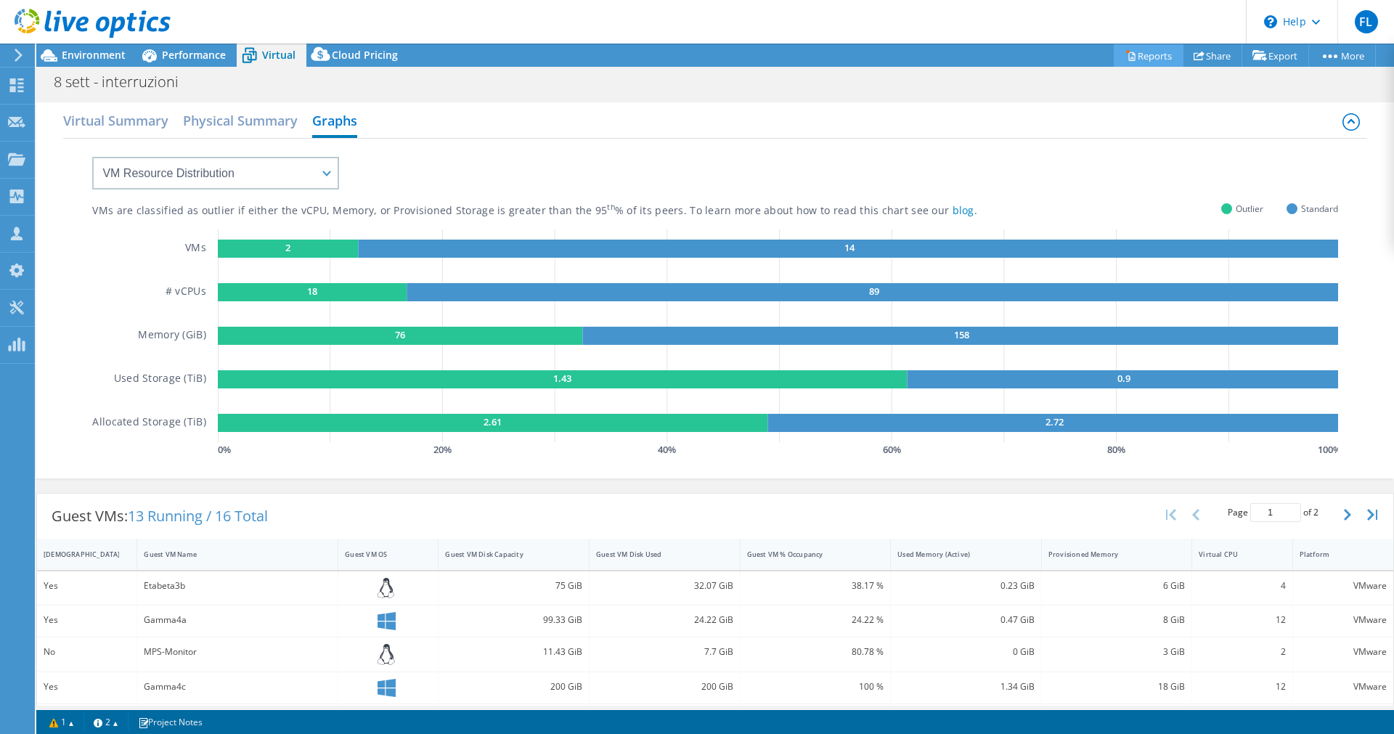
click at [1135, 50] on link "Reports" at bounding box center [1149, 55] width 70 height 23
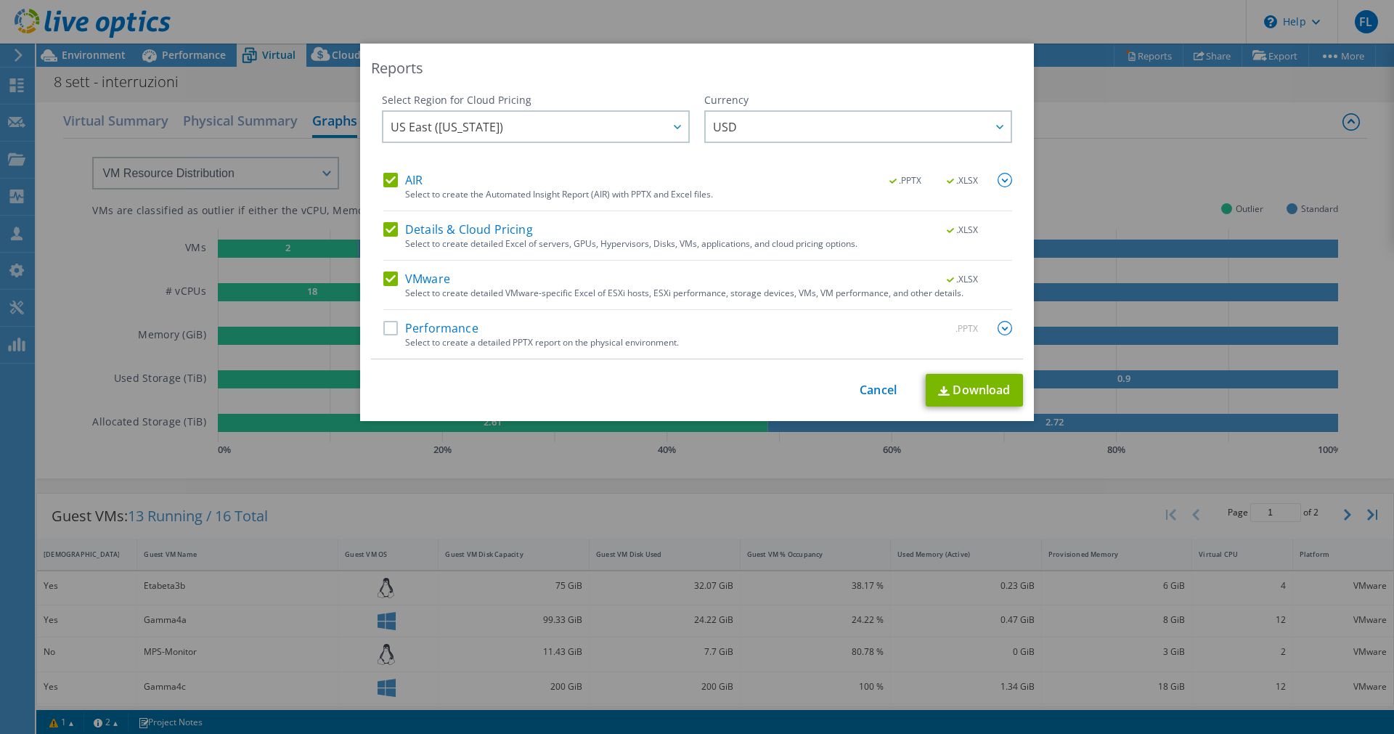
click at [415, 321] on label "Performance" at bounding box center [430, 328] width 95 height 15
click at [0, 0] on input "Performance" at bounding box center [0, 0] width 0 height 0
click at [974, 402] on link "Download" at bounding box center [974, 390] width 97 height 33
click at [893, 390] on link "Cancel" at bounding box center [878, 390] width 37 height 14
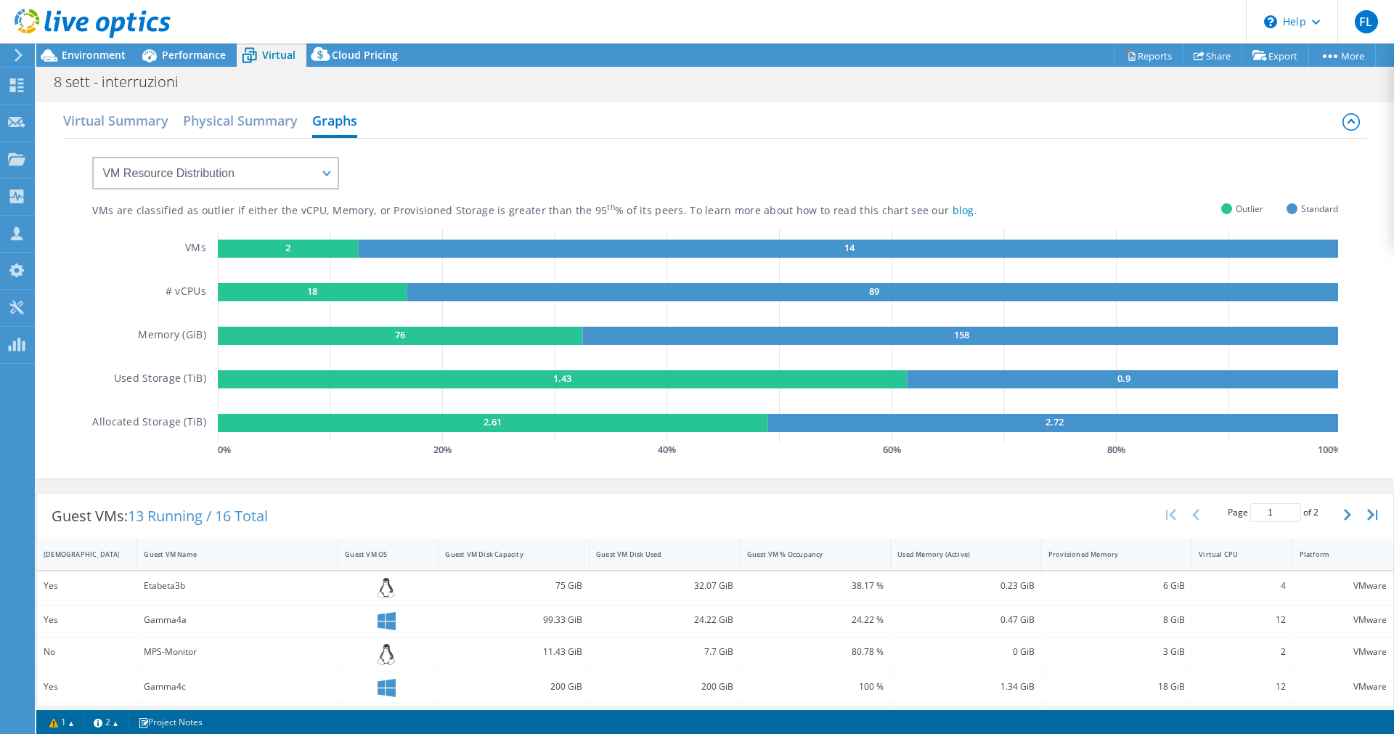
click at [19, 53] on use at bounding box center [19, 55] width 8 height 13
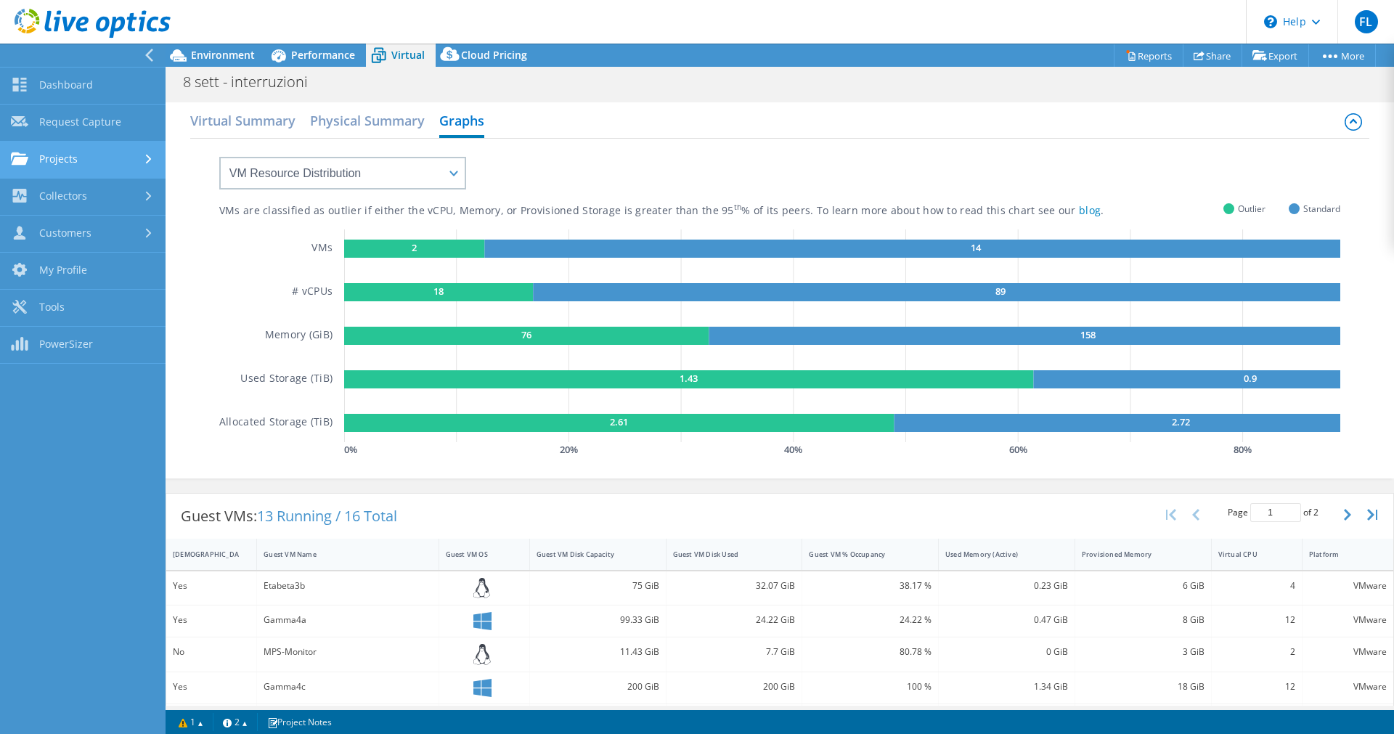
click at [94, 150] on link "Projects" at bounding box center [83, 160] width 166 height 37
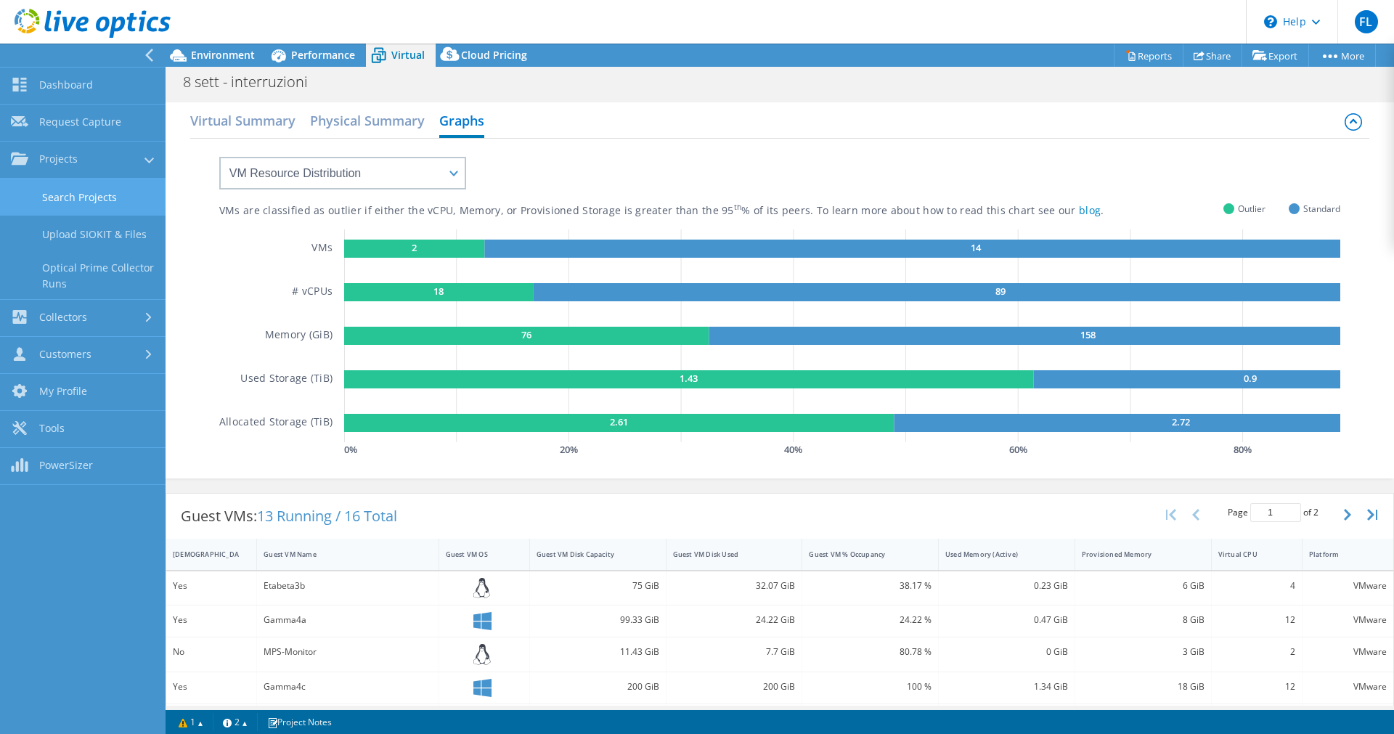
click at [97, 200] on link "Search Projects" at bounding box center [83, 197] width 166 height 37
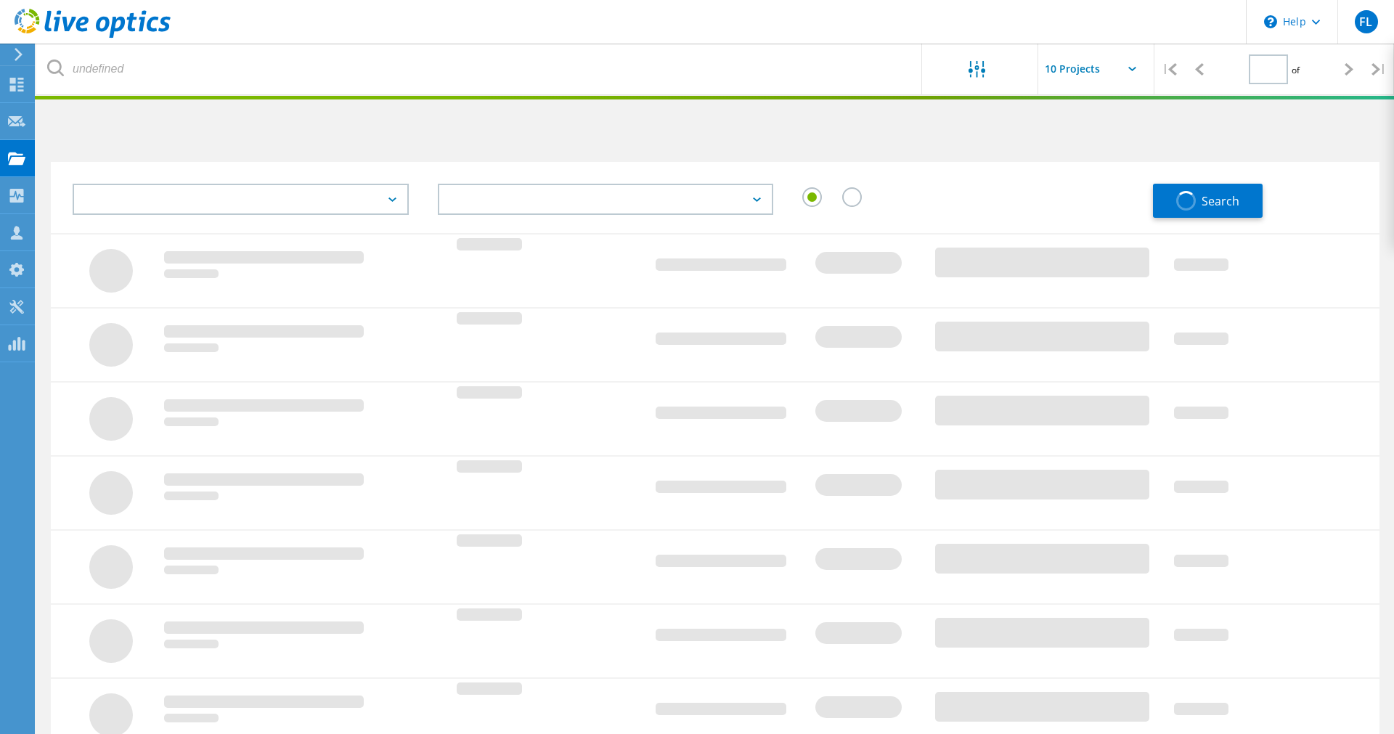
type input "1"
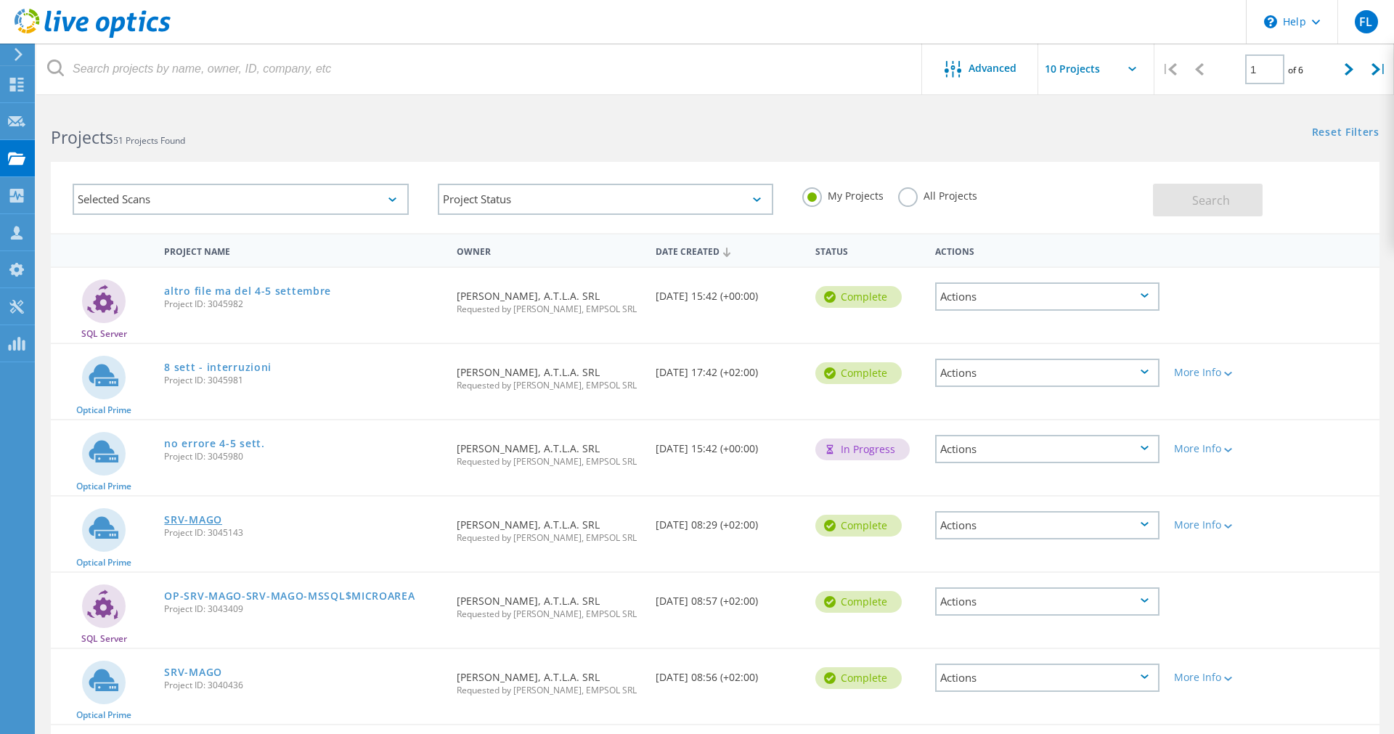
click at [189, 525] on link "SRV-MAGO" at bounding box center [193, 520] width 58 height 10
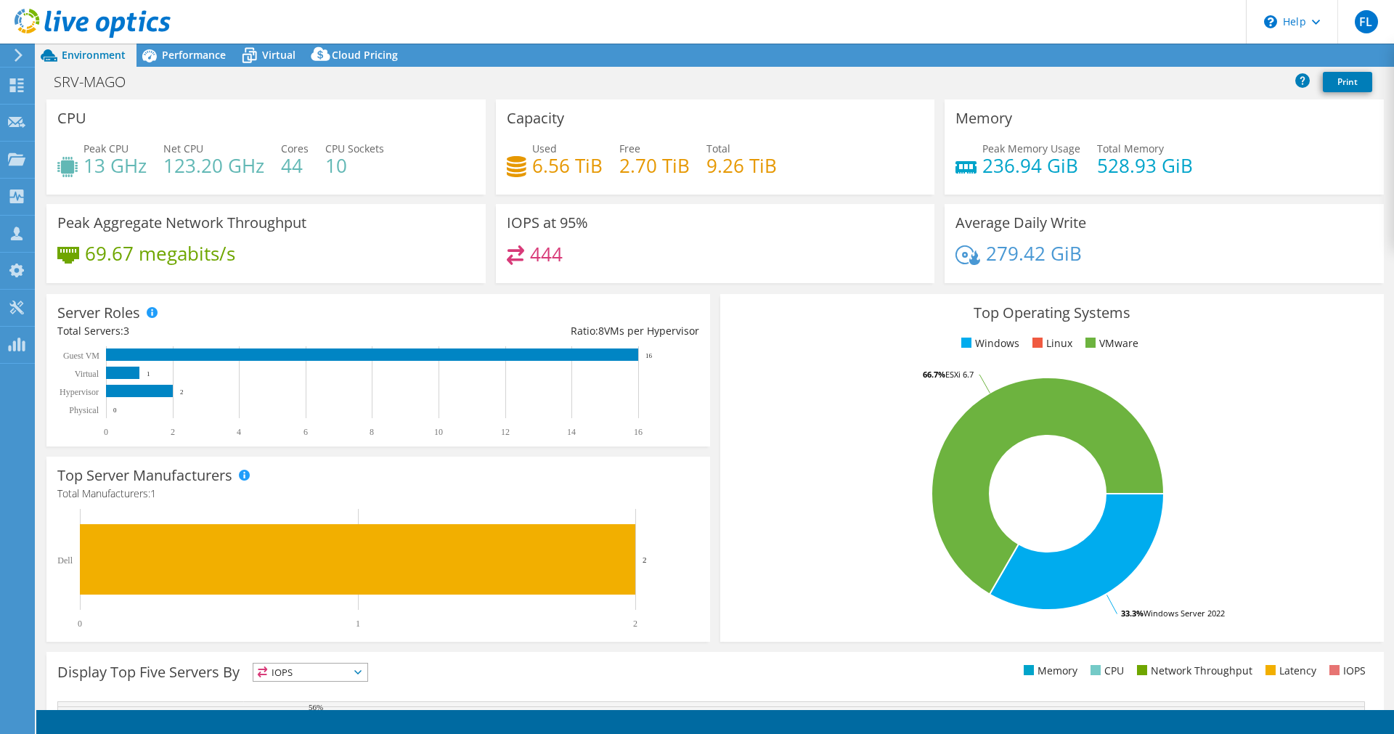
select select "USD"
click at [191, 59] on span "Performance" at bounding box center [194, 55] width 64 height 14
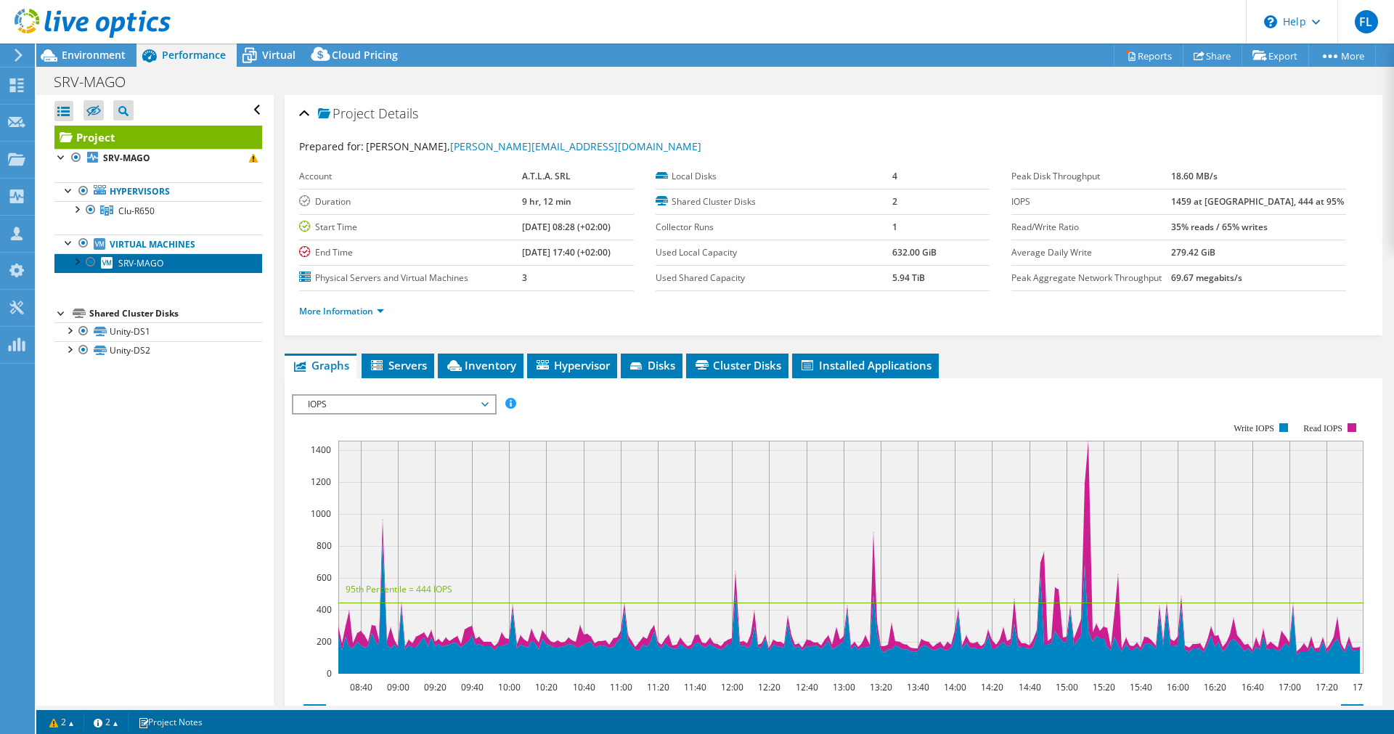
click at [139, 267] on span "SRV-MAGO" at bounding box center [140, 263] width 45 height 12
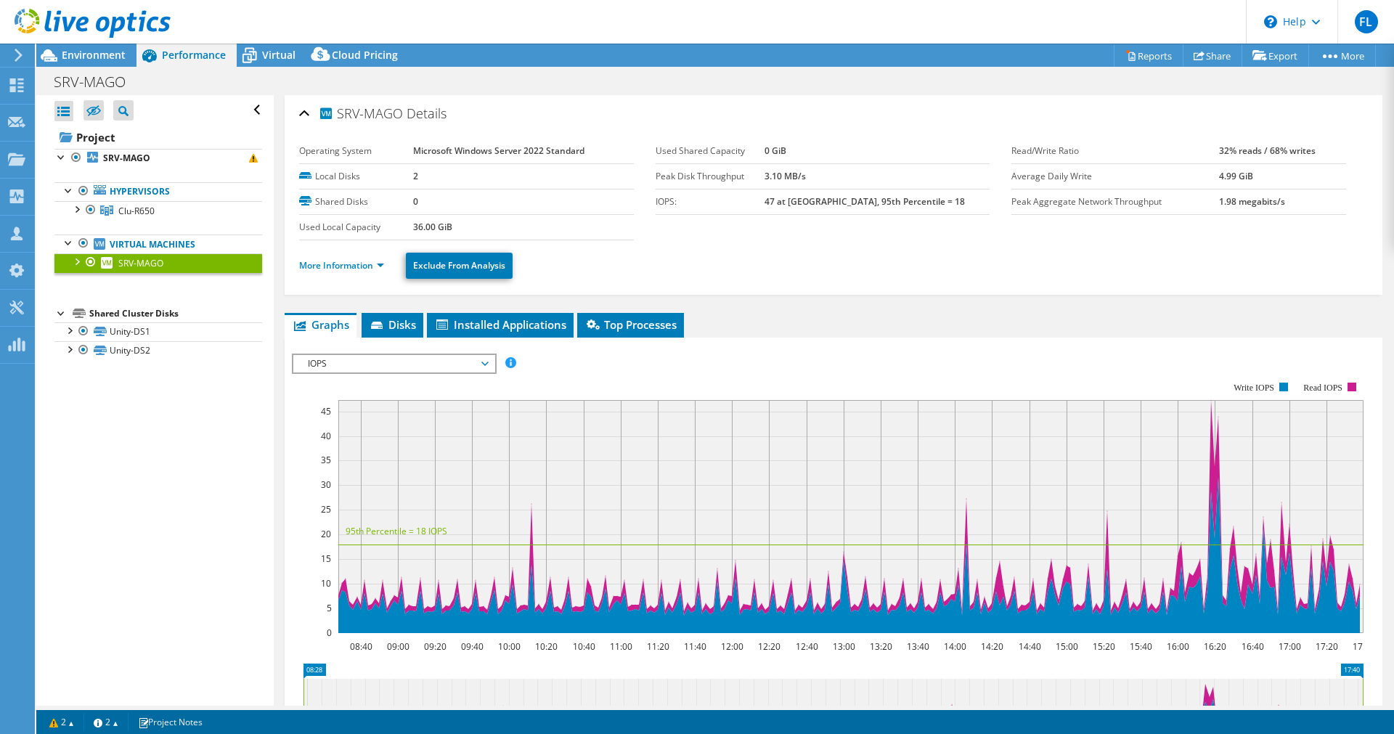
click at [80, 266] on div at bounding box center [76, 260] width 15 height 15
click at [479, 369] on span "IOPS" at bounding box center [394, 363] width 187 height 17
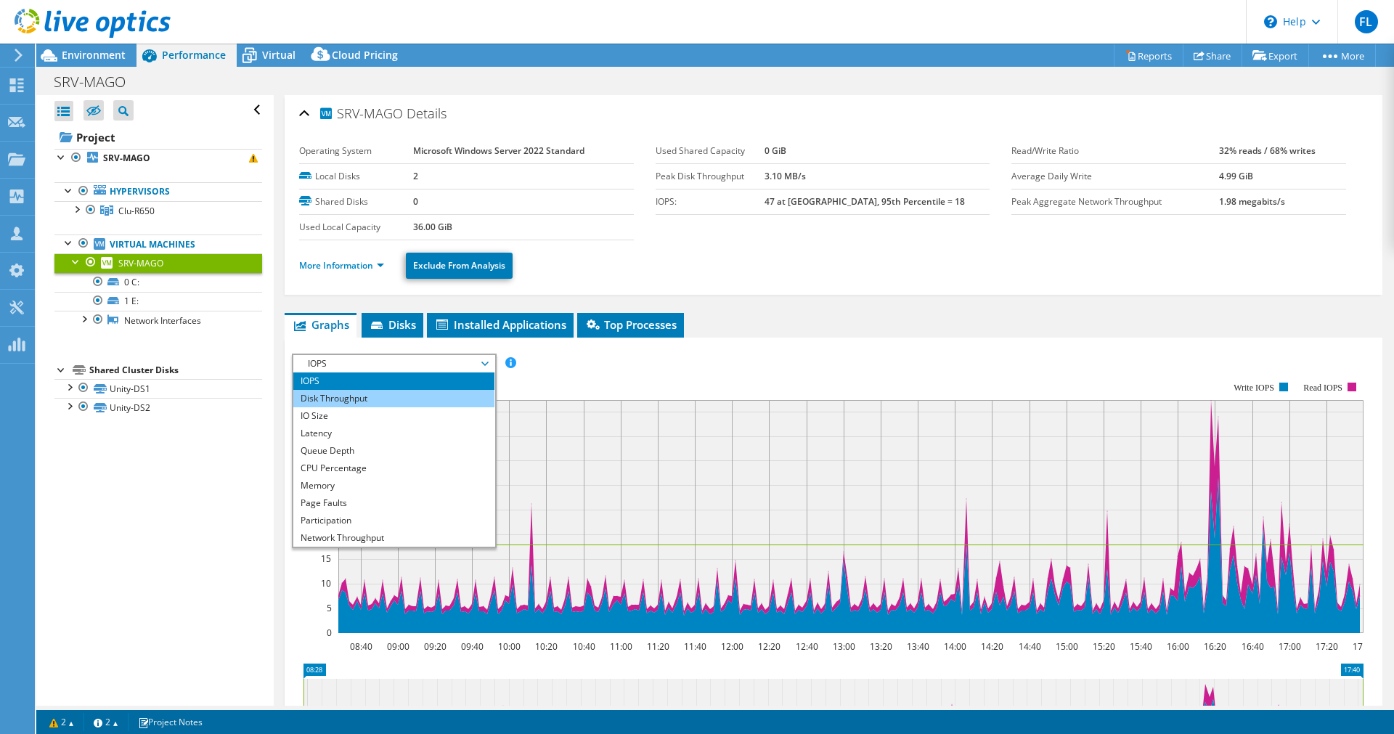
click at [411, 397] on li "Disk Throughput" at bounding box center [393, 398] width 201 height 17
